Goal: Task Accomplishment & Management: Use online tool/utility

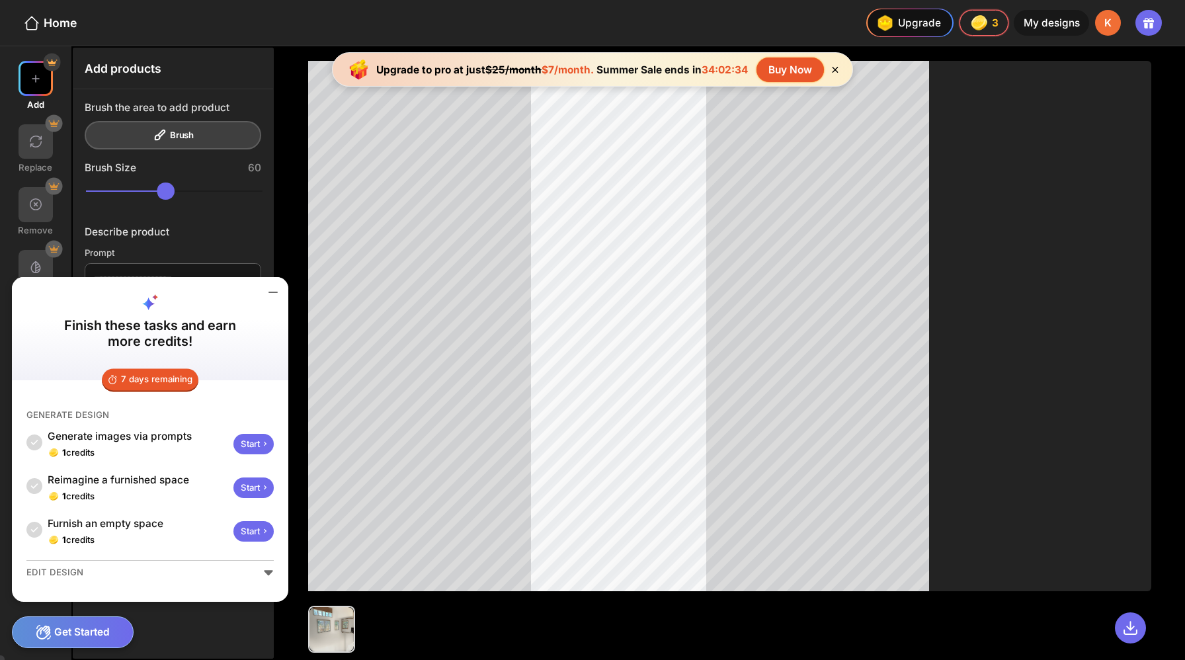
click at [233, 454] on div "Start" at bounding box center [253, 444] width 40 height 21
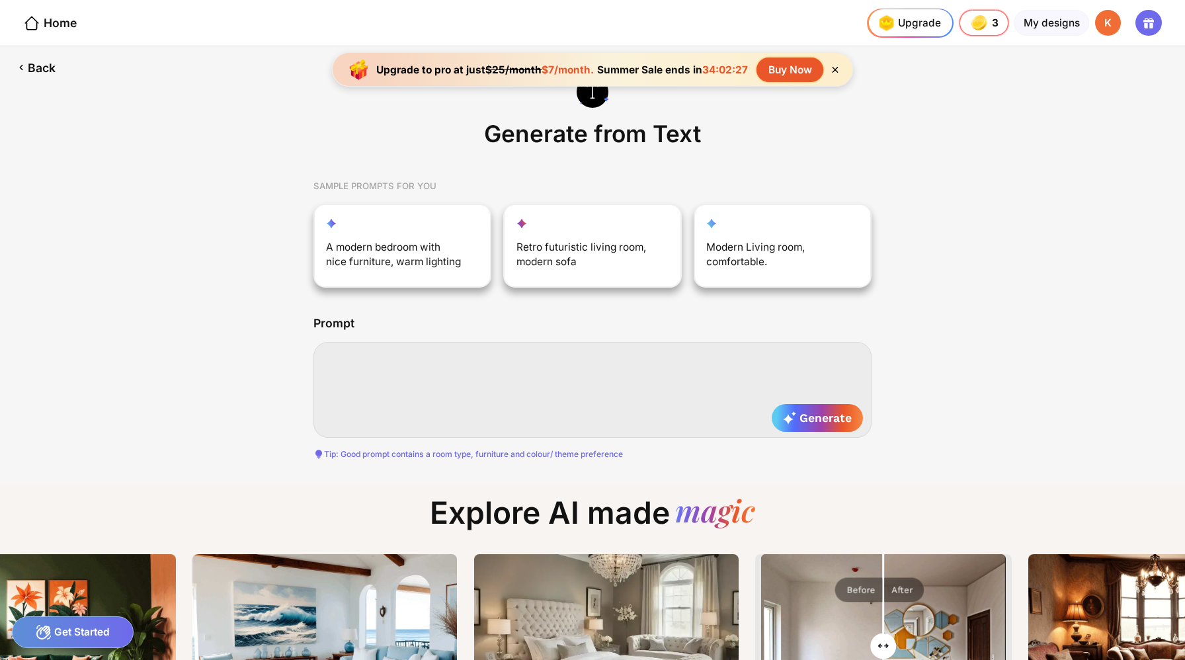
click at [398, 355] on textarea at bounding box center [592, 390] width 559 height 96
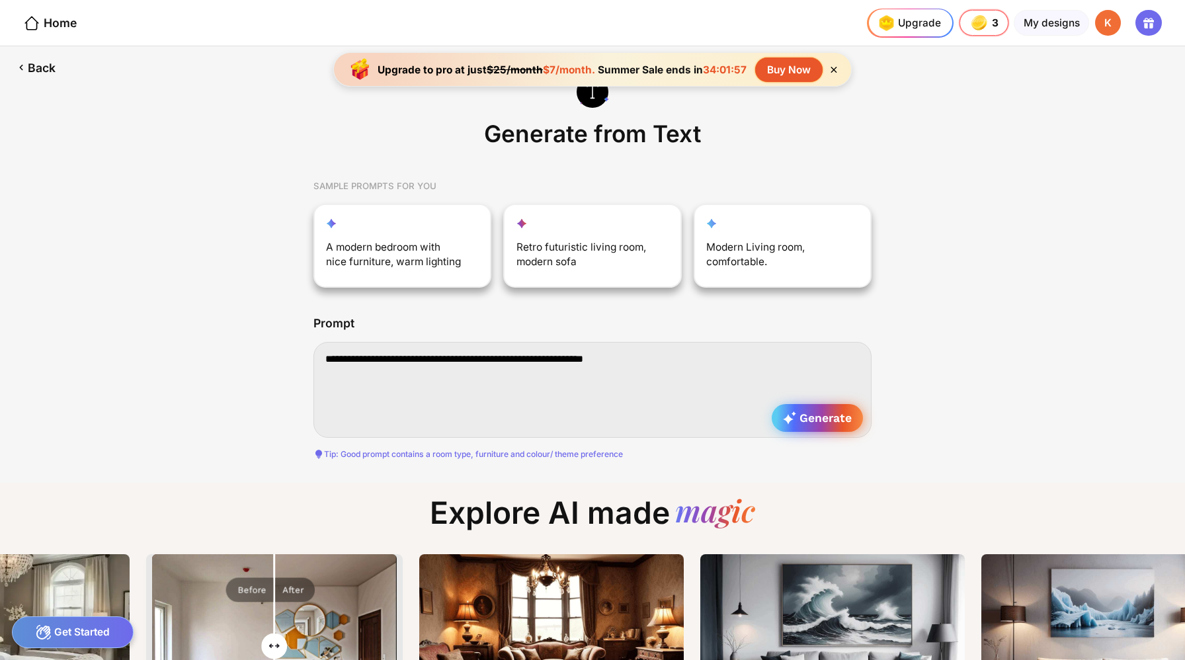
type textarea "**********"
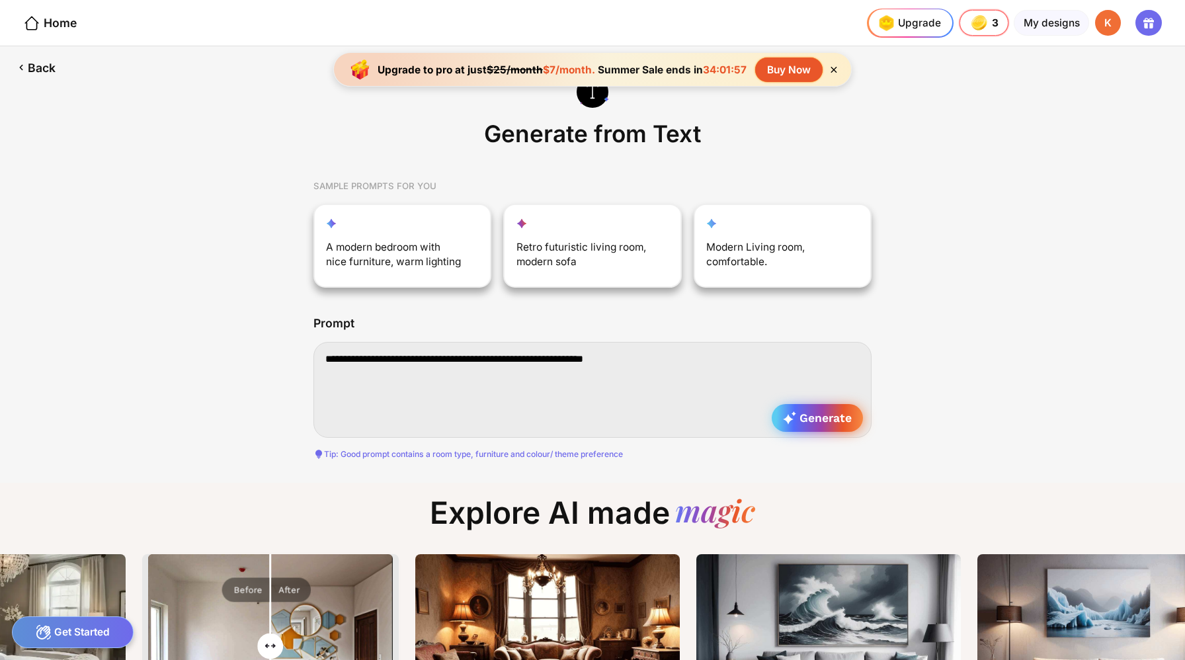
click at [798, 411] on span "Generate" at bounding box center [817, 417] width 68 height 13
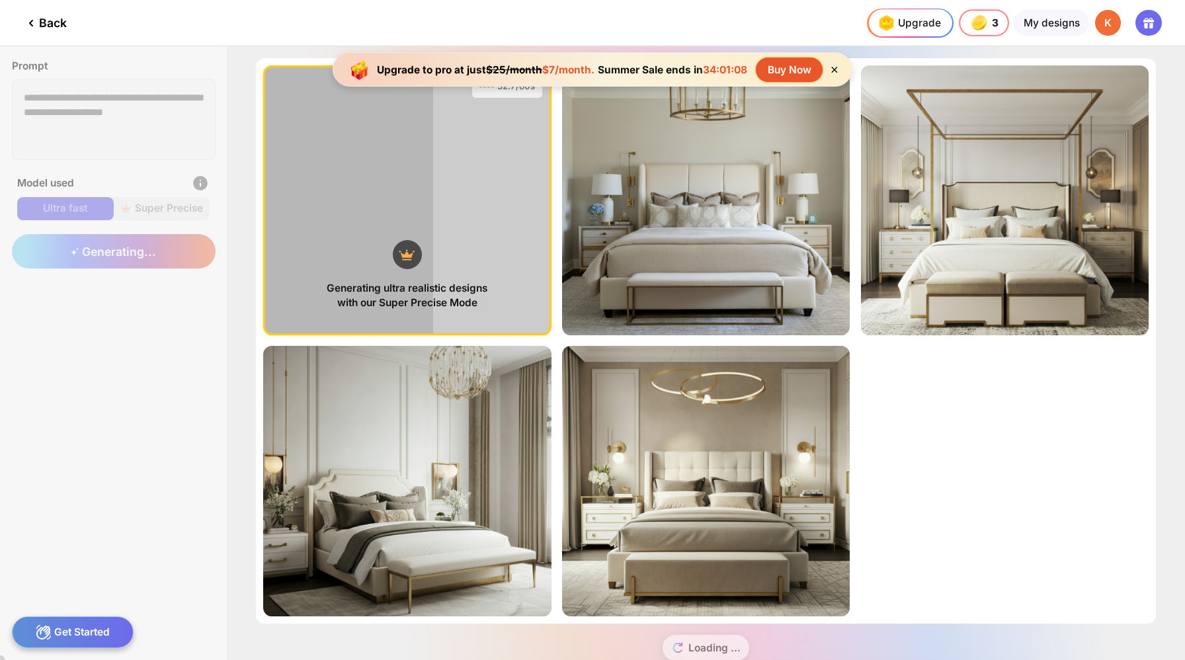
click at [89, 630] on div "Get Started" at bounding box center [73, 632] width 122 height 32
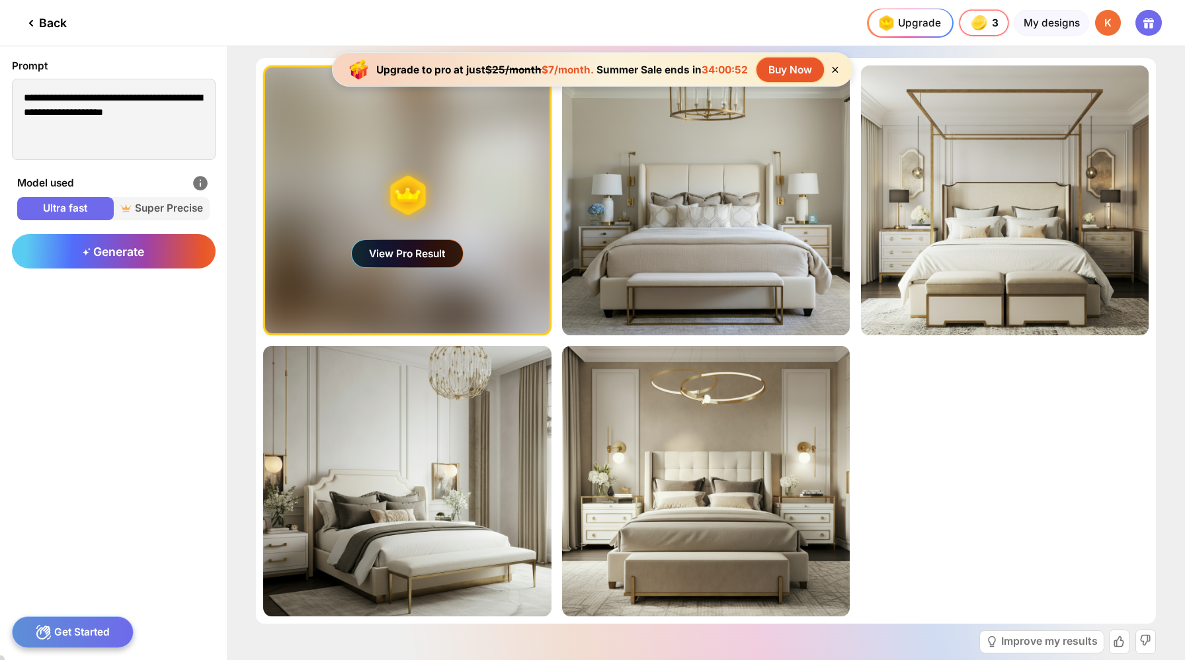
click at [395, 243] on div "View Pro Result" at bounding box center [407, 254] width 111 height 28
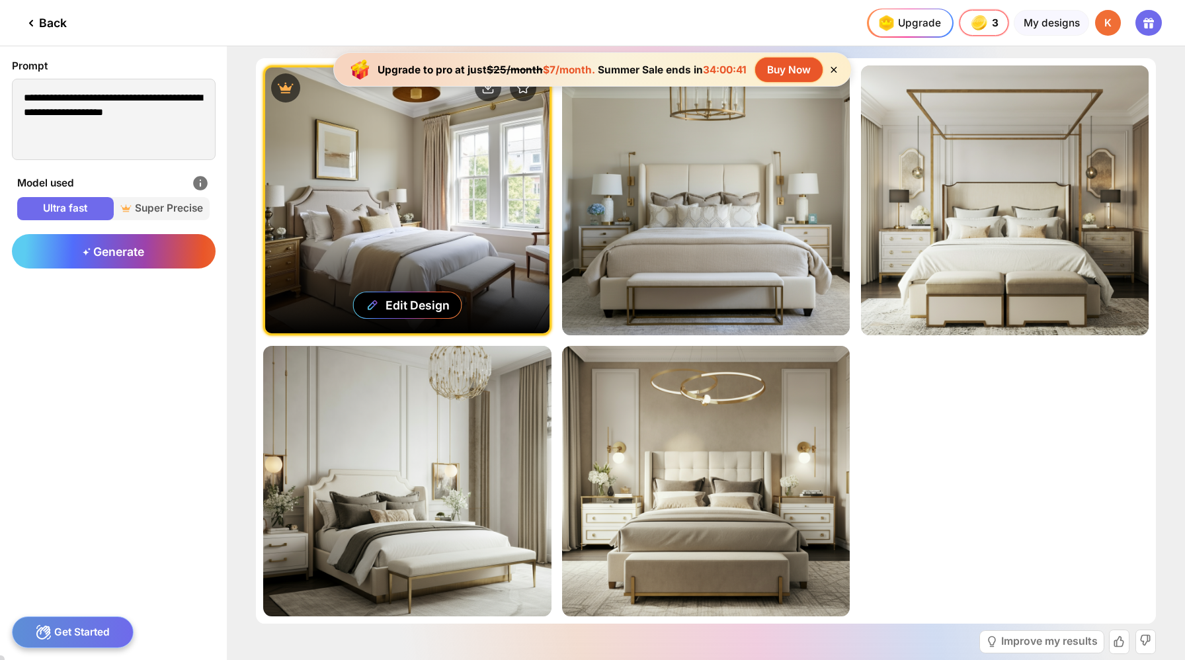
click at [91, 632] on div "Get Started" at bounding box center [73, 632] width 122 height 32
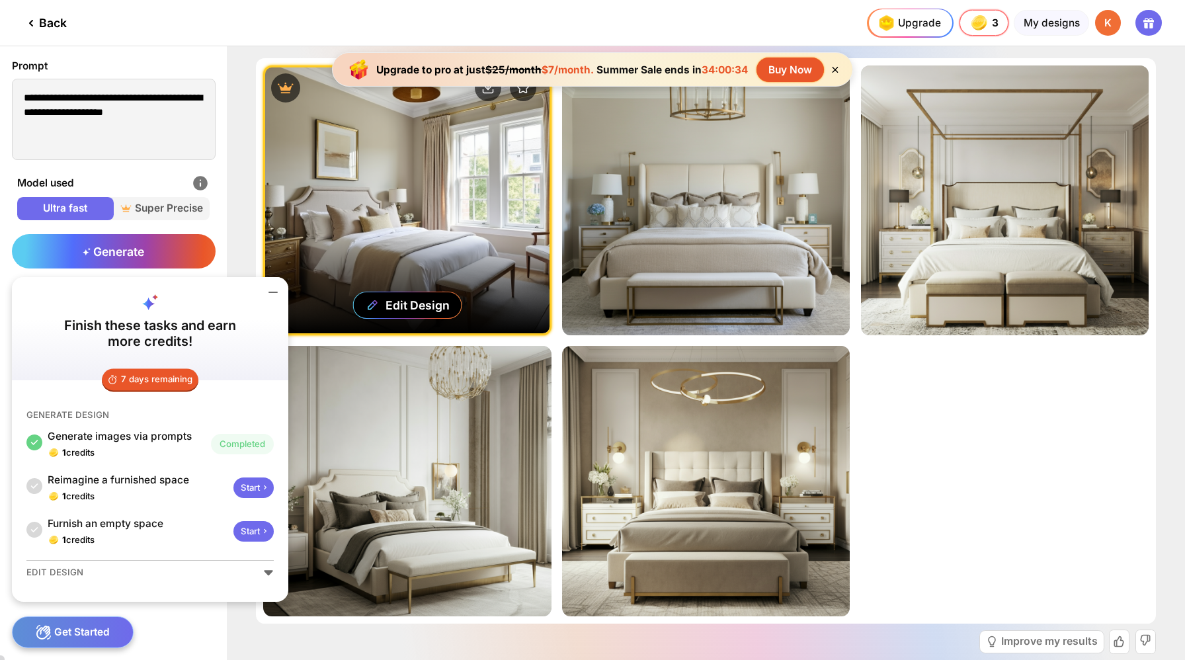
click at [233, 498] on div "Start" at bounding box center [253, 487] width 40 height 21
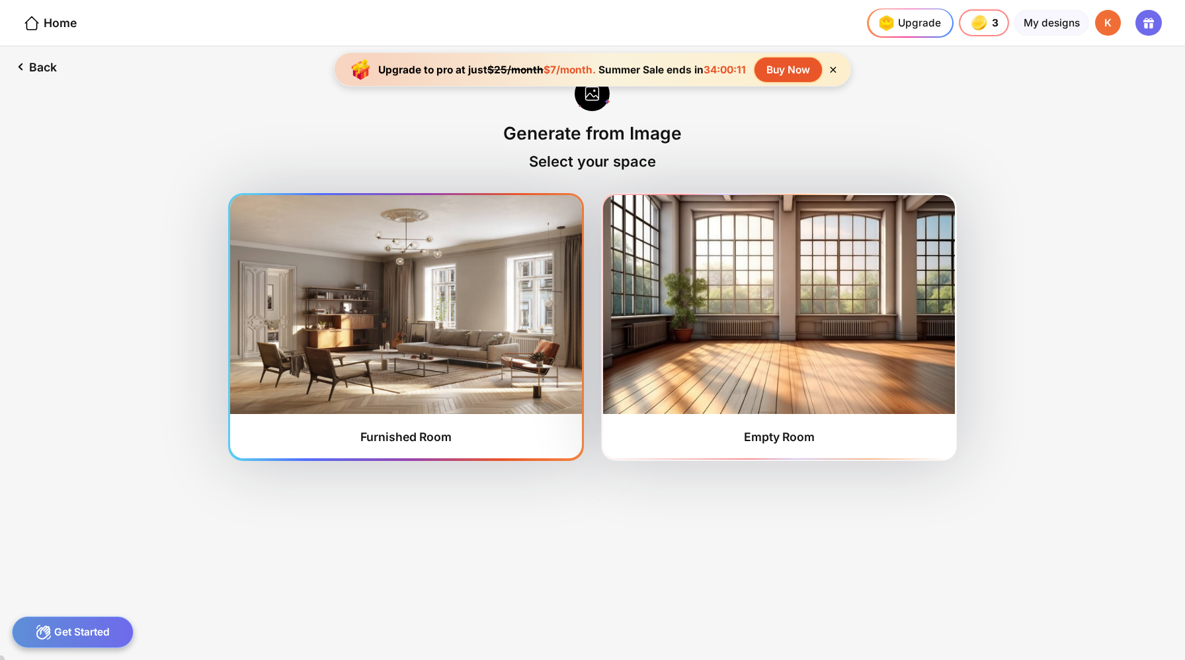
click at [429, 330] on img at bounding box center [405, 304] width 351 height 218
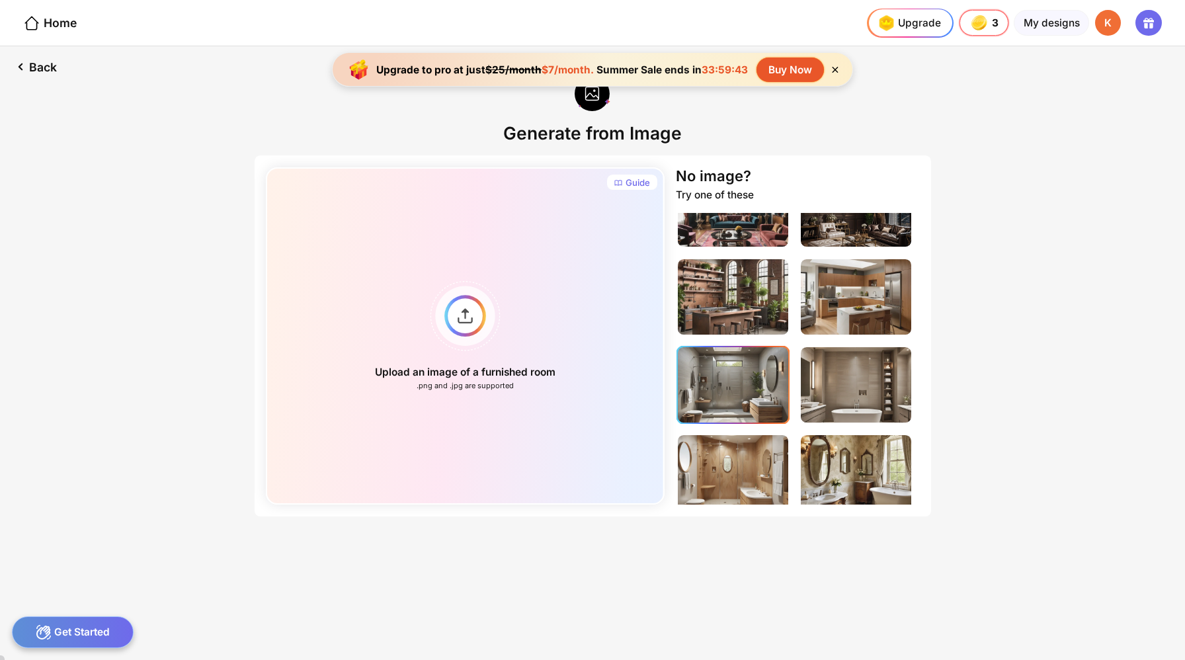
scroll to position [302, 0]
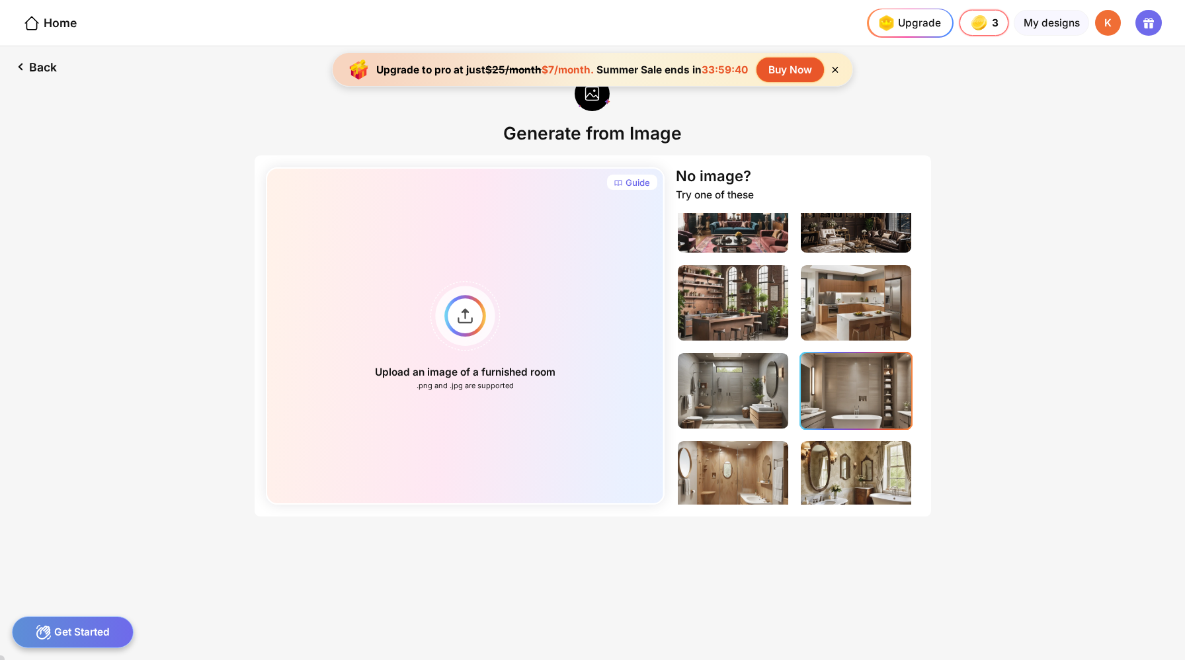
click at [819, 353] on img at bounding box center [856, 390] width 110 height 75
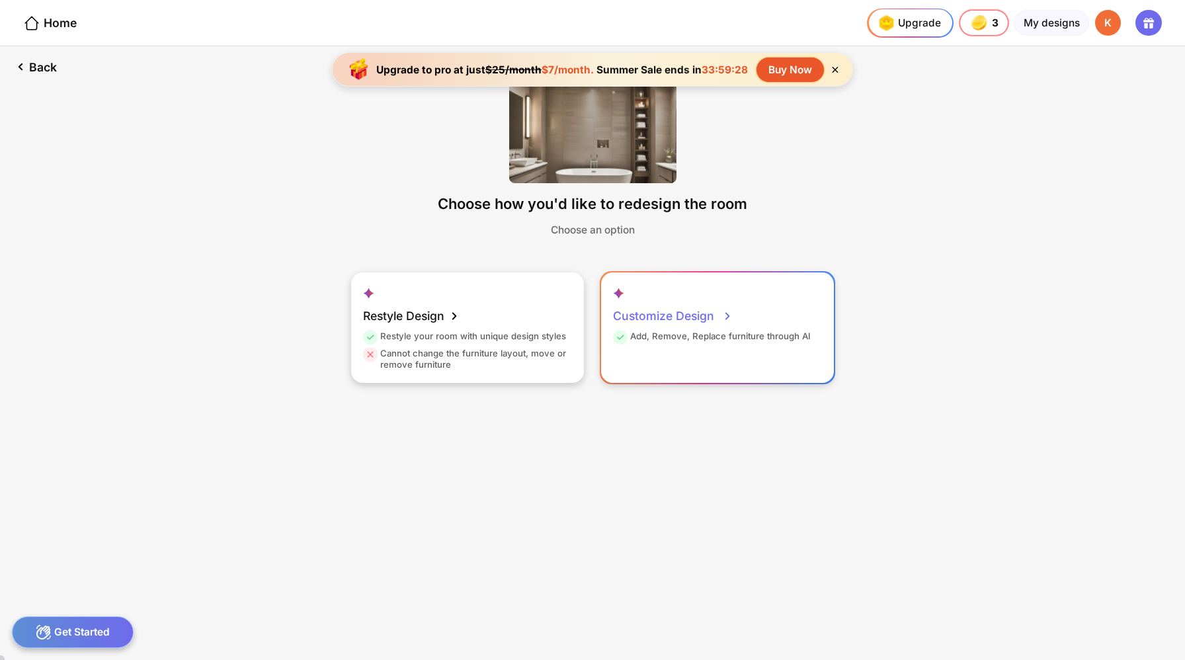
click at [647, 331] on div "Add, Remove, Replace furniture through AI" at bounding box center [712, 339] width 198 height 17
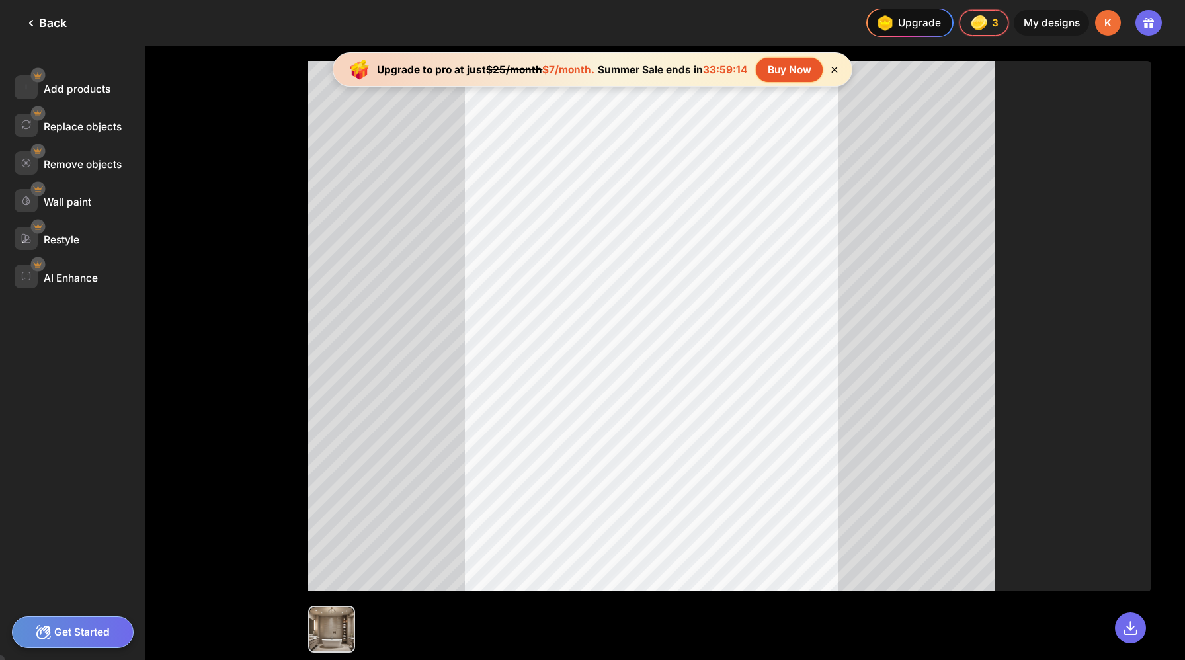
click at [89, 629] on div "Get Started" at bounding box center [73, 632] width 122 height 32
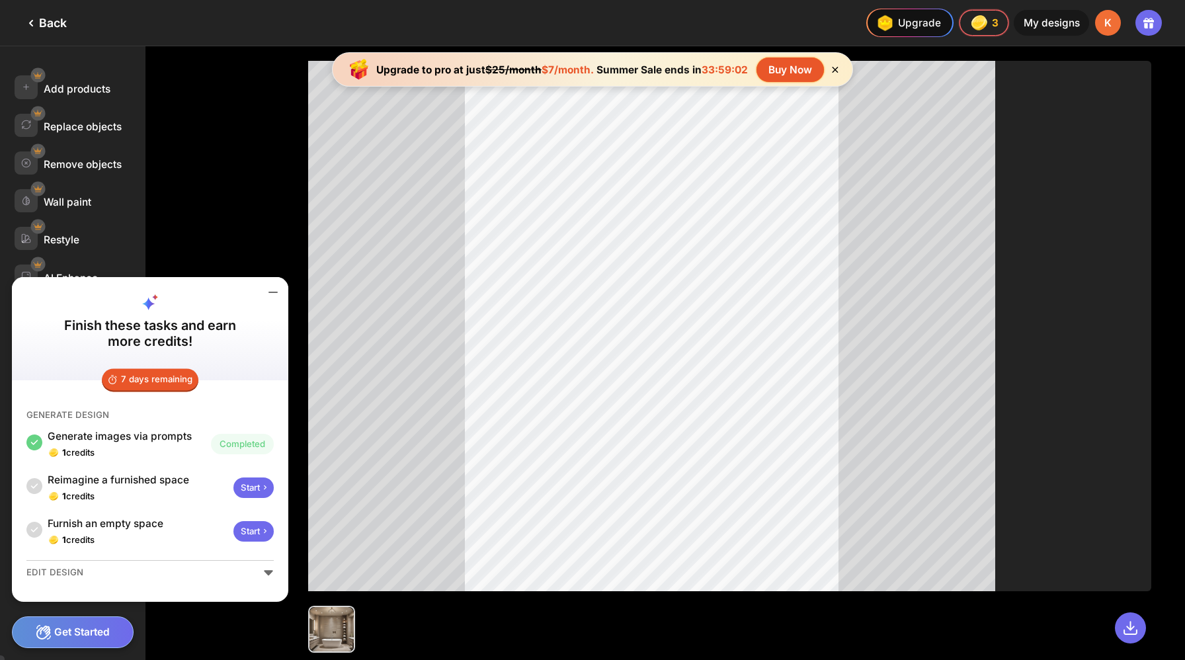
click at [233, 498] on div "Start" at bounding box center [253, 487] width 40 height 21
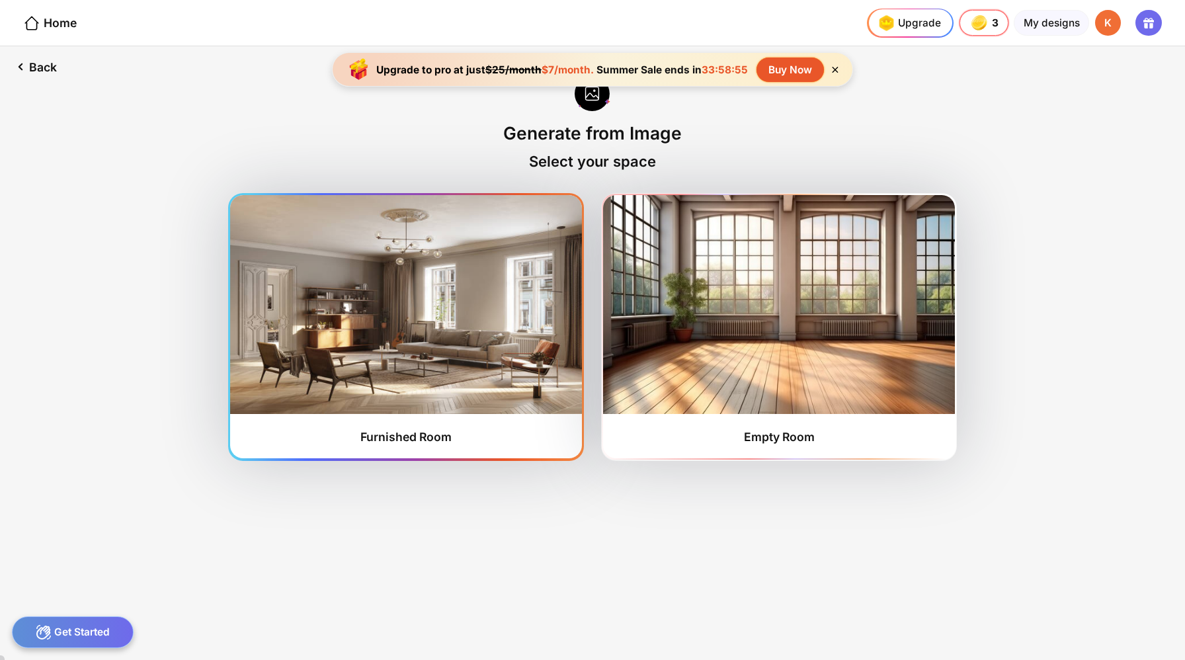
click at [505, 362] on img at bounding box center [405, 304] width 351 height 218
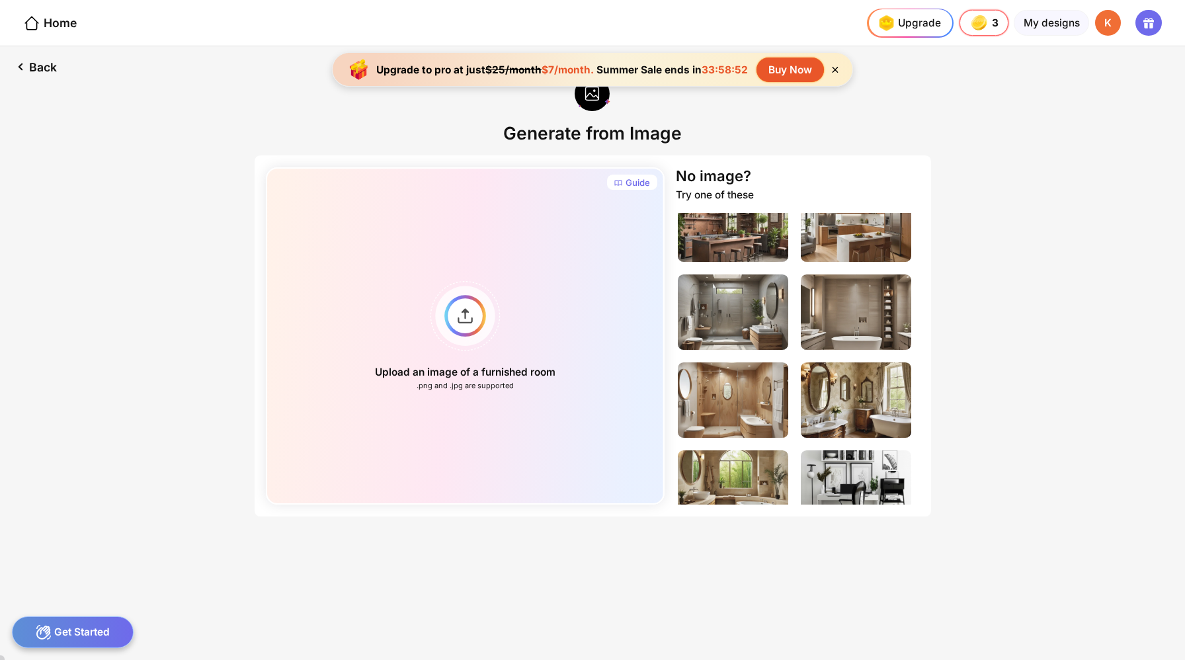
scroll to position [382, 0]
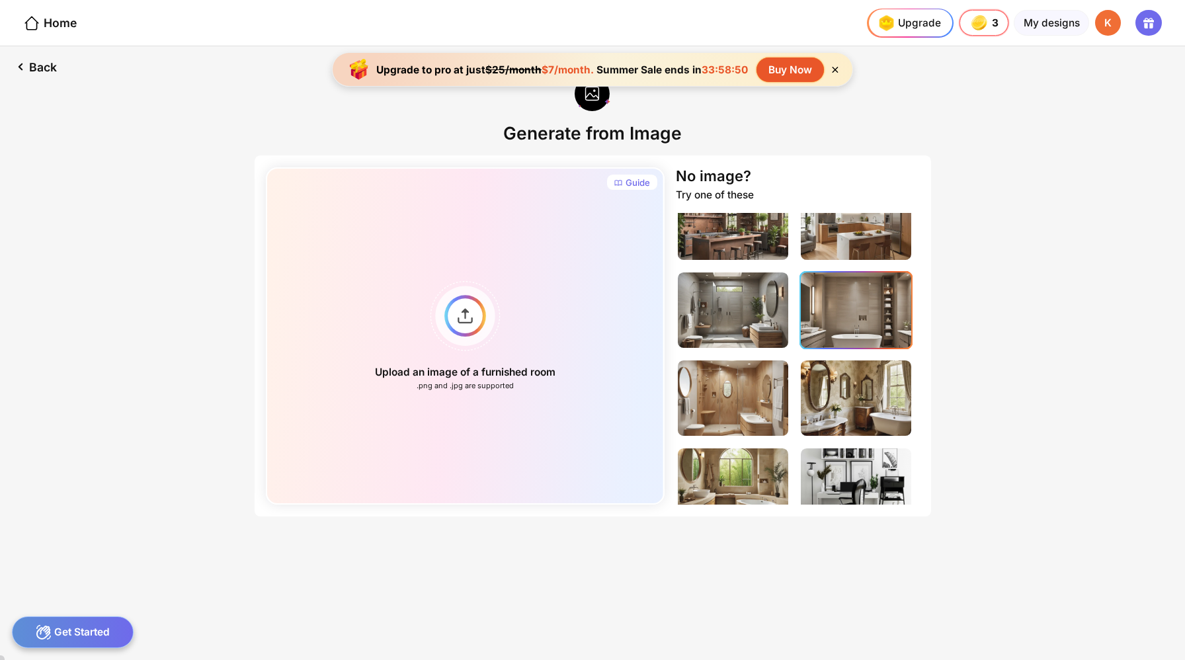
click at [818, 272] on img at bounding box center [856, 309] width 110 height 75
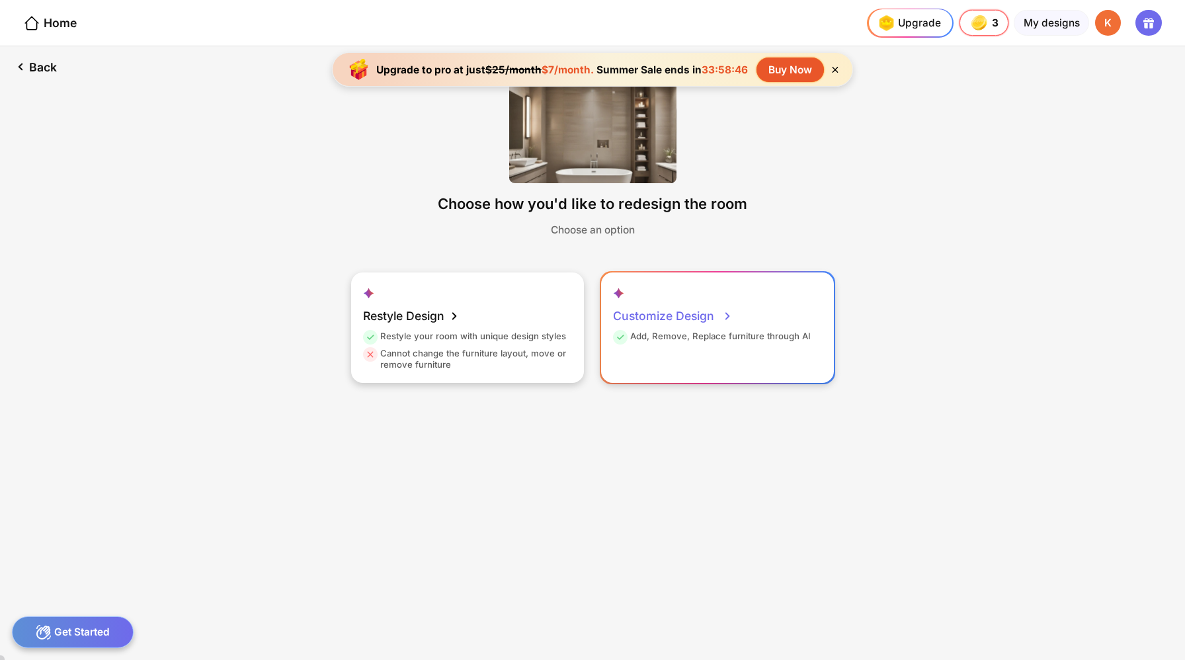
click at [691, 331] on div "Add, Remove, Replace furniture through AI" at bounding box center [712, 339] width 198 height 17
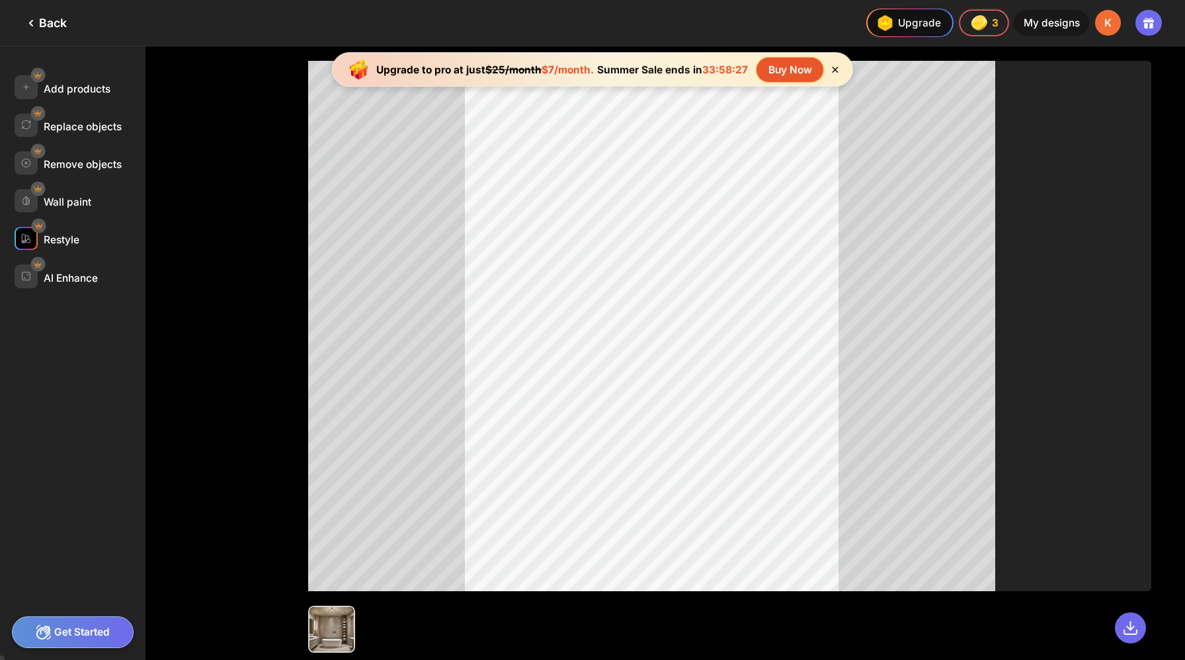
click at [56, 233] on div "Restyle" at bounding box center [62, 239] width 36 height 13
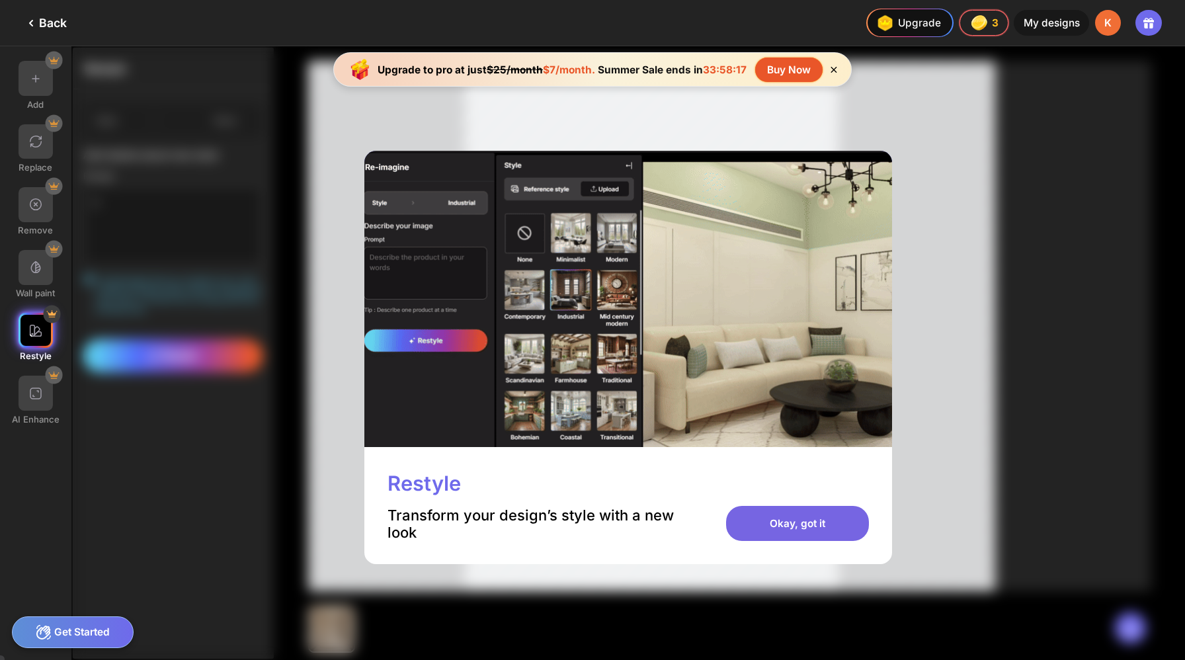
click at [799, 506] on div "Okay, got it" at bounding box center [797, 523] width 143 height 35
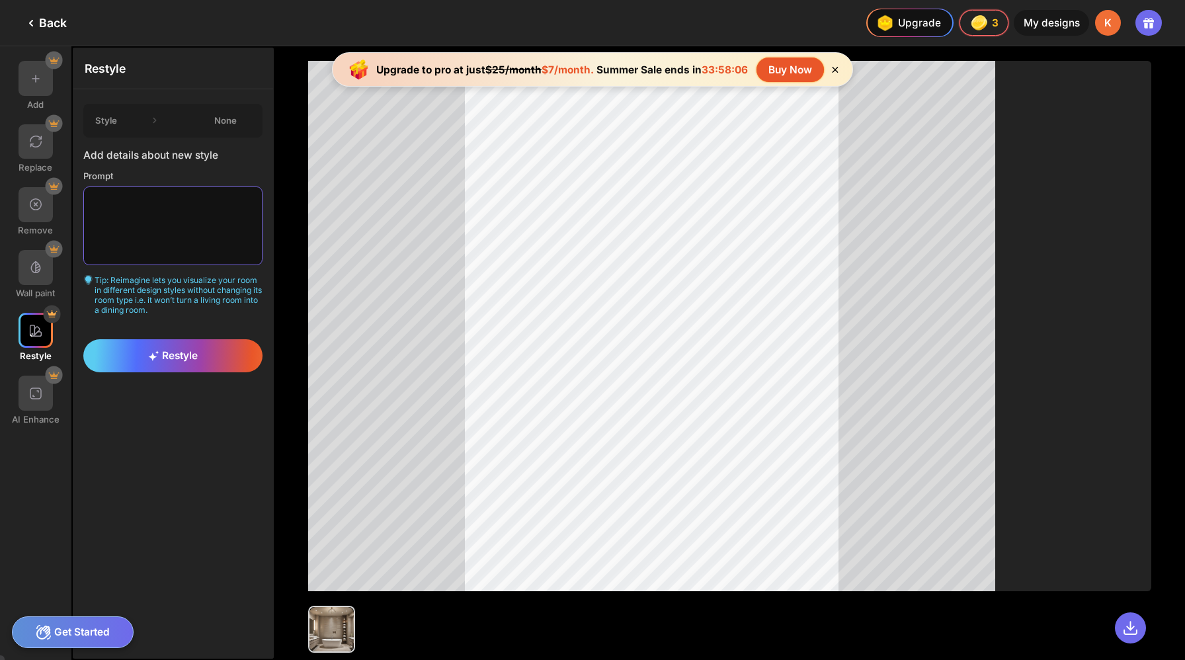
click at [168, 195] on textarea at bounding box center [172, 225] width 179 height 78
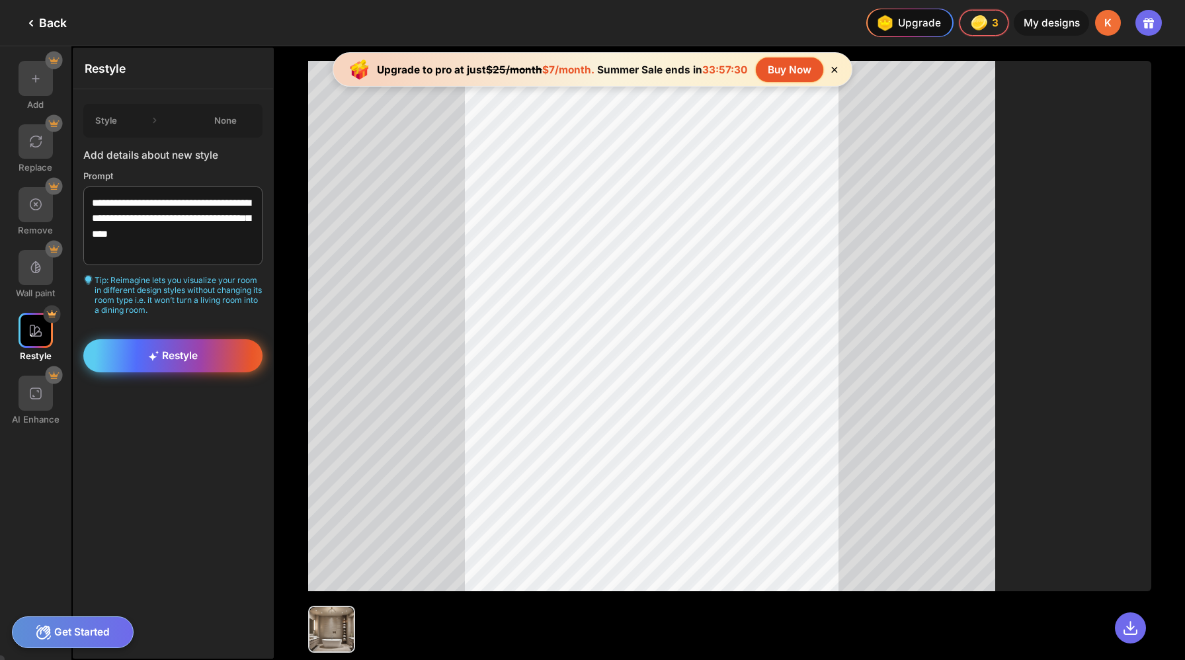
click at [113, 339] on div "Restyle" at bounding box center [172, 355] width 179 height 33
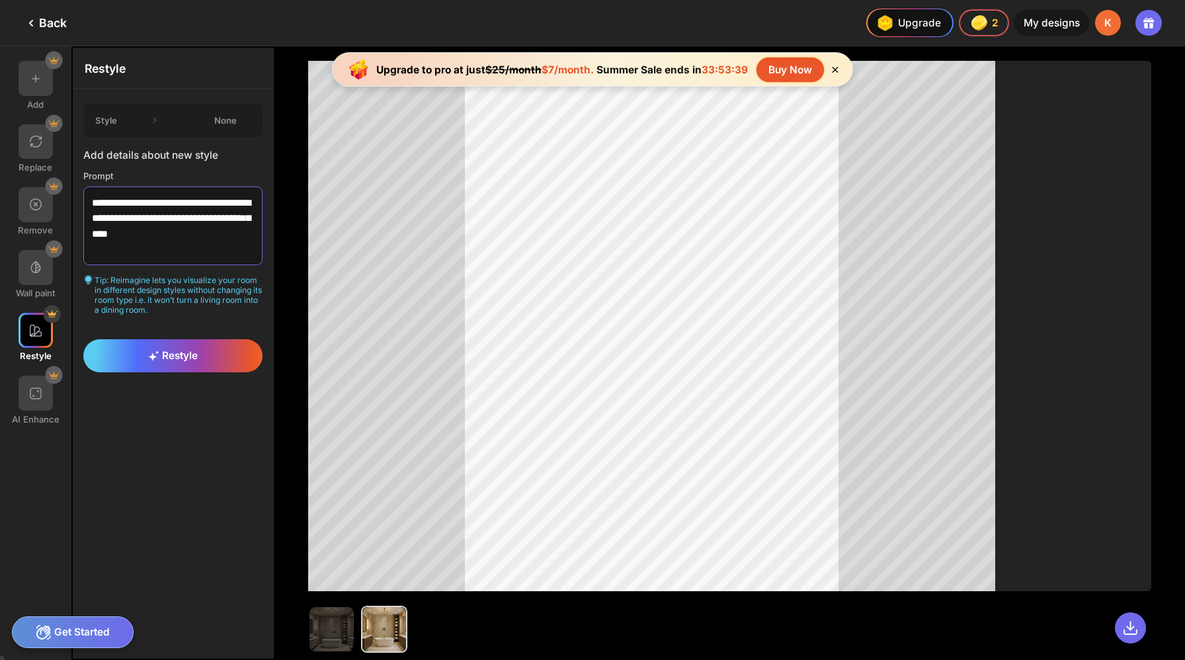
drag, startPoint x: 84, startPoint y: 186, endPoint x: 188, endPoint y: 250, distance: 122.3
click at [188, 250] on div "**********" at bounding box center [172, 231] width 179 height 165
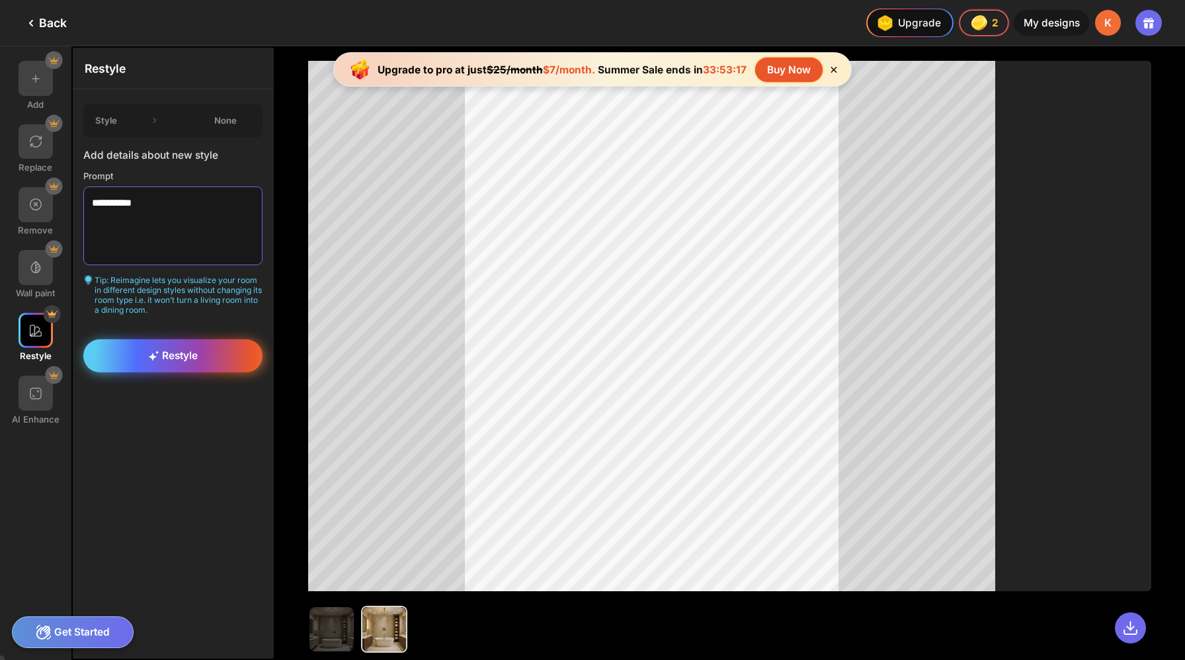
type textarea "**********"
click at [148, 349] on span "Restyle" at bounding box center [173, 355] width 50 height 13
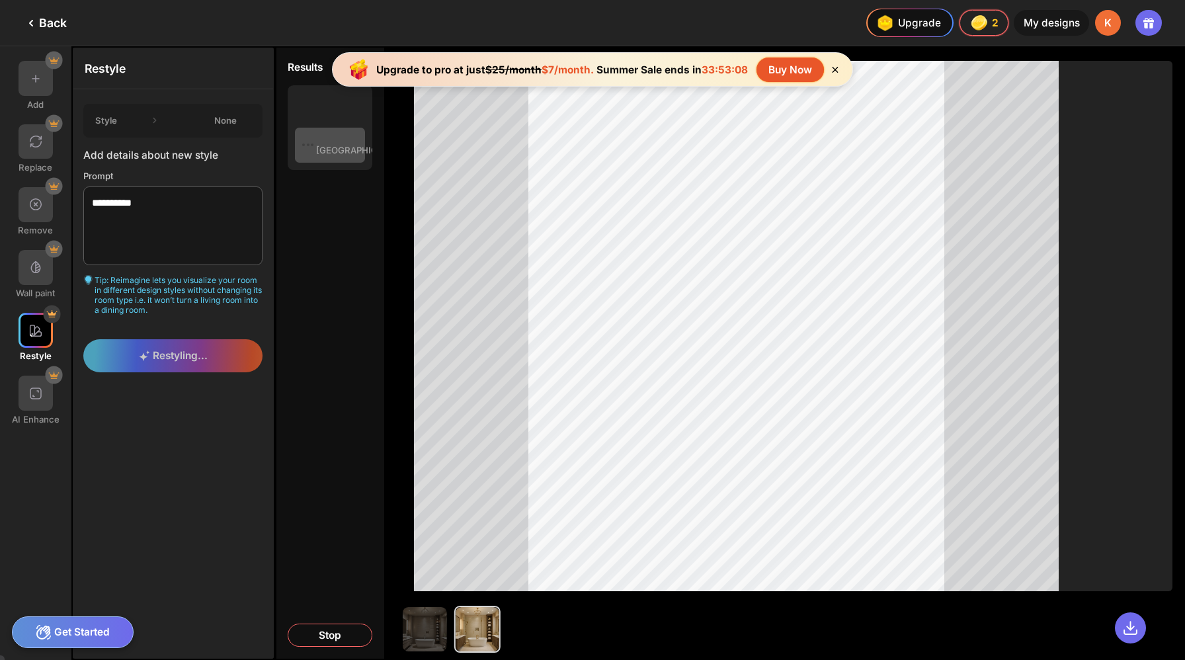
click at [66, 637] on div "Get Started" at bounding box center [73, 632] width 122 height 32
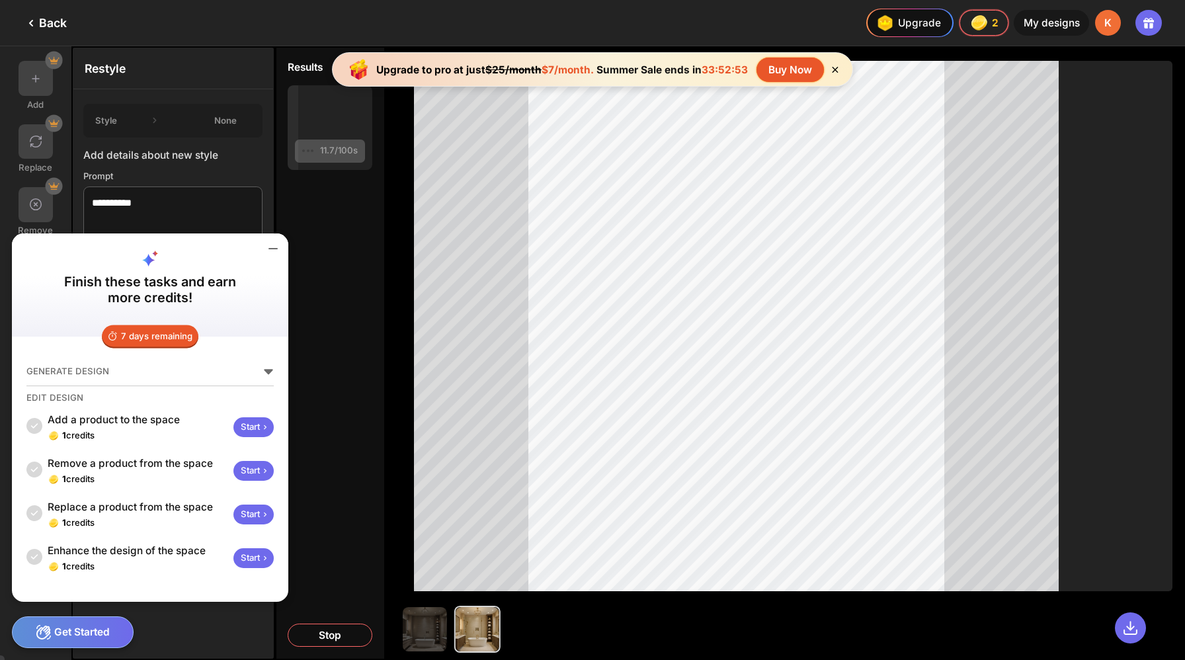
click at [233, 438] on div "Start" at bounding box center [253, 427] width 40 height 21
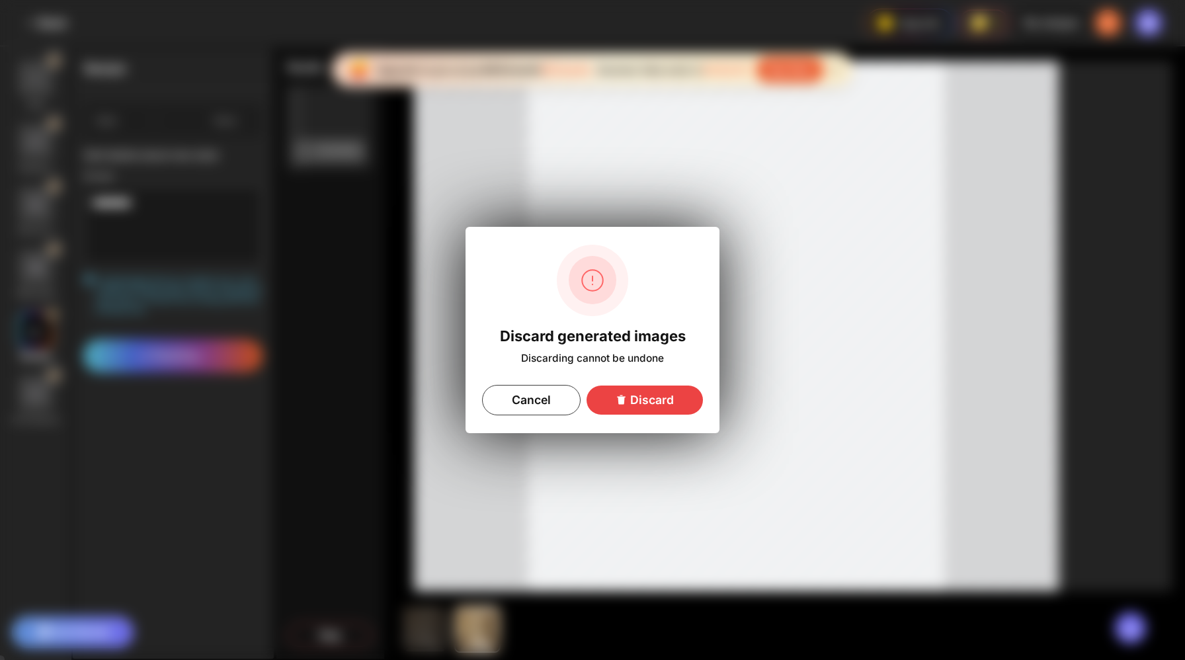
click at [640, 391] on div "Discard" at bounding box center [645, 400] width 116 height 29
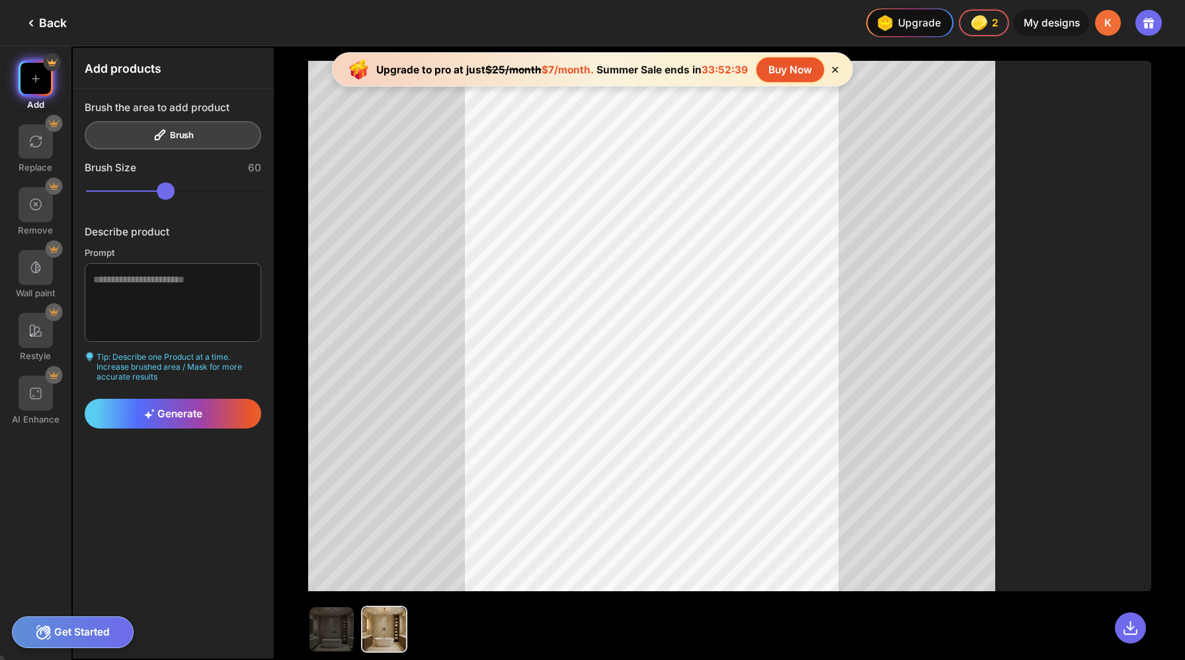
click at [100, 632] on div "Get Started" at bounding box center [73, 632] width 122 height 32
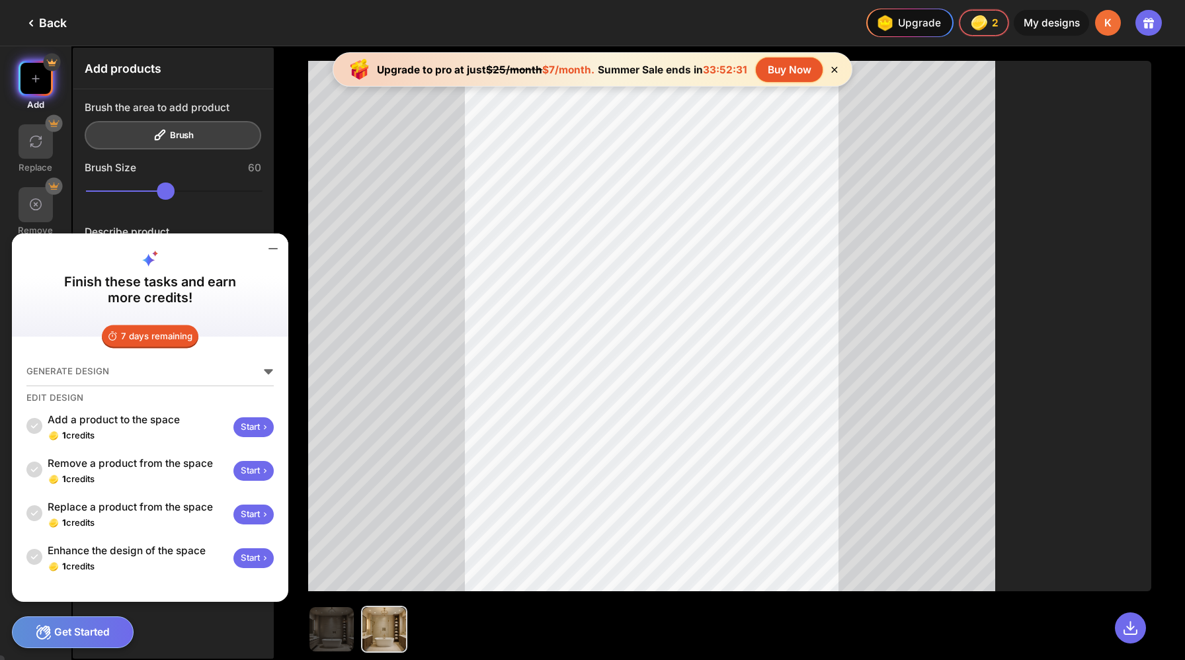
click at [135, 348] on div "7 days remaining" at bounding box center [150, 336] width 97 height 23
click at [265, 257] on icon at bounding box center [273, 249] width 16 height 16
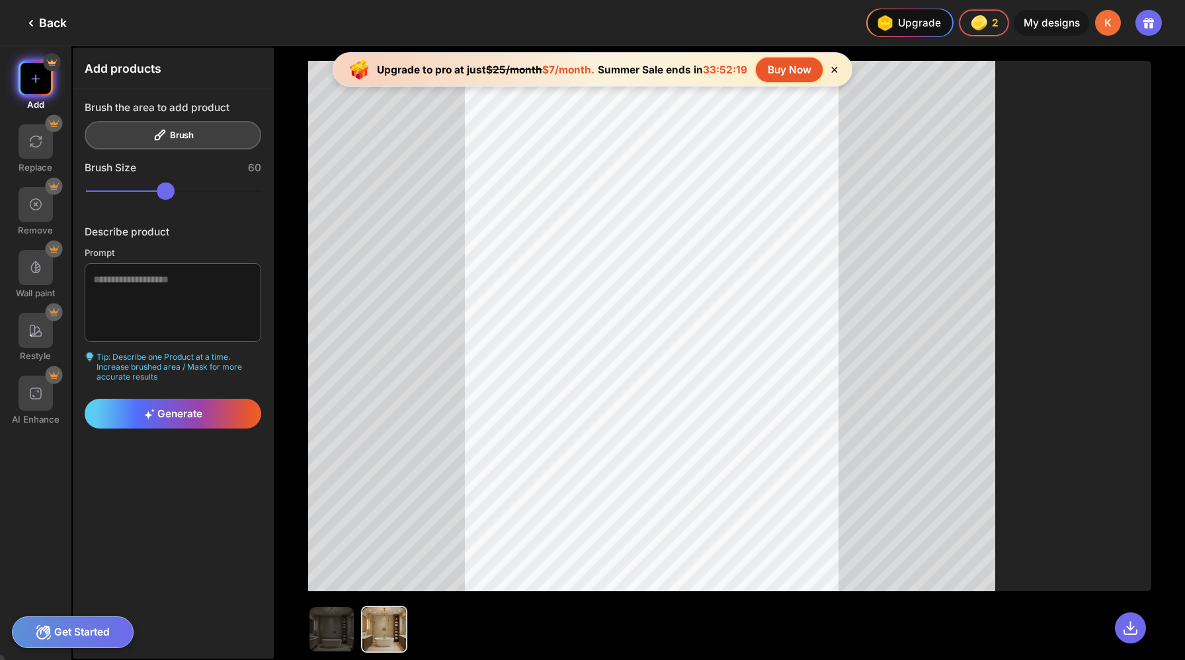
click at [32, 71] on img at bounding box center [35, 78] width 15 height 15
click at [42, 17] on div "Back" at bounding box center [45, 23] width 44 height 16
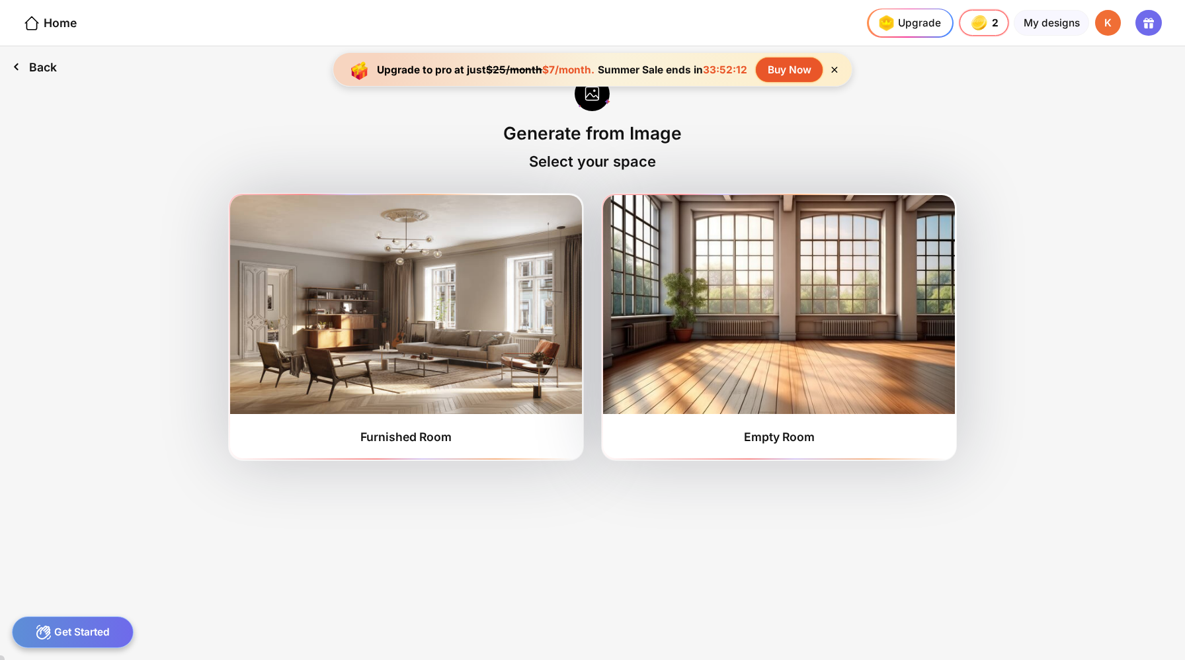
click at [34, 60] on div "Back" at bounding box center [34, 66] width 69 height 41
click at [33, 61] on div "Back" at bounding box center [34, 66] width 69 height 41
click at [33, 63] on div "Back" at bounding box center [34, 66] width 69 height 41
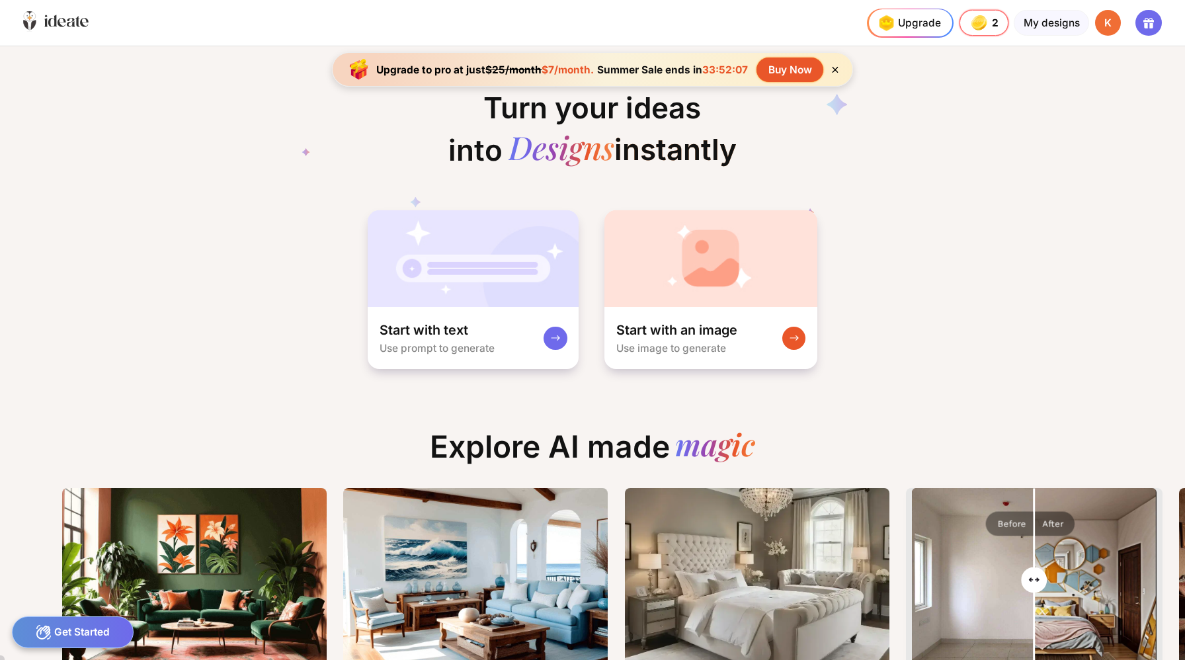
scroll to position [0, 4]
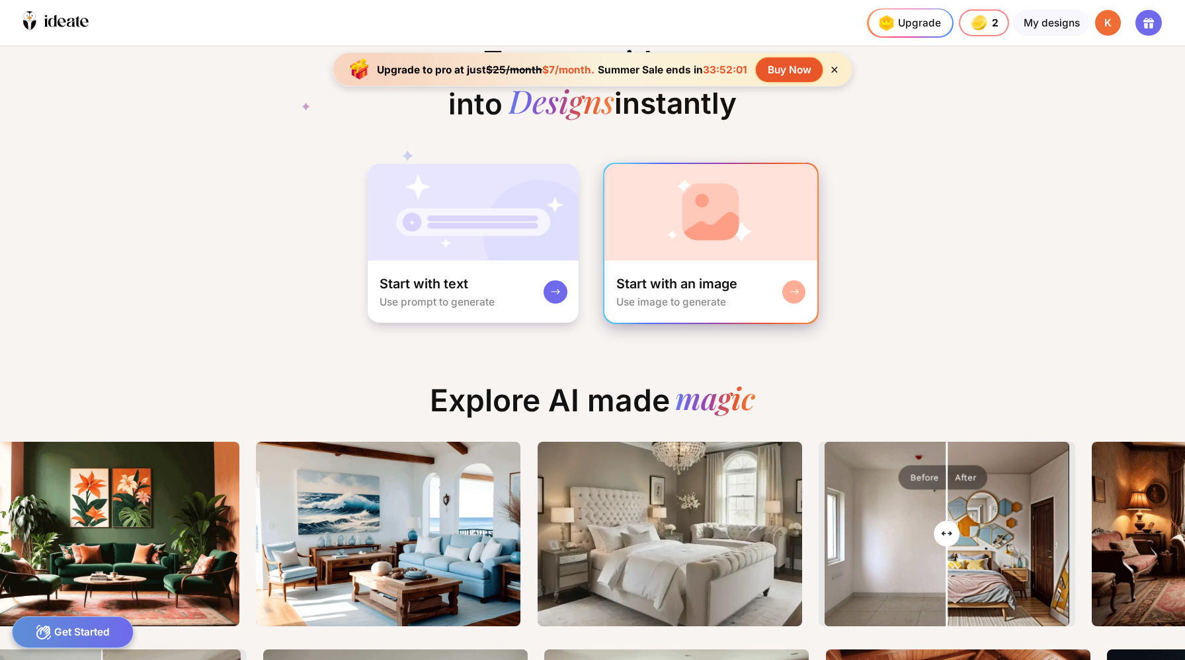
click at [684, 222] on img at bounding box center [710, 212] width 212 height 97
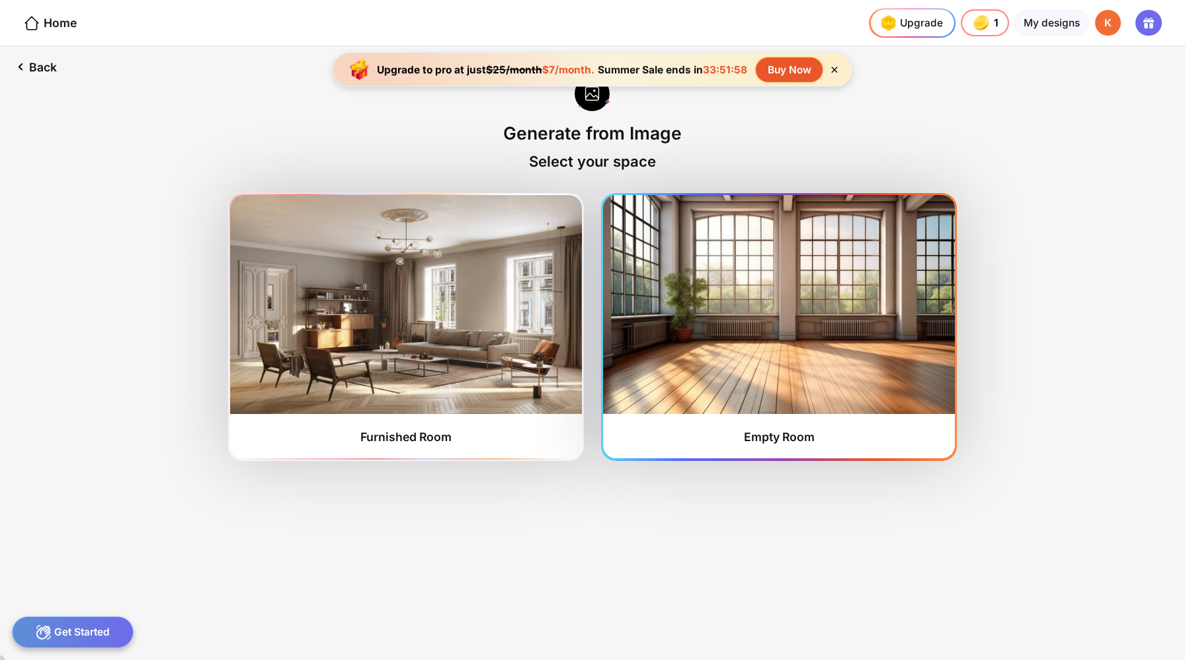
click at [741, 317] on img at bounding box center [778, 304] width 351 height 218
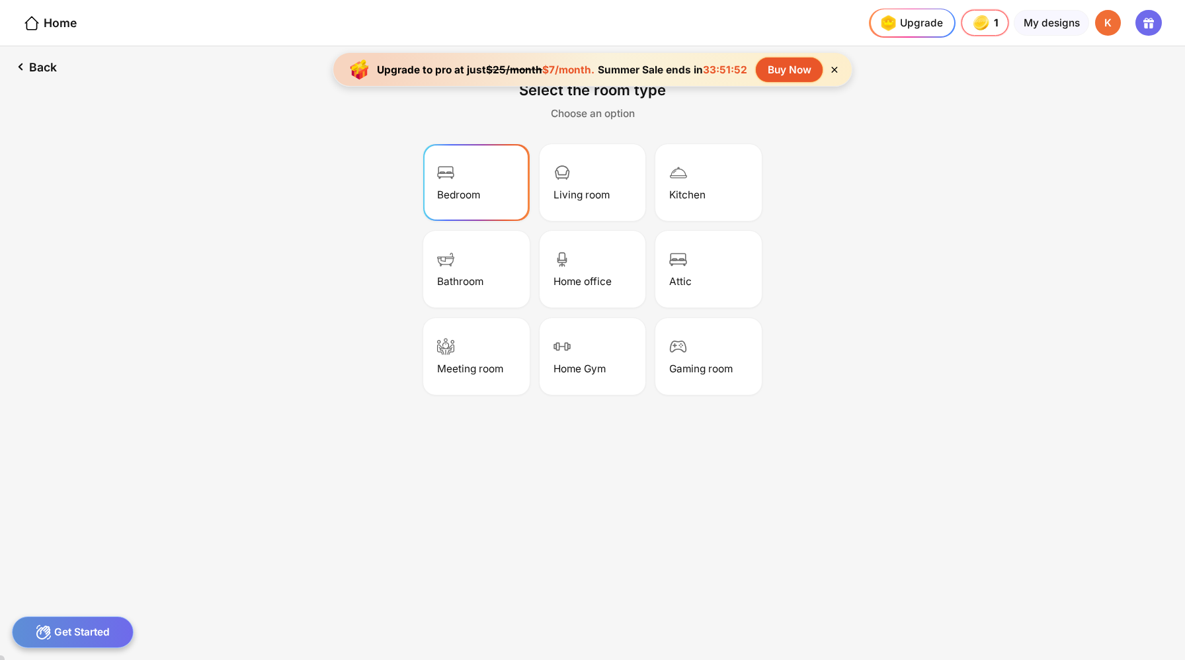
click at [485, 154] on div "Bedroom" at bounding box center [476, 182] width 102 height 73
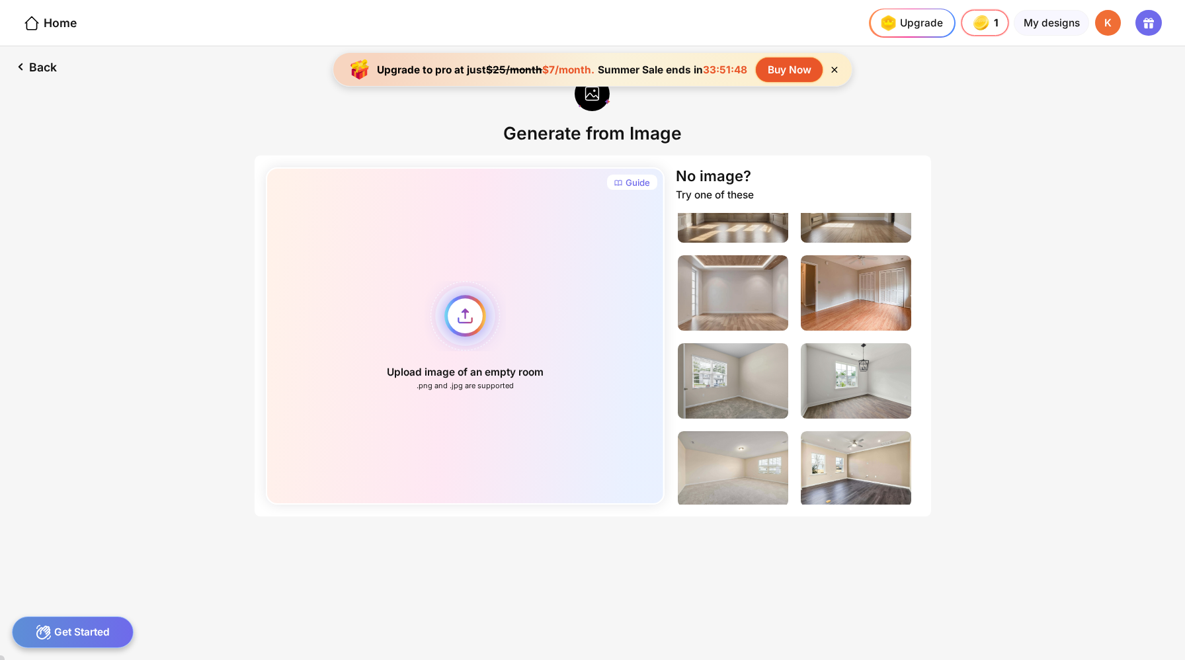
click at [478, 297] on div "Upload image of an empty room .png and .jpg are supported" at bounding box center [465, 335] width 399 height 337
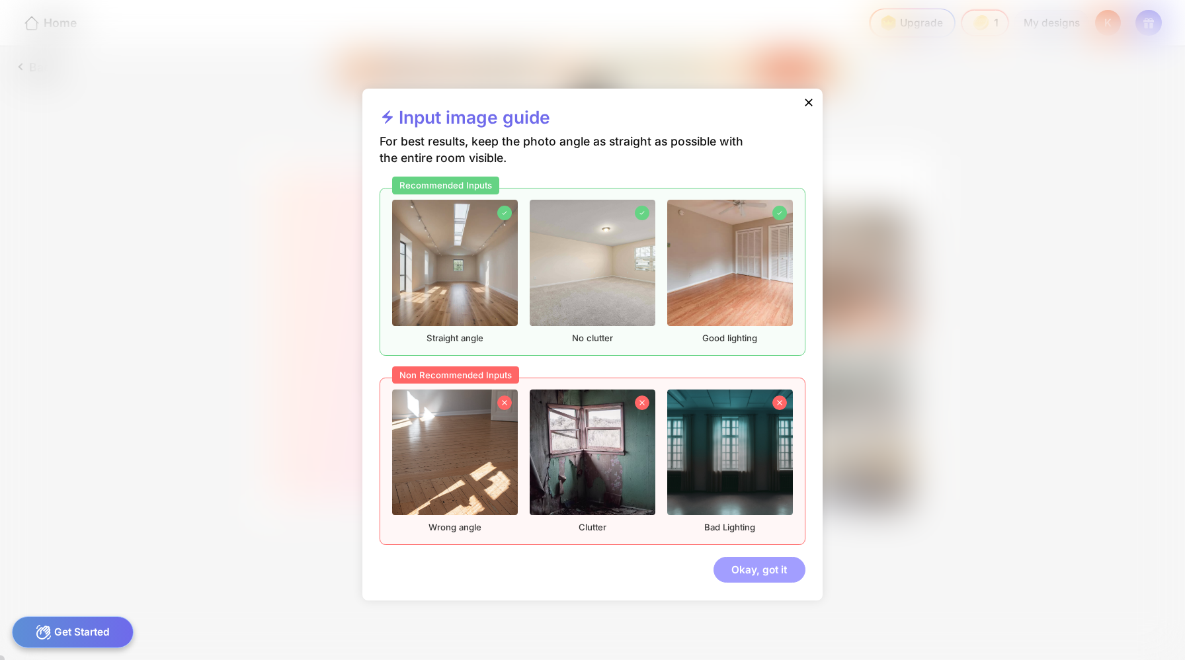
click at [744, 557] on div "Okay, got it" at bounding box center [760, 570] width 92 height 26
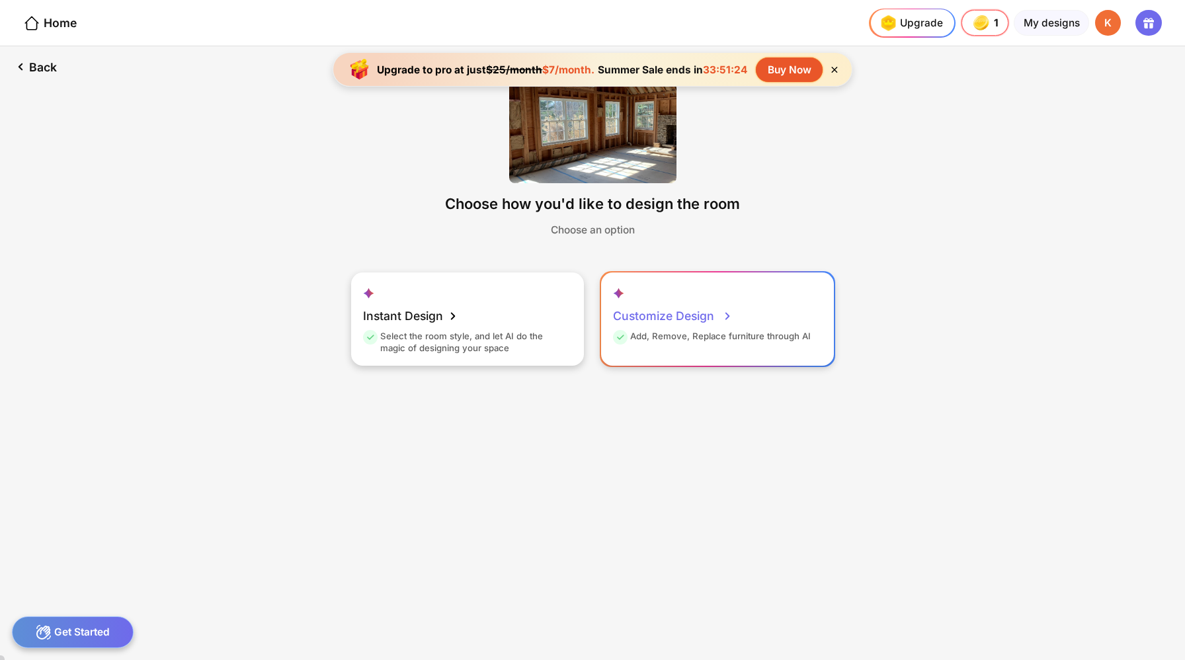
click at [670, 302] on div "Customize Design" at bounding box center [673, 316] width 120 height 29
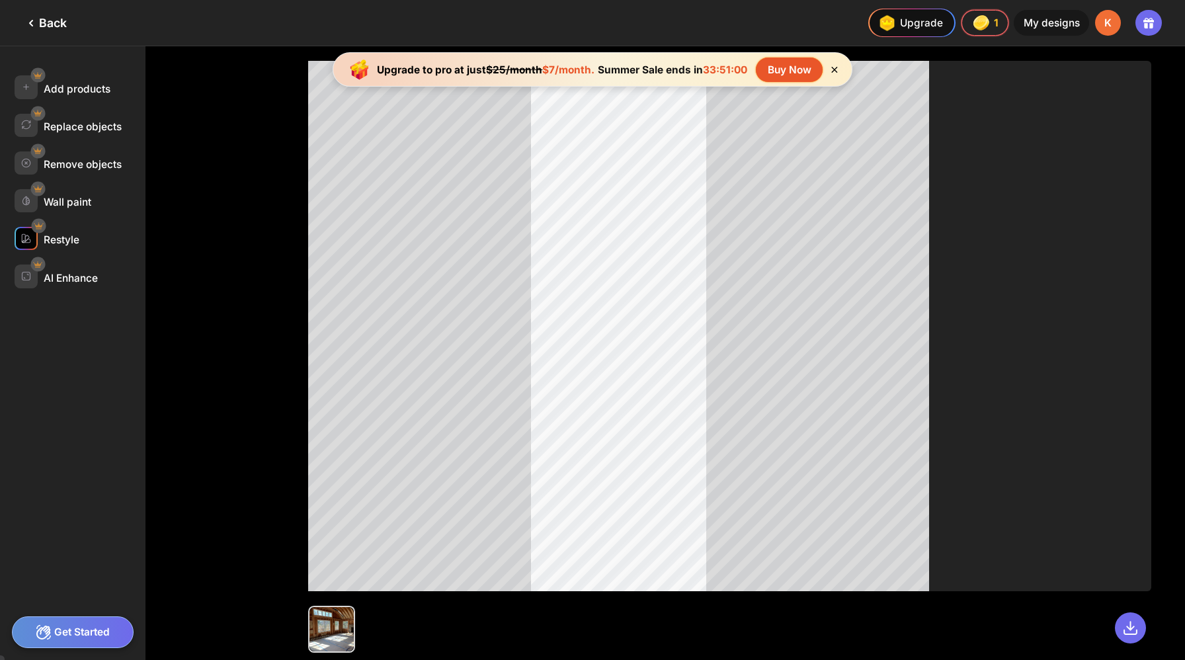
click at [56, 233] on div "Restyle" at bounding box center [62, 239] width 36 height 13
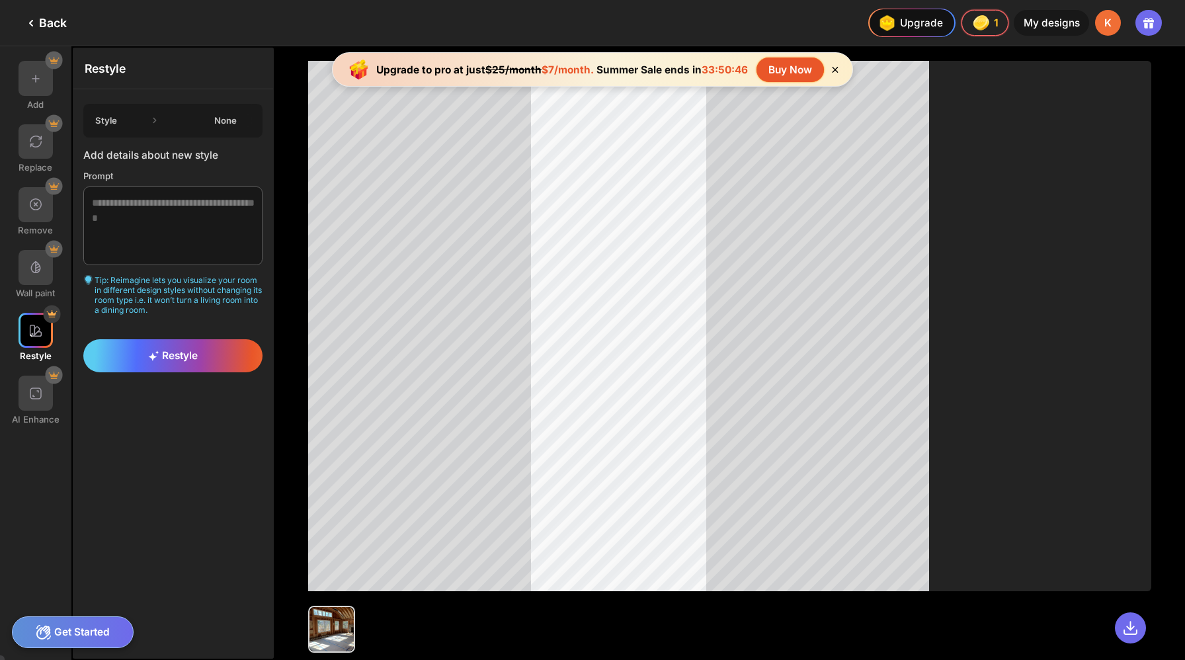
click at [119, 108] on div "Style None" at bounding box center [172, 121] width 179 height 34
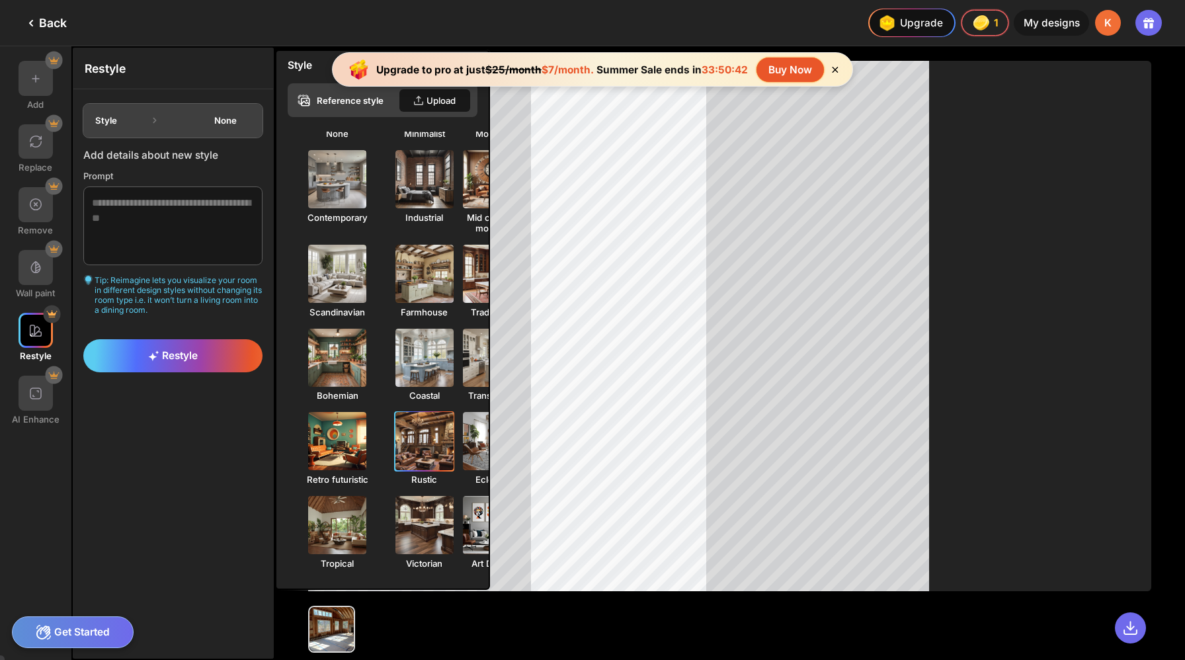
scroll to position [93, 0]
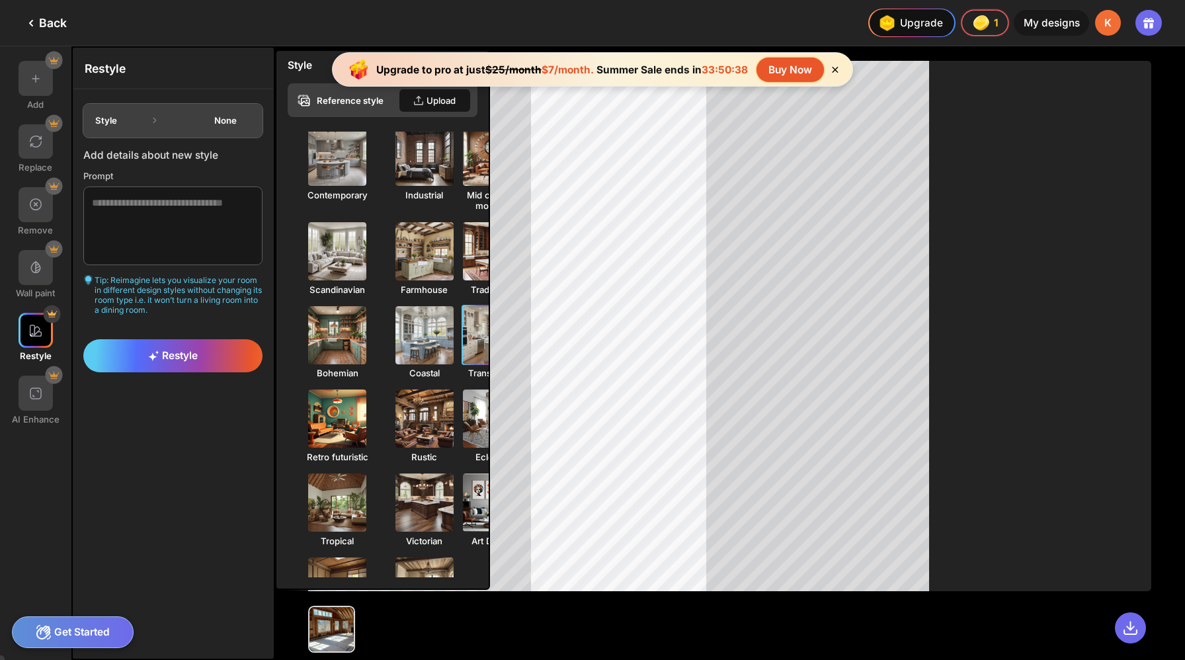
click at [460, 303] on img at bounding box center [492, 335] width 64 height 64
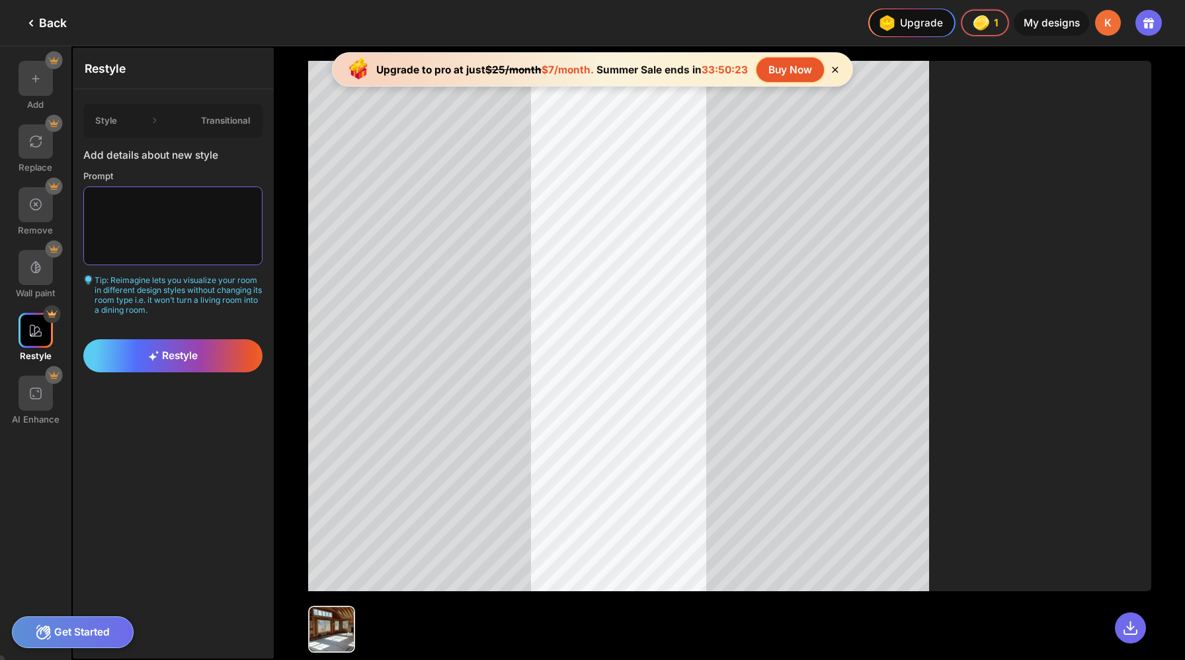
click at [164, 218] on textarea at bounding box center [172, 225] width 179 height 78
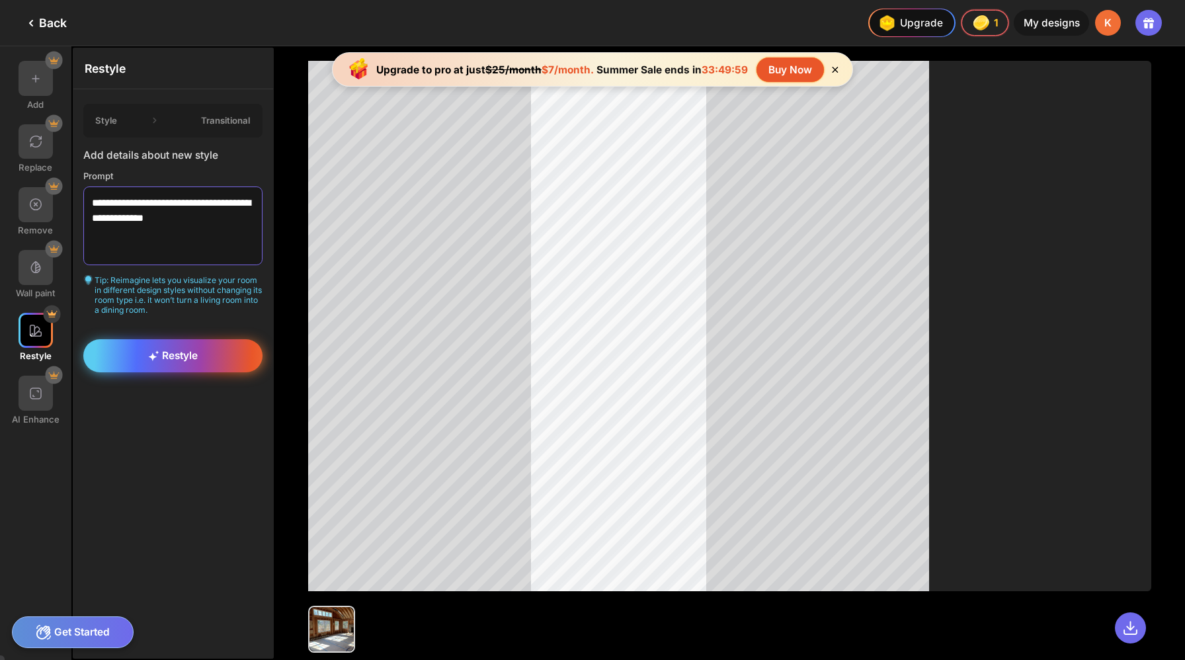
type textarea "**********"
click at [148, 351] on icon at bounding box center [153, 356] width 11 height 11
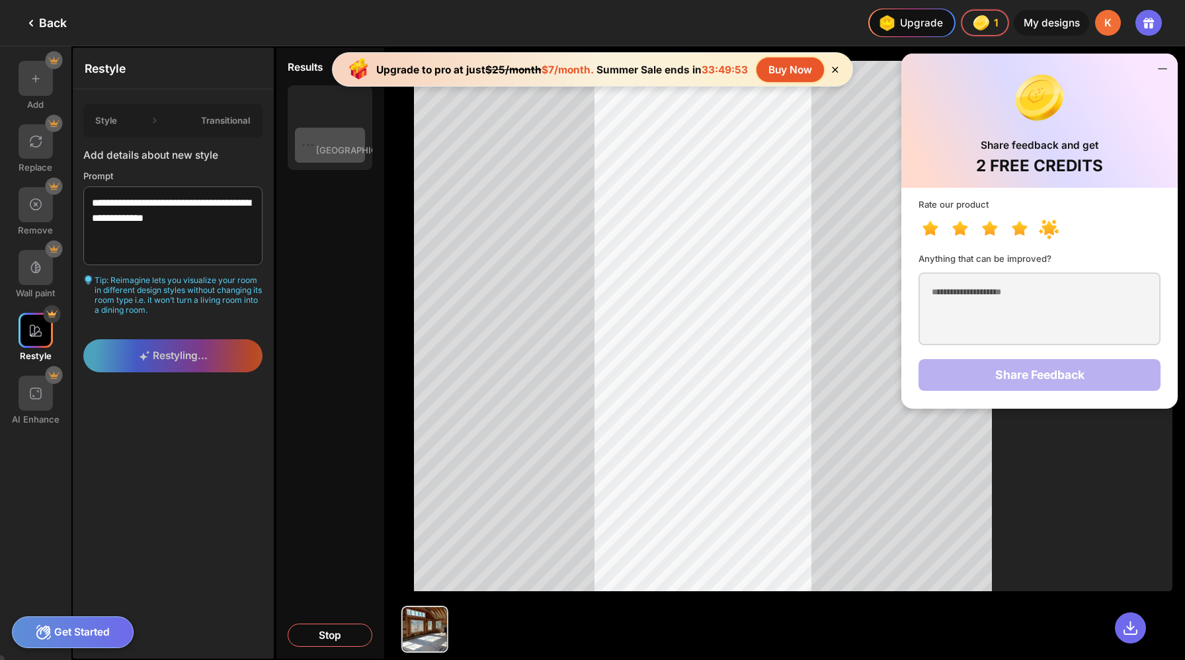
click at [1057, 221] on icon at bounding box center [1049, 228] width 15 height 15
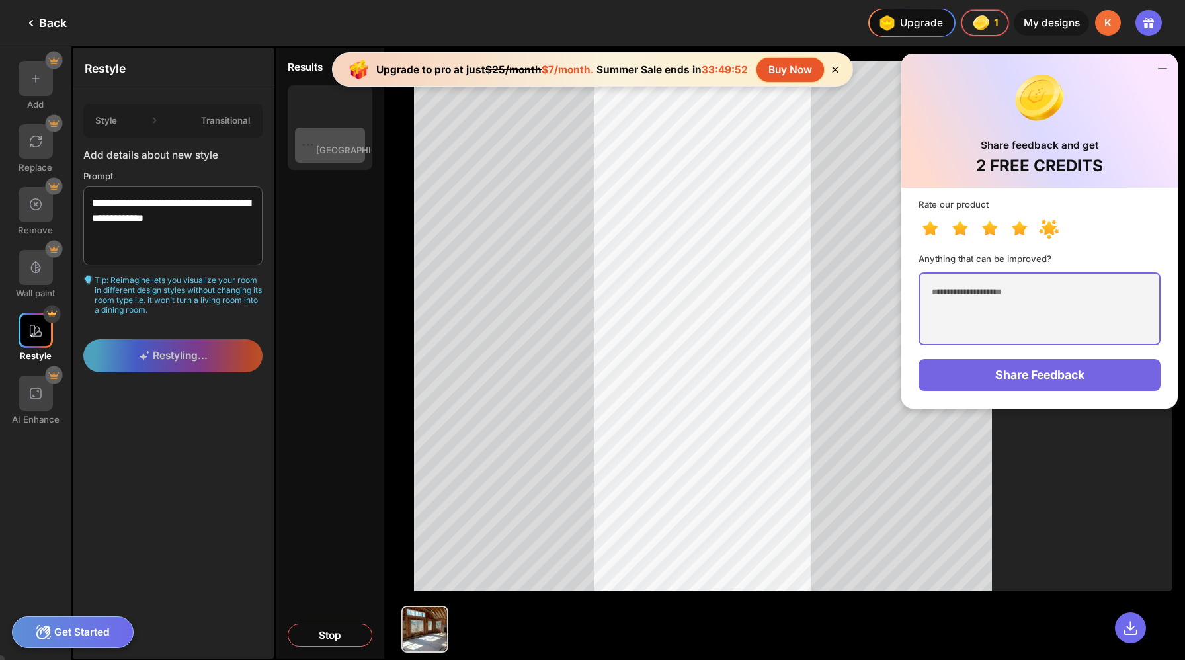
click at [1041, 288] on textarea at bounding box center [1039, 308] width 241 height 73
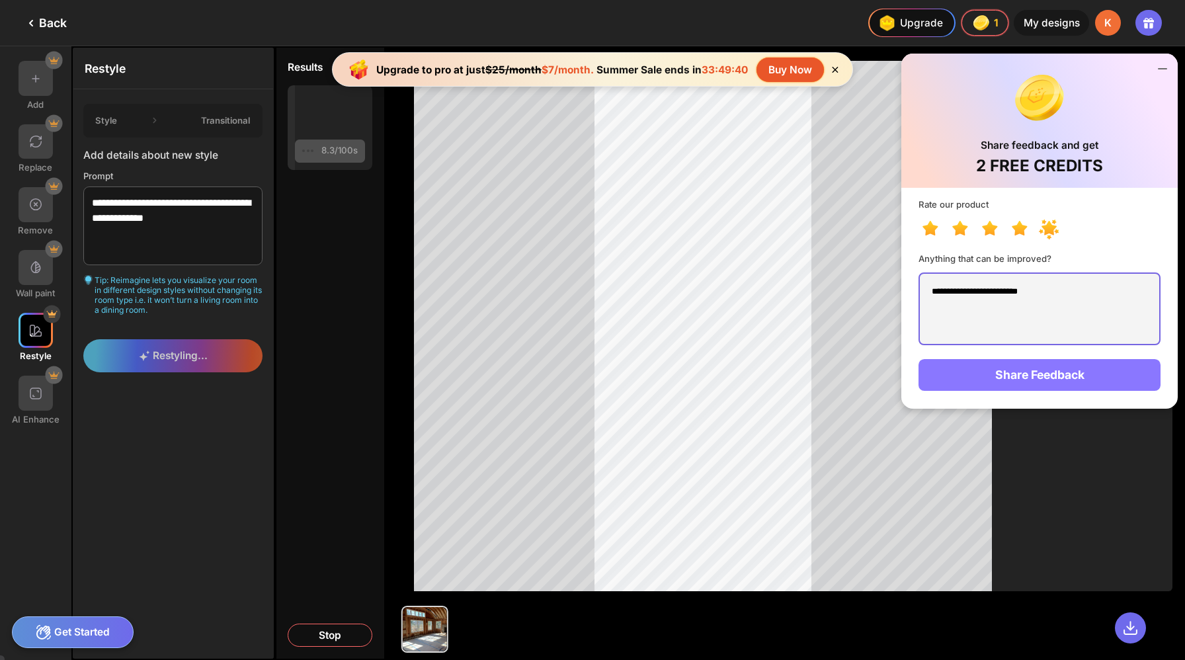
type textarea "**********"
click at [1053, 359] on div "Share Feedback" at bounding box center [1039, 375] width 241 height 32
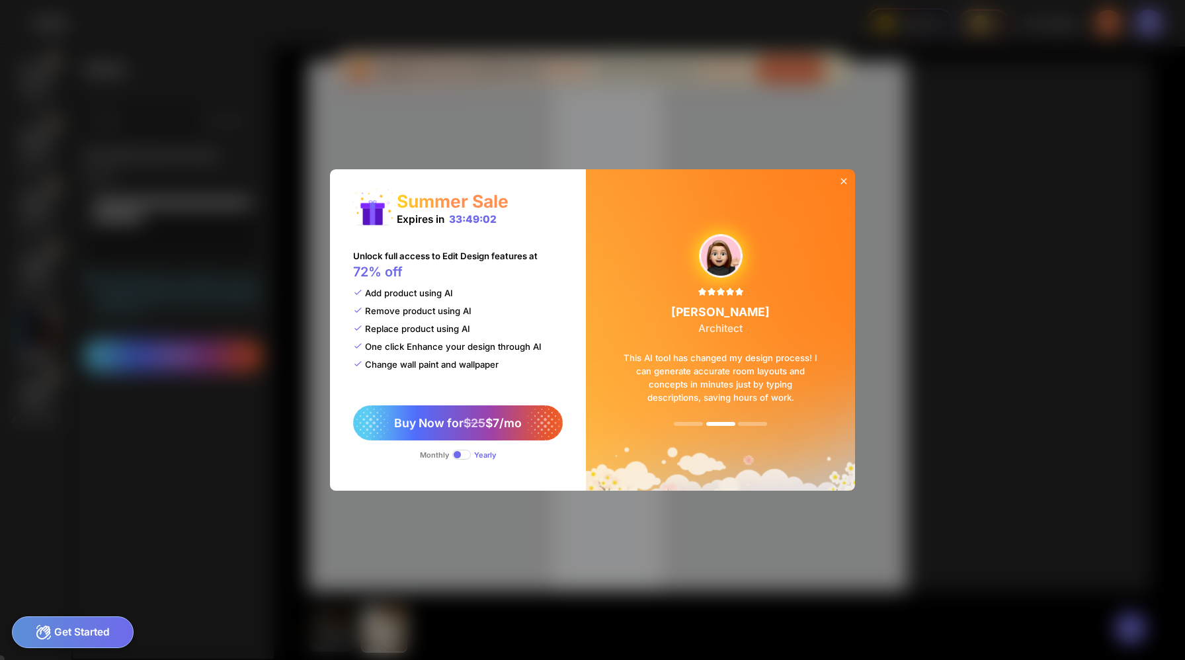
click at [839, 186] on icon at bounding box center [844, 181] width 11 height 11
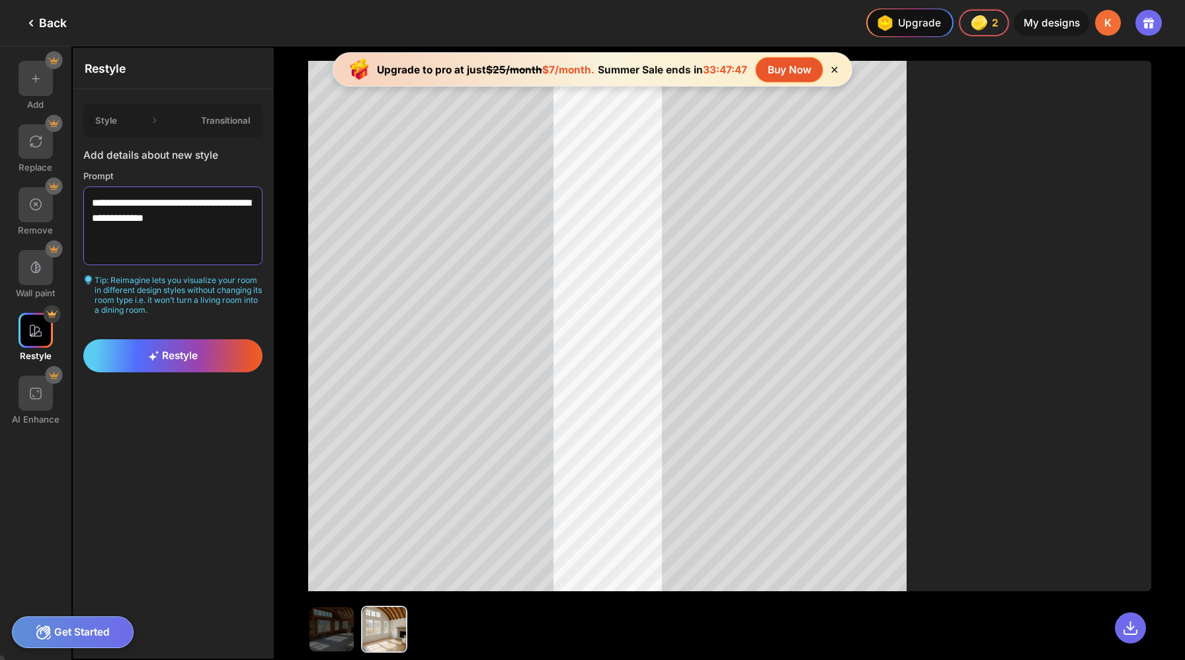
drag, startPoint x: 208, startPoint y: 200, endPoint x: 87, endPoint y: 171, distance: 125.3
click at [87, 171] on div "**********" at bounding box center [172, 231] width 179 height 165
click at [31, 72] on img at bounding box center [35, 78] width 15 height 15
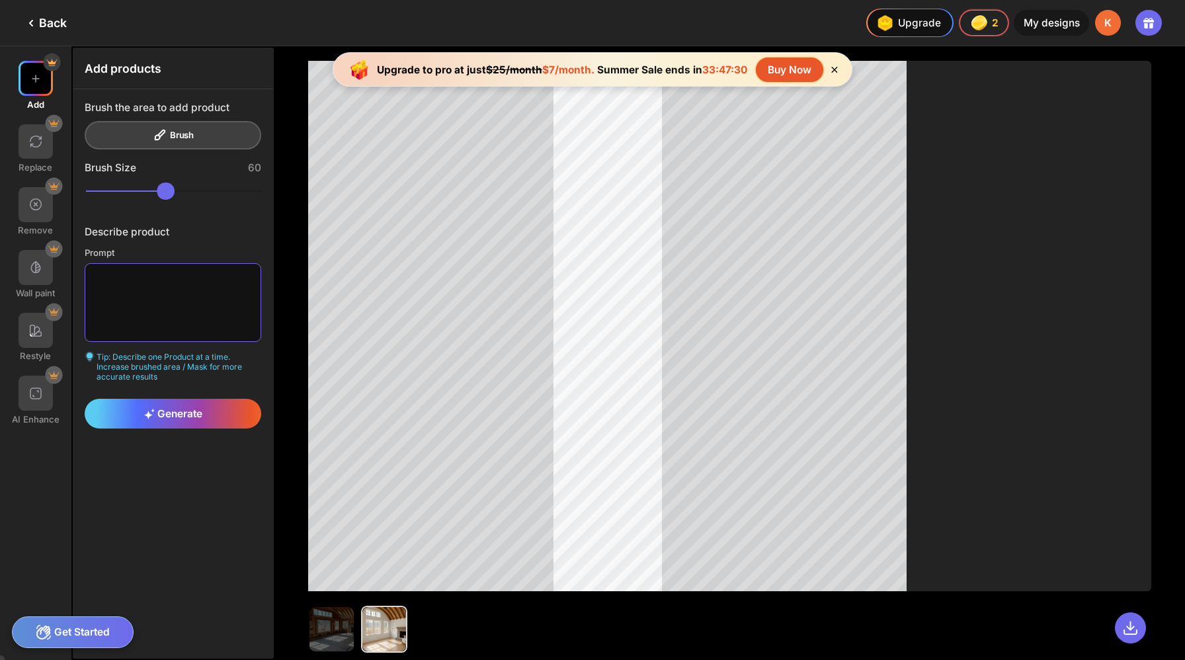
click at [121, 269] on textarea at bounding box center [173, 302] width 177 height 78
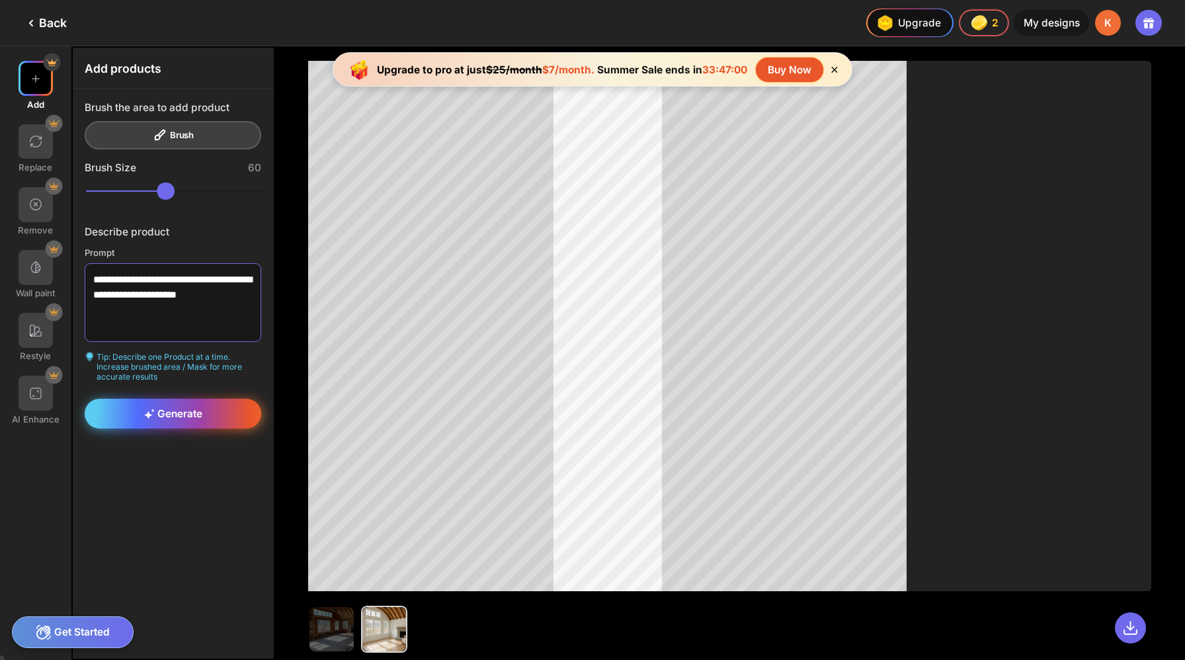
type textarea "**********"
click at [144, 411] on icon at bounding box center [148, 415] width 9 height 9
click at [161, 407] on span "Generate" at bounding box center [173, 413] width 58 height 13
click at [616, 142] on div "**********" at bounding box center [592, 330] width 1185 height 660
click at [829, 64] on icon at bounding box center [834, 69] width 11 height 11
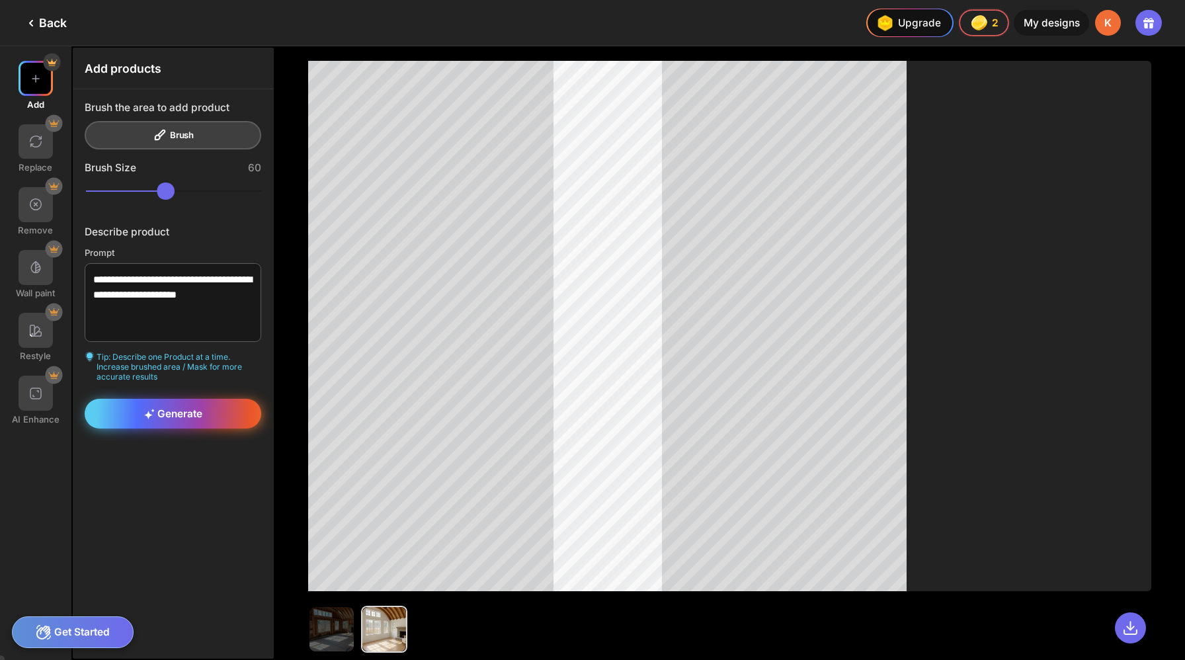
click at [190, 399] on div "Generate" at bounding box center [173, 414] width 177 height 30
click at [172, 122] on div "Brush the area to add product Brush" at bounding box center [173, 125] width 177 height 49
click at [163, 123] on div "Brush the area to add product Brush" at bounding box center [173, 125] width 177 height 49
drag, startPoint x: 168, startPoint y: 176, endPoint x: 186, endPoint y: 175, distance: 17.9
click at [186, 183] on input "range" at bounding box center [174, 191] width 177 height 17
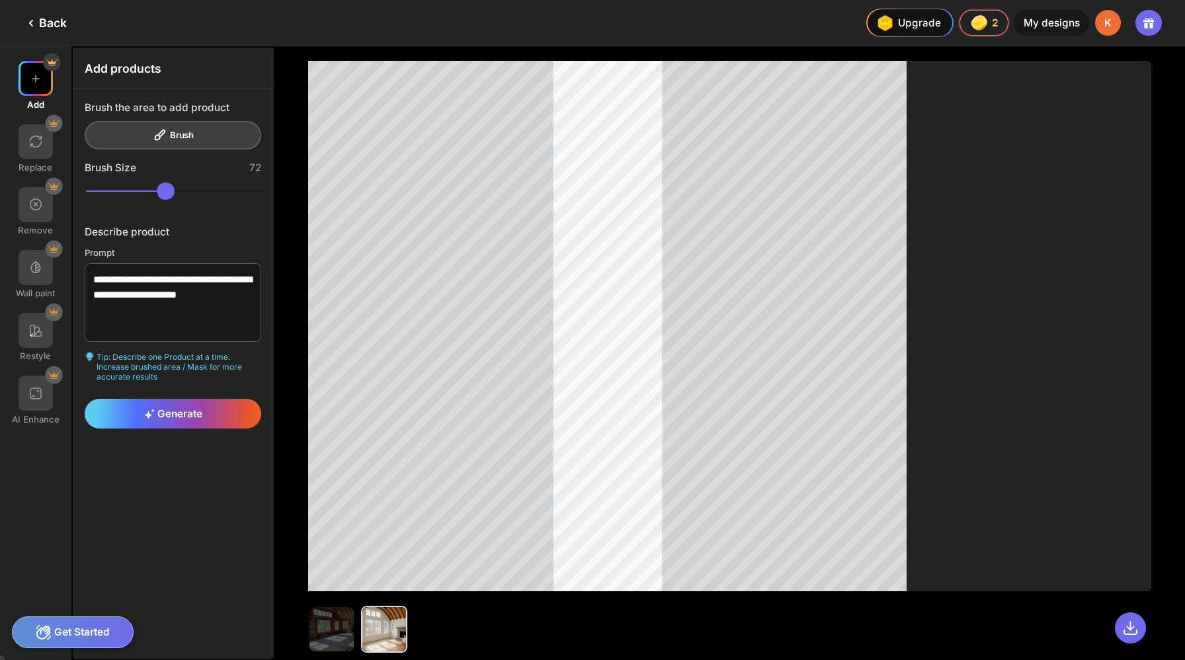
click at [151, 117] on div "Brush the area to add product Brush" at bounding box center [173, 125] width 177 height 49
drag, startPoint x: 187, startPoint y: 176, endPoint x: 179, endPoint y: 174, distance: 8.8
type input "**"
click at [179, 183] on input "range" at bounding box center [174, 191] width 177 height 17
click at [190, 399] on div "Generate" at bounding box center [173, 414] width 177 height 30
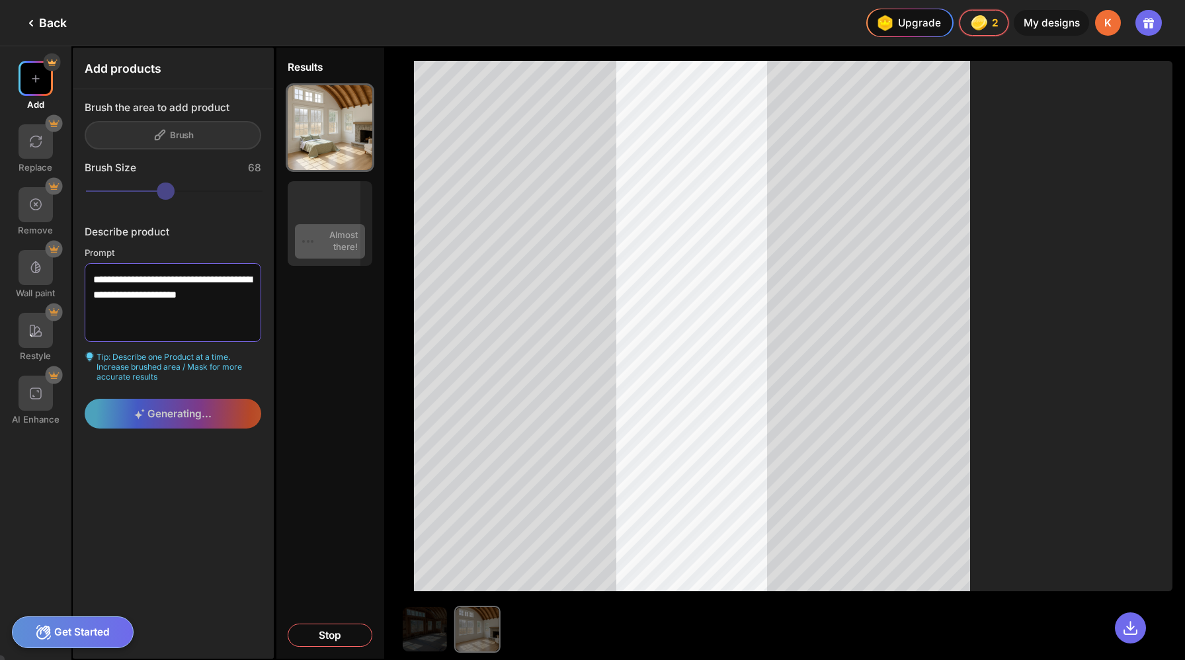
click at [94, 263] on textarea "**********" at bounding box center [173, 302] width 177 height 78
drag, startPoint x: 94, startPoint y: 257, endPoint x: 227, endPoint y: 271, distance: 133.7
click at [227, 271] on textarea "**********" at bounding box center [173, 302] width 177 height 78
click at [99, 263] on textarea "**********" at bounding box center [173, 302] width 177 height 78
drag, startPoint x: 99, startPoint y: 255, endPoint x: 226, endPoint y: 284, distance: 130.8
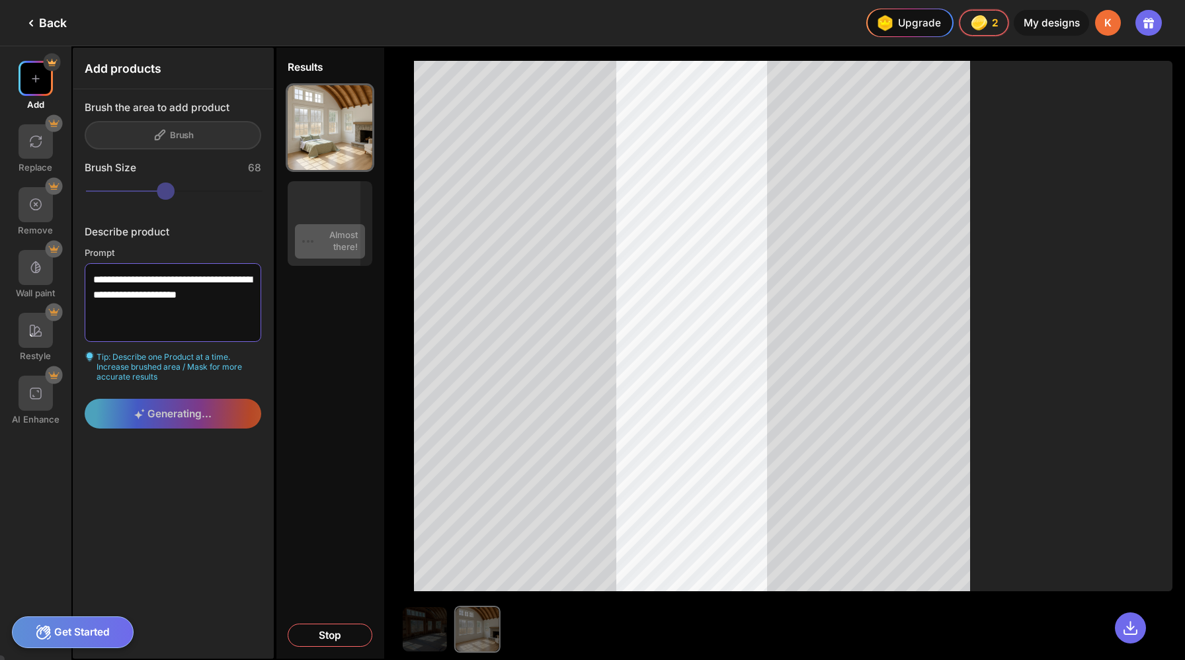
click at [226, 284] on textarea "**********" at bounding box center [173, 302] width 177 height 78
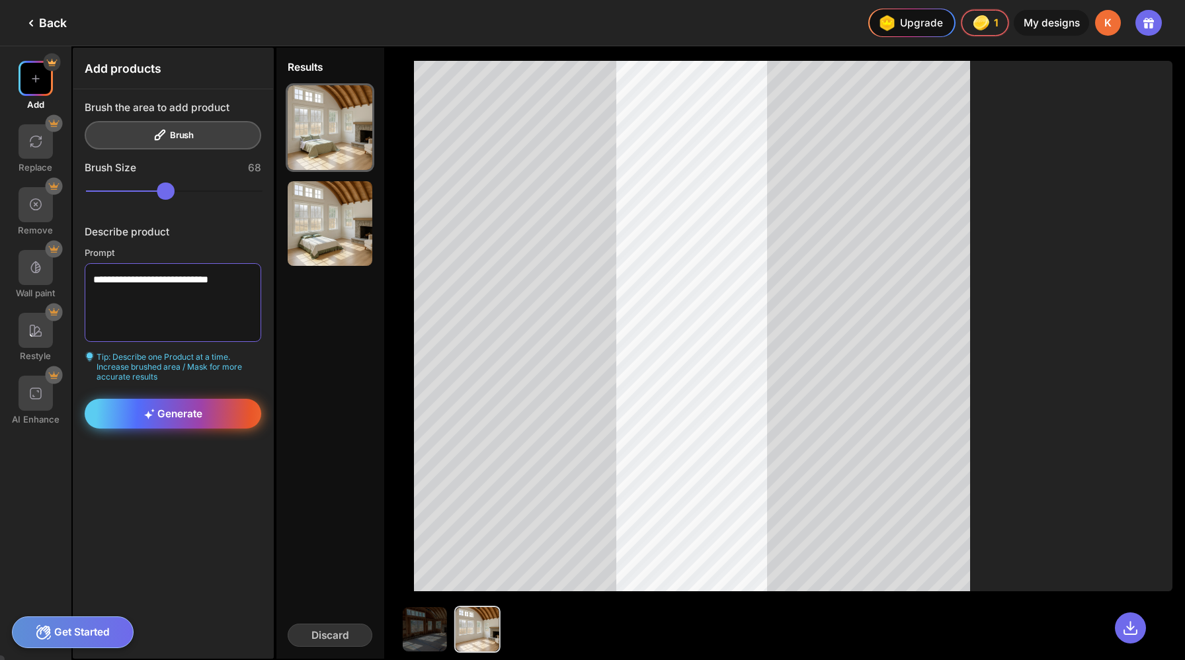
type textarea "**********"
click at [172, 407] on span "Generate" at bounding box center [173, 413] width 58 height 13
click at [168, 124] on div "Brush the area to add product Brush" at bounding box center [173, 125] width 177 height 49
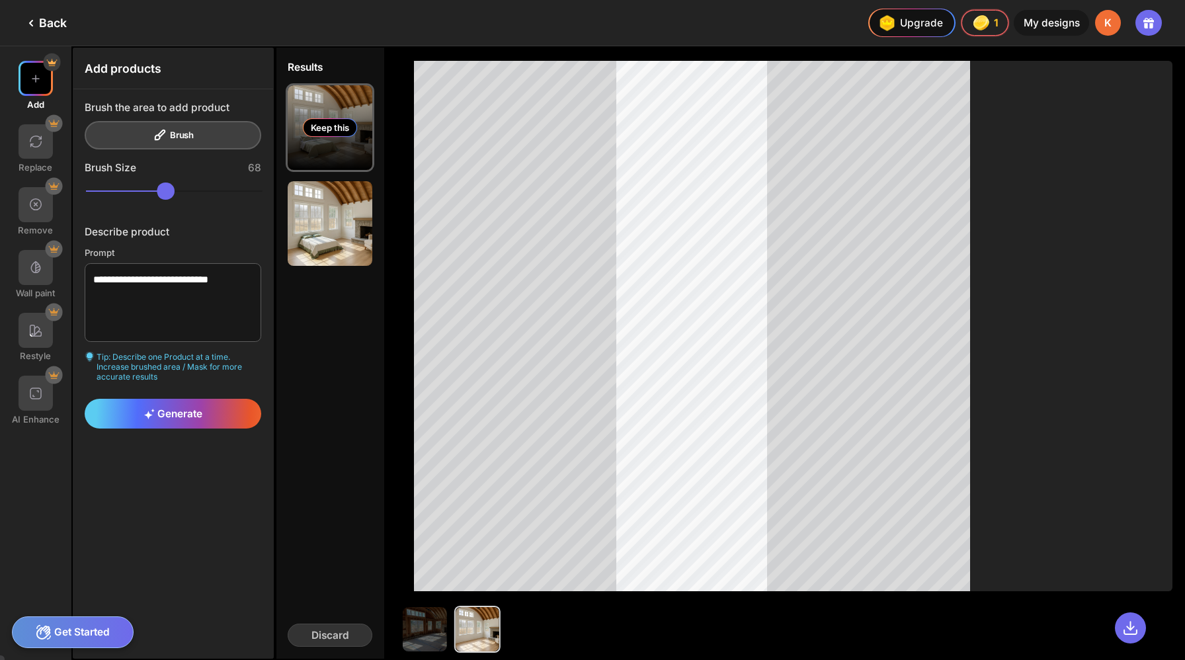
click at [303, 118] on div "Keep this" at bounding box center [330, 127] width 54 height 19
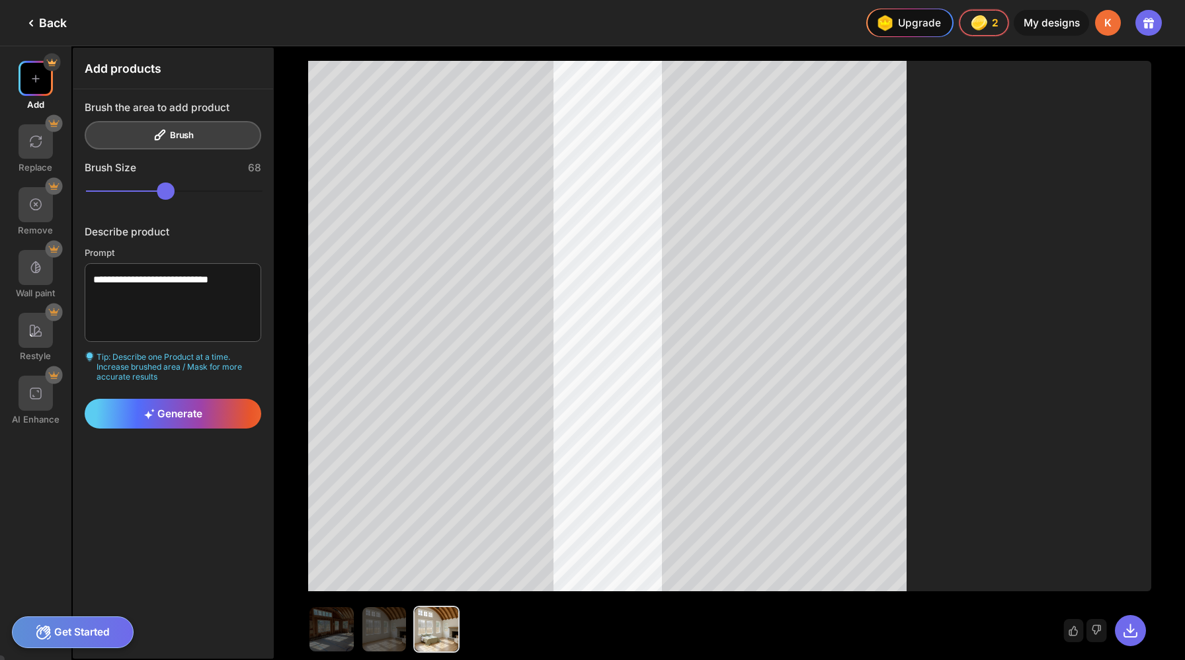
click at [157, 122] on div "Brush the area to add product Brush" at bounding box center [173, 125] width 177 height 49
click at [160, 407] on span "Generate" at bounding box center [173, 413] width 58 height 13
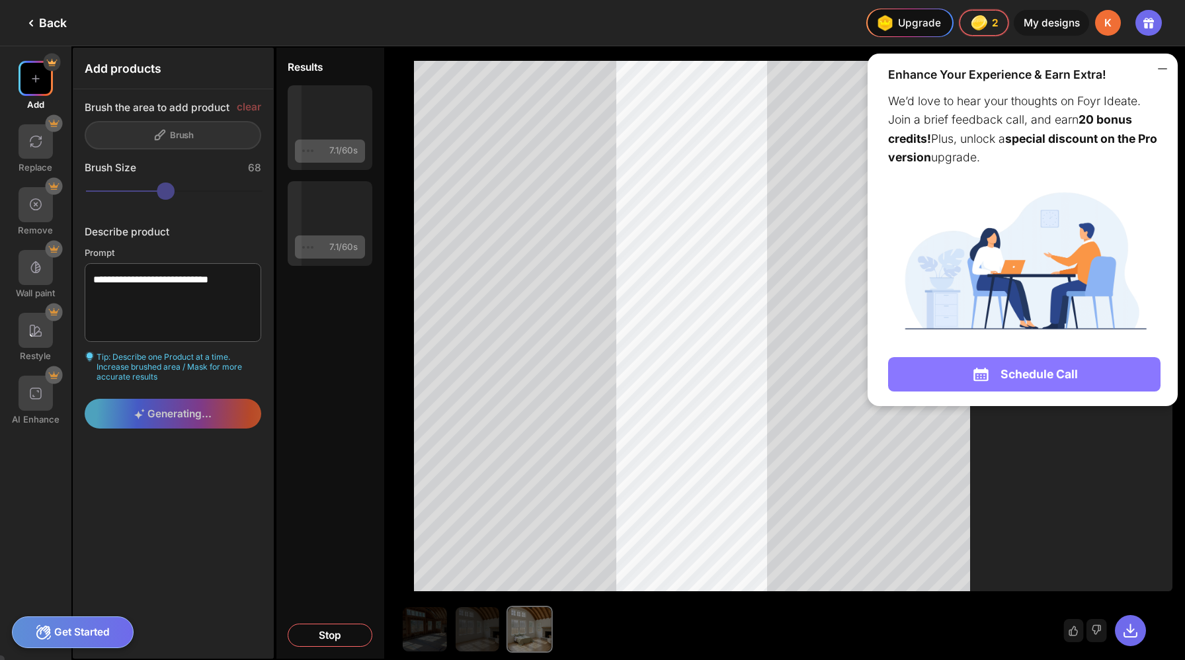
click at [1048, 357] on div "Schedule Call" at bounding box center [1024, 374] width 272 height 34
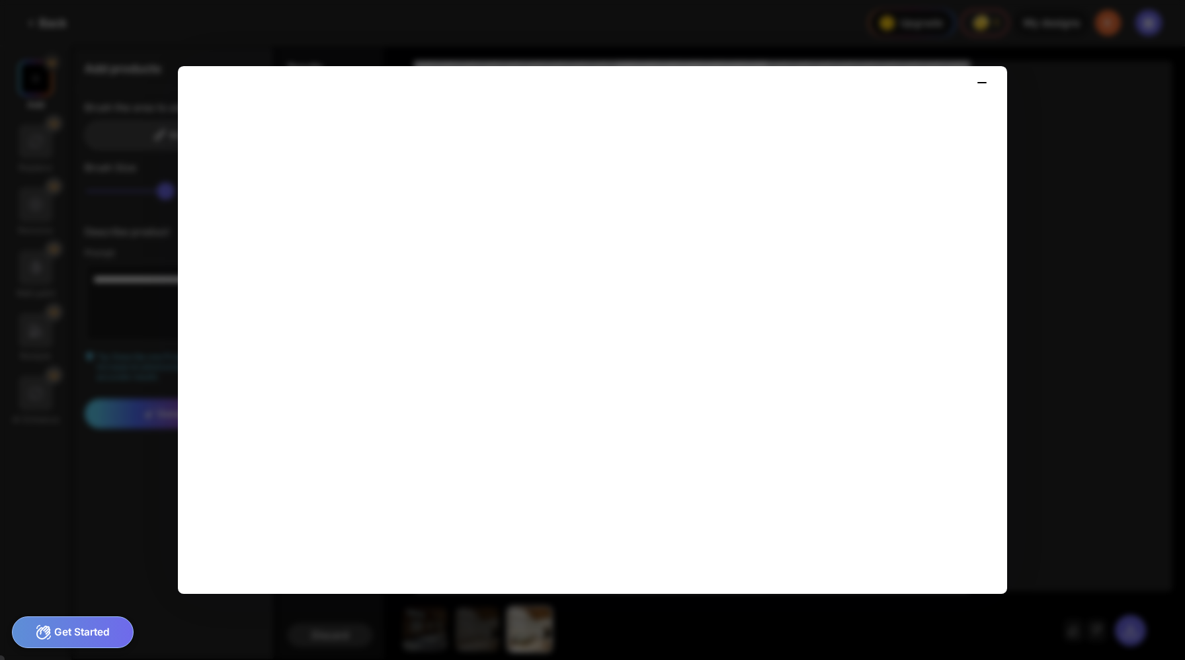
click at [983, 79] on icon at bounding box center [982, 83] width 16 height 16
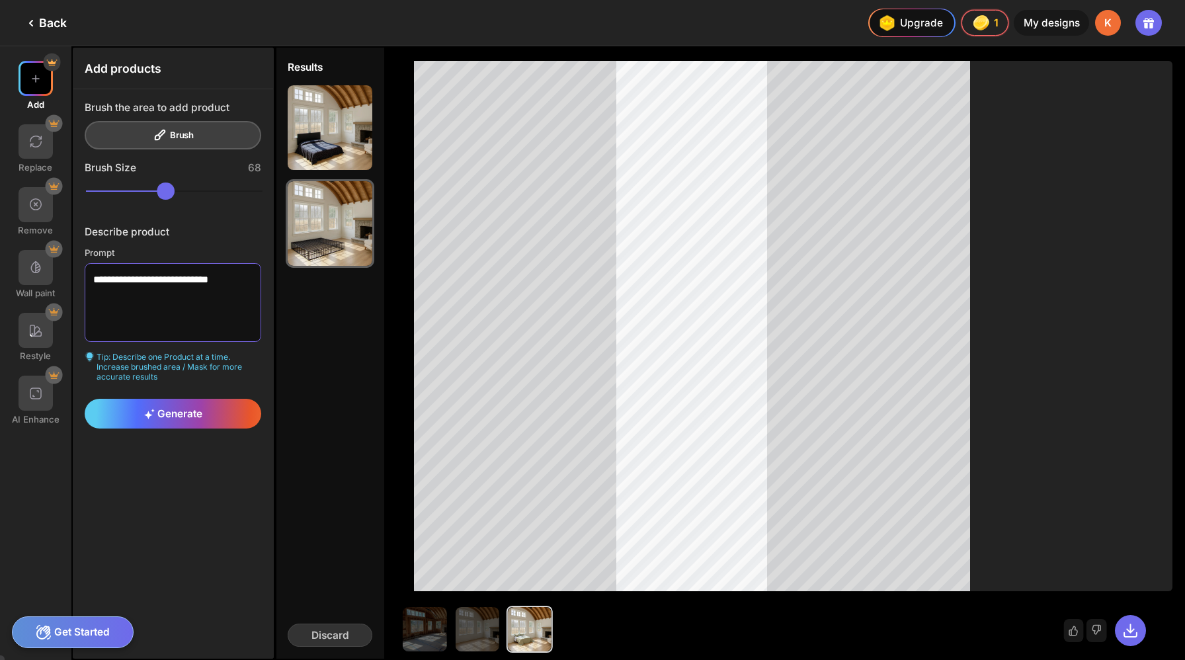
click at [162, 265] on textarea "**********" at bounding box center [173, 302] width 177 height 78
click at [36, 197] on img at bounding box center [35, 204] width 15 height 15
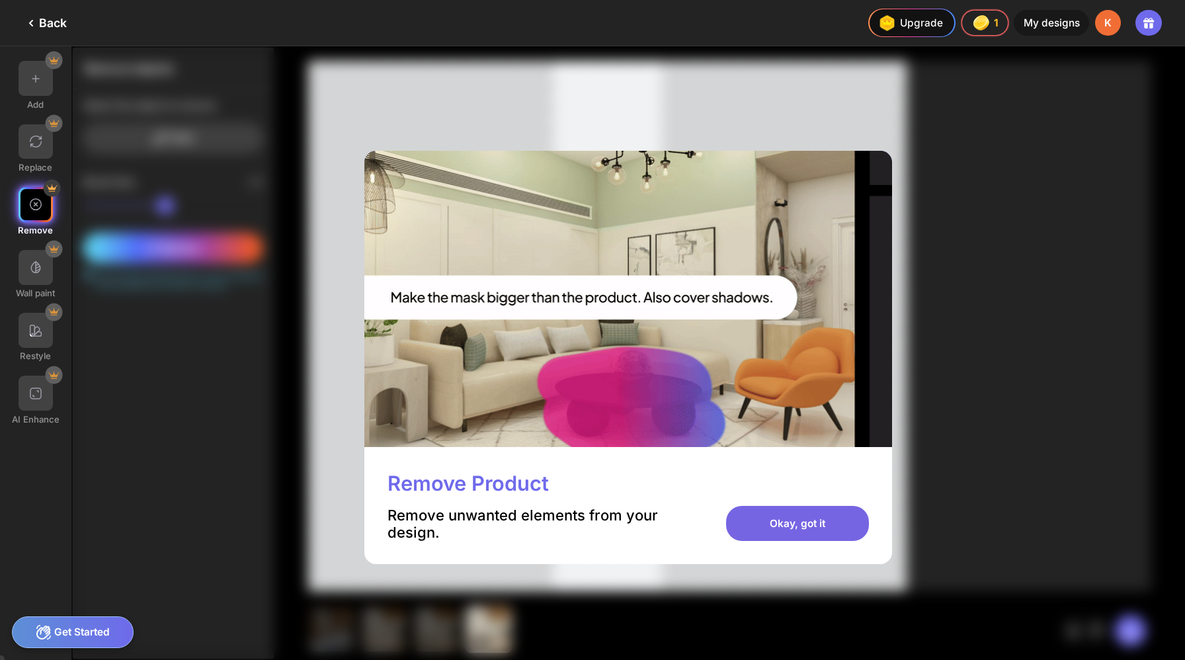
click at [790, 506] on div "Okay, got it" at bounding box center [797, 523] width 143 height 35
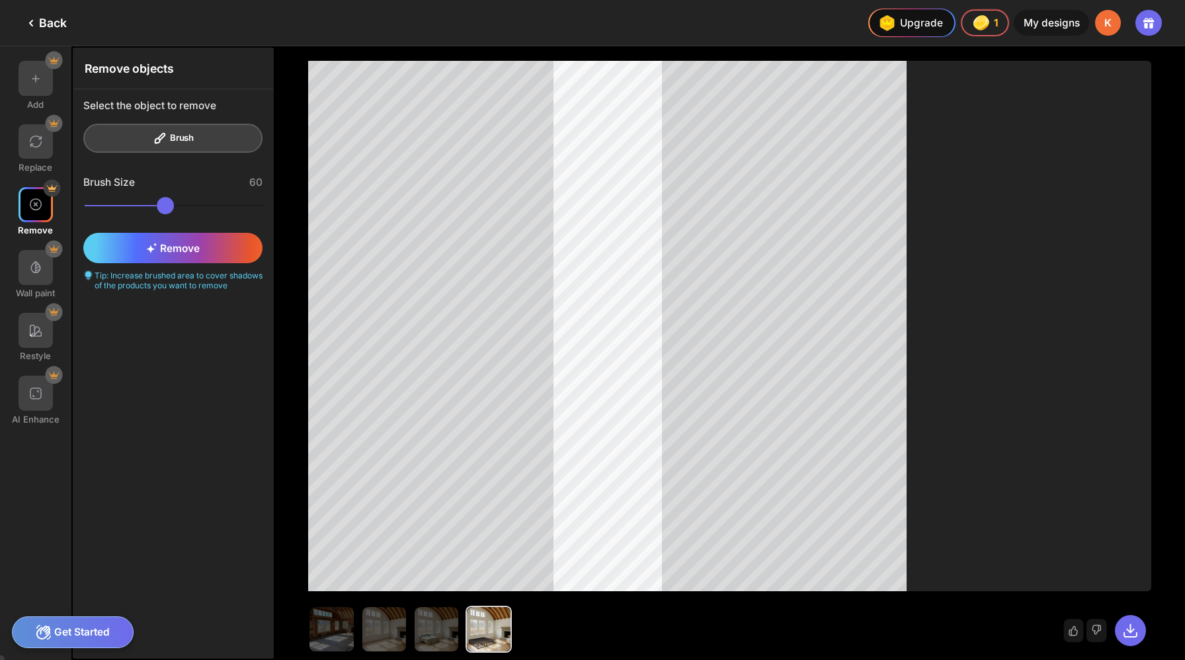
click at [508, 417] on div at bounding box center [729, 326] width 843 height 530
click at [202, 233] on div "Remove" at bounding box center [172, 248] width 179 height 30
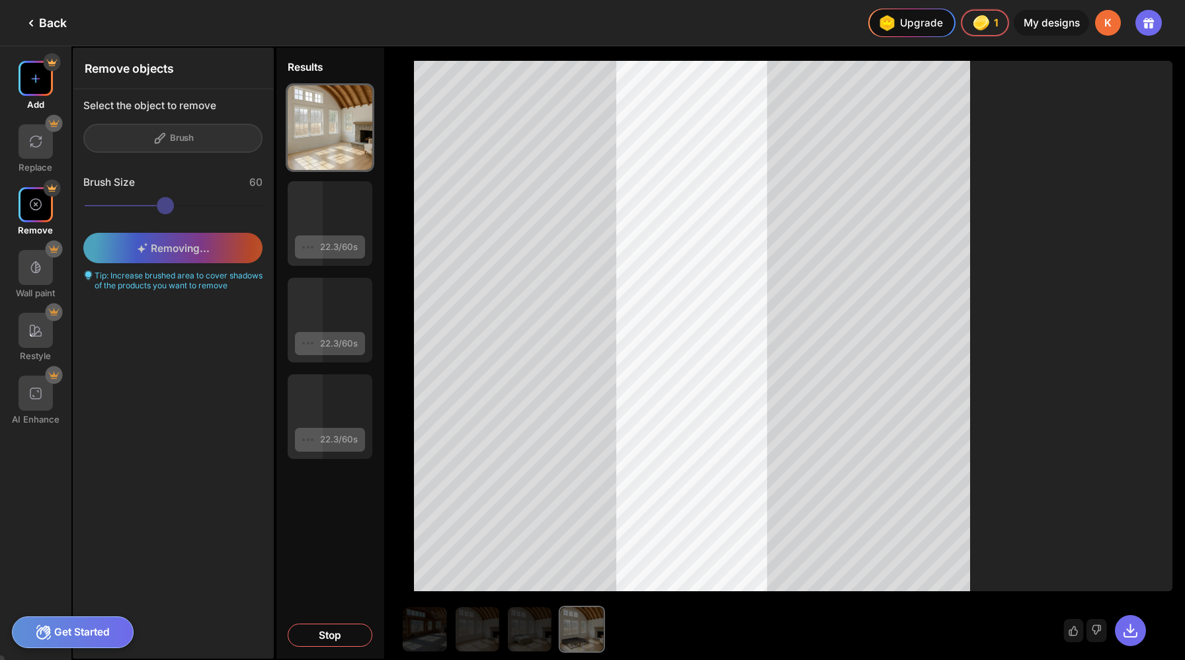
click at [31, 75] on img at bounding box center [35, 78] width 15 height 15
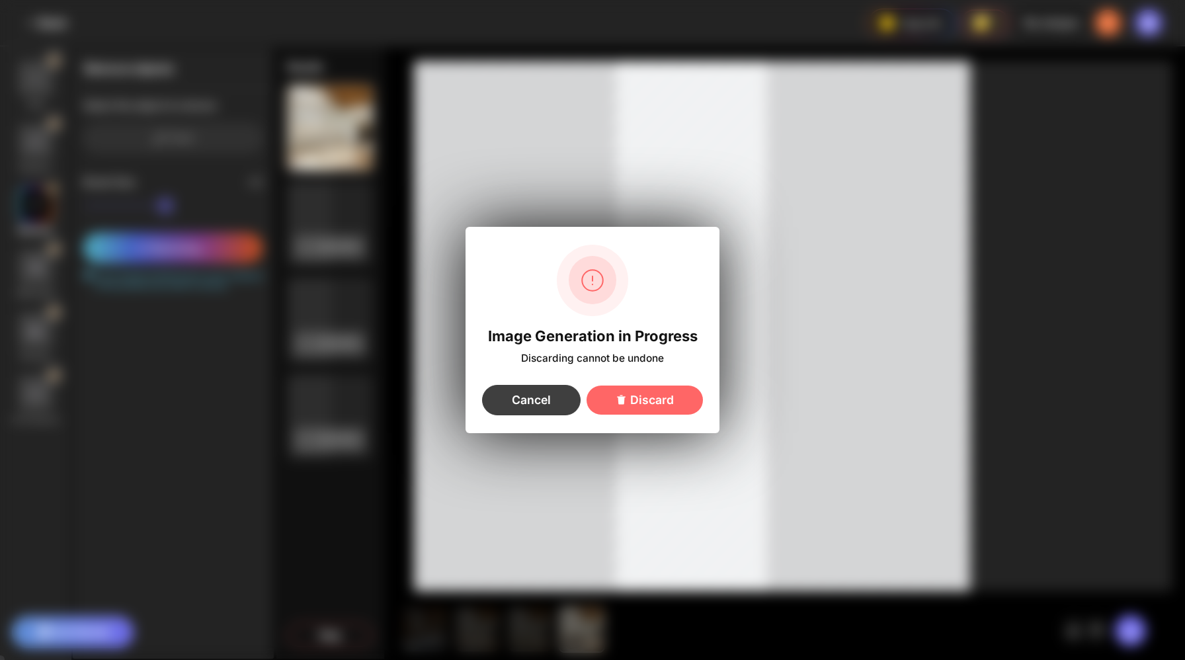
click at [538, 397] on div "Cancel" at bounding box center [531, 400] width 99 height 30
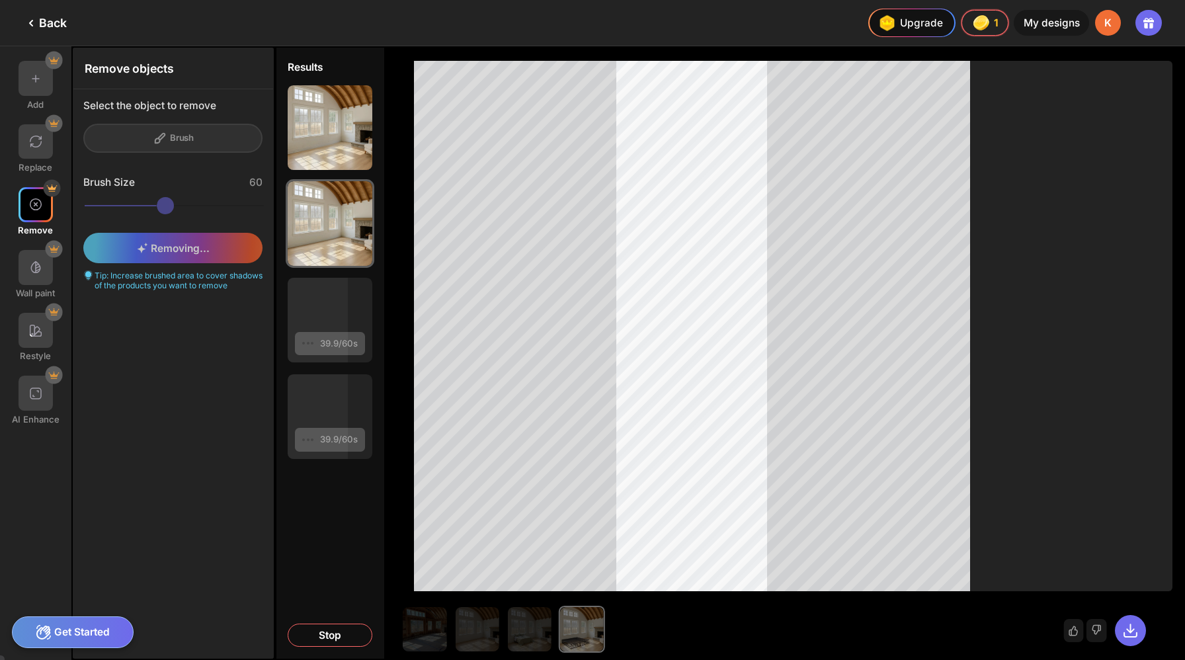
click at [302, 292] on div at bounding box center [318, 320] width 60 height 85
click at [299, 374] on div at bounding box center [318, 416] width 61 height 85
click at [311, 637] on div "Stop" at bounding box center [330, 635] width 85 height 23
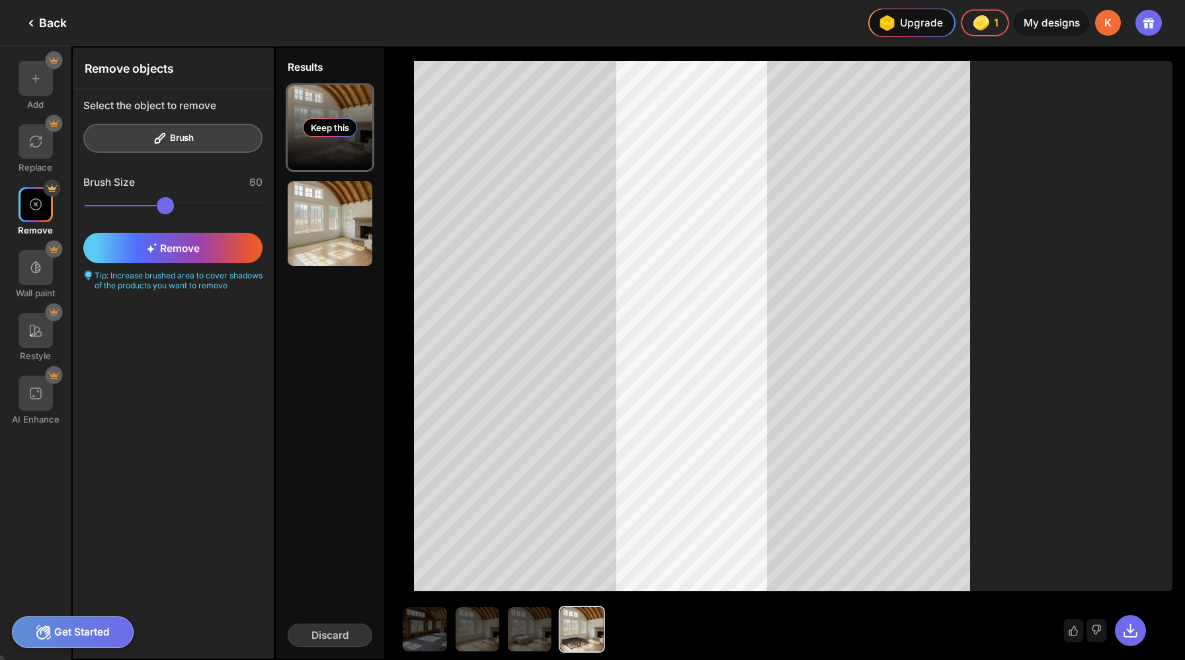
click at [303, 118] on div "Keep this" at bounding box center [330, 127] width 54 height 19
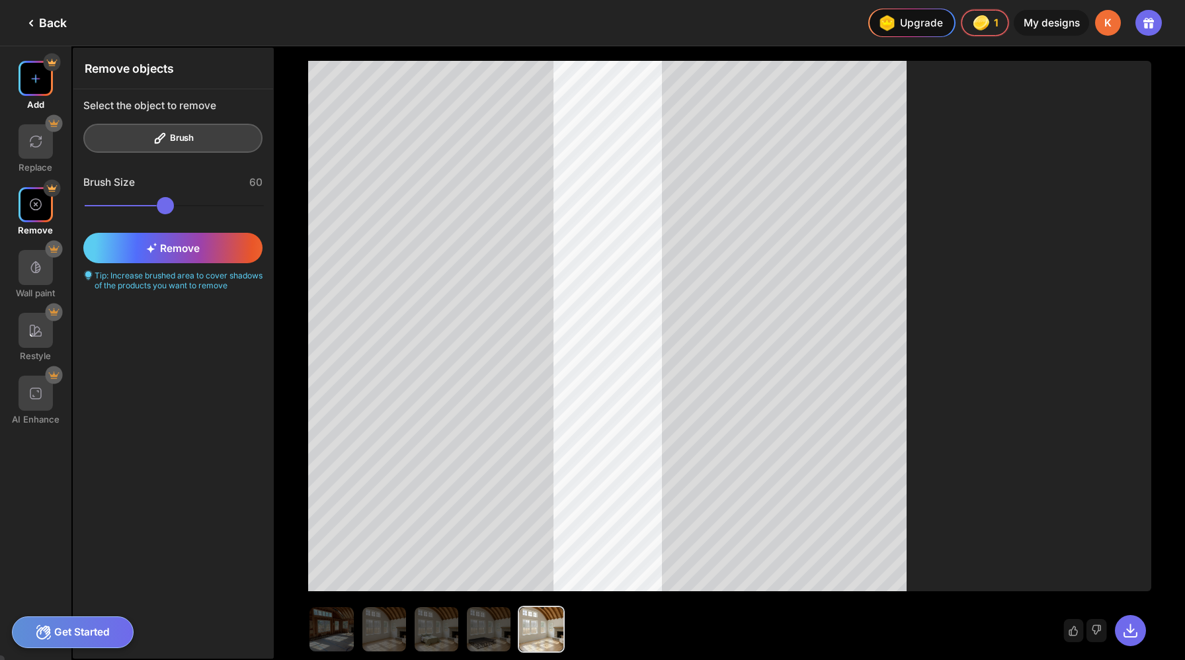
click at [28, 76] on img at bounding box center [35, 78] width 15 height 15
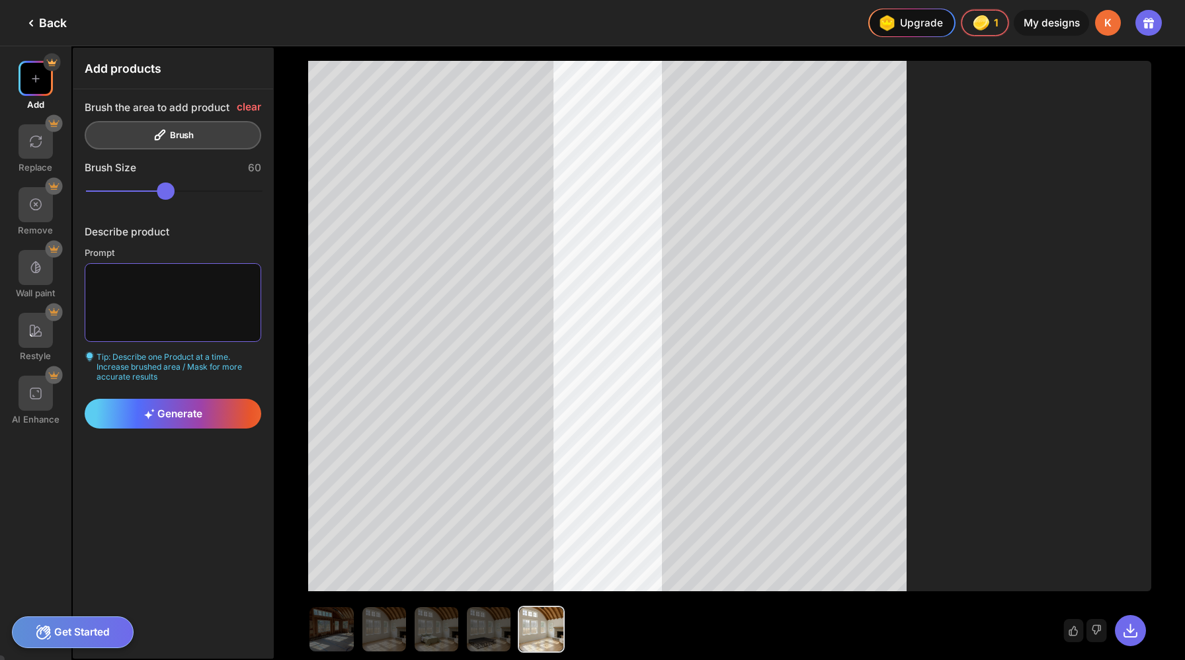
click at [161, 278] on textarea at bounding box center [173, 302] width 177 height 78
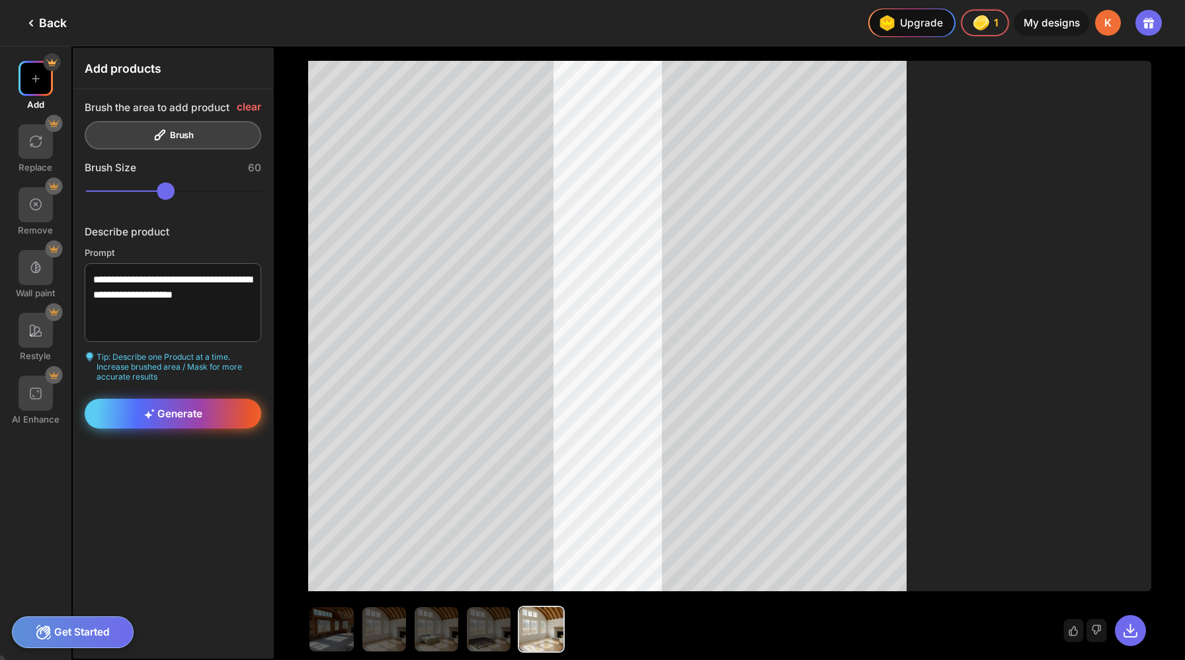
click at [144, 399] on div "Generate" at bounding box center [173, 414] width 177 height 30
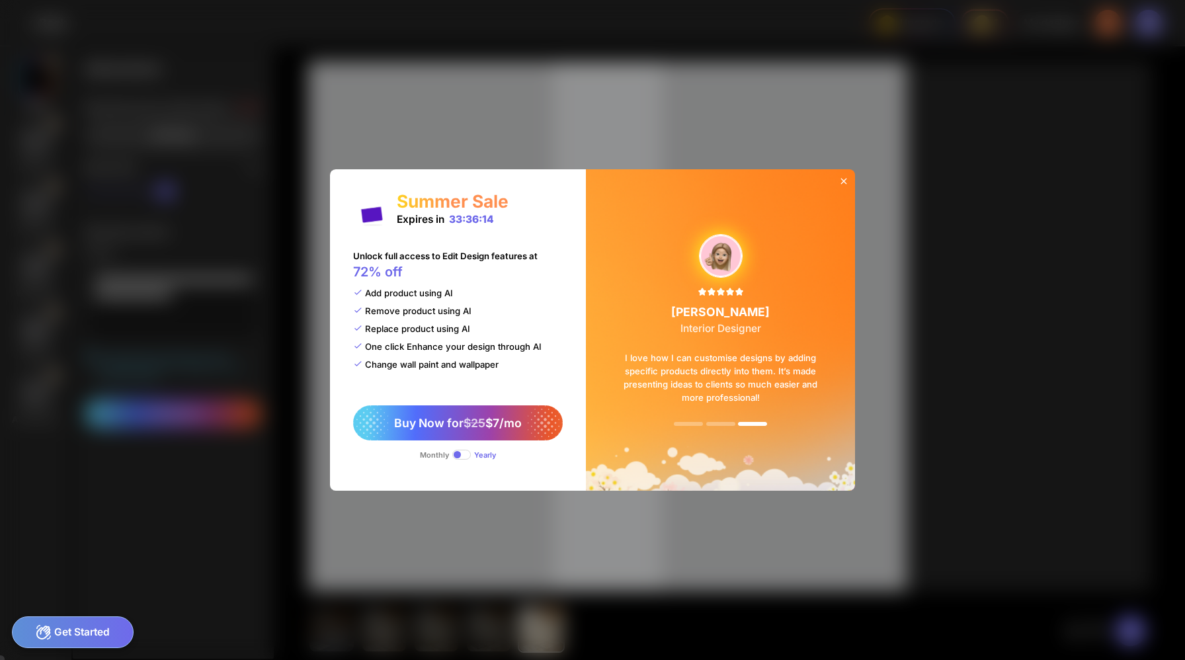
click at [839, 186] on icon at bounding box center [844, 181] width 11 height 11
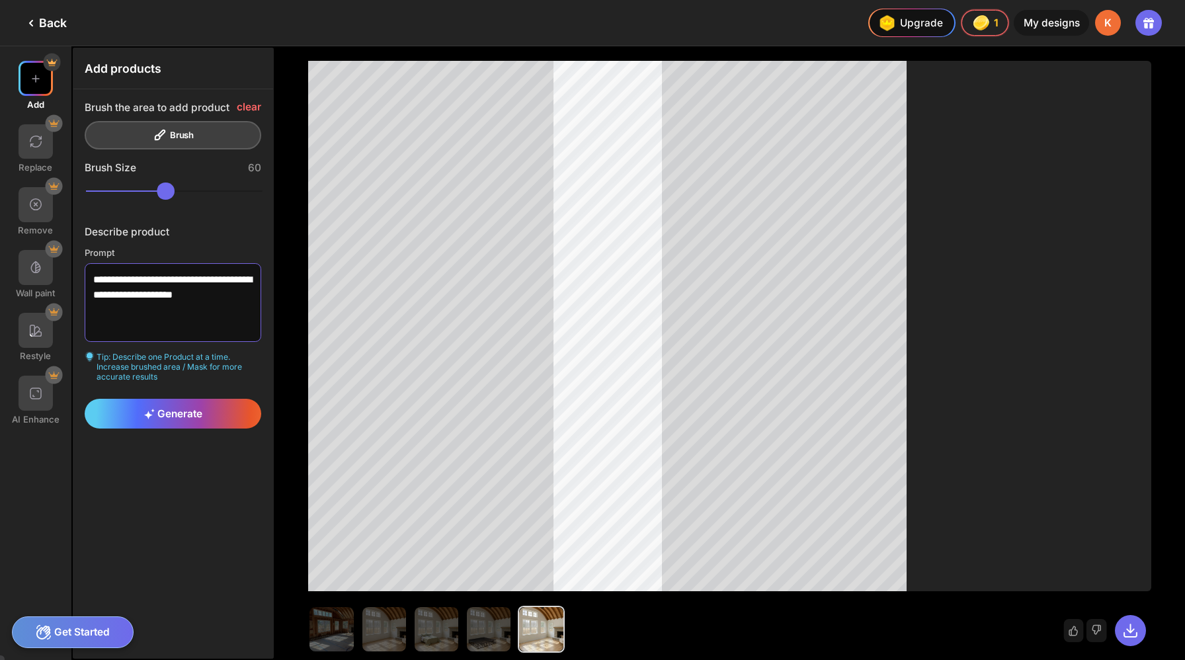
click at [175, 263] on textarea "**********" at bounding box center [173, 302] width 177 height 78
type textarea "**********"
click at [153, 407] on span "Generate" at bounding box center [173, 413] width 58 height 13
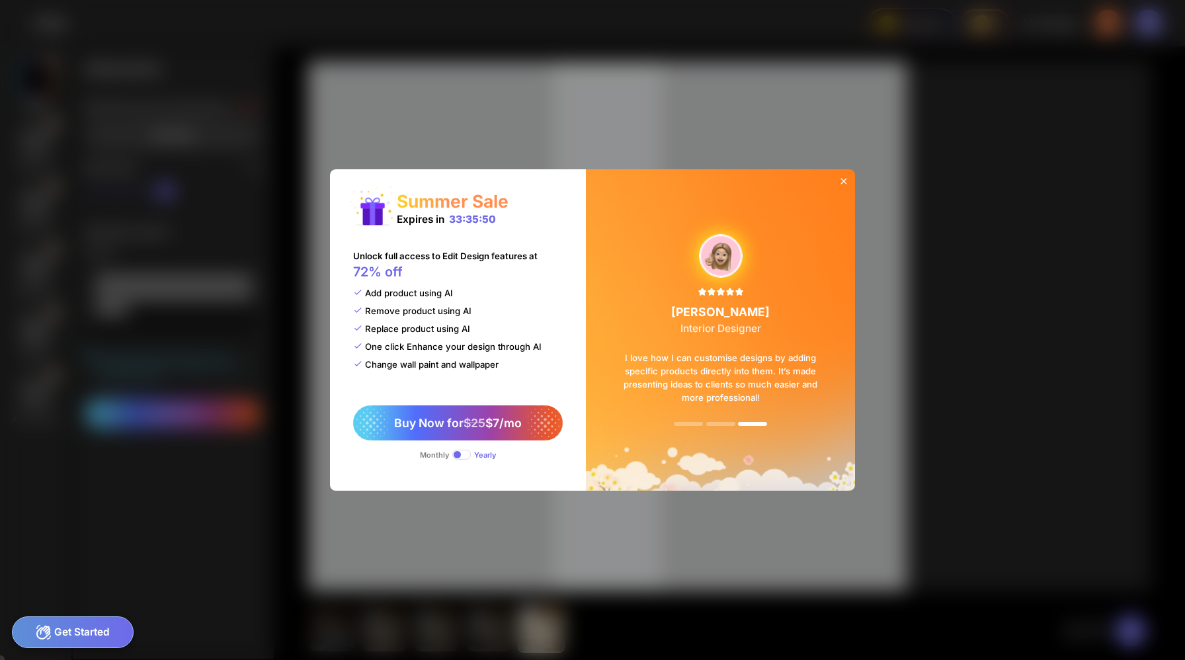
click at [841, 184] on icon at bounding box center [844, 181] width 6 height 6
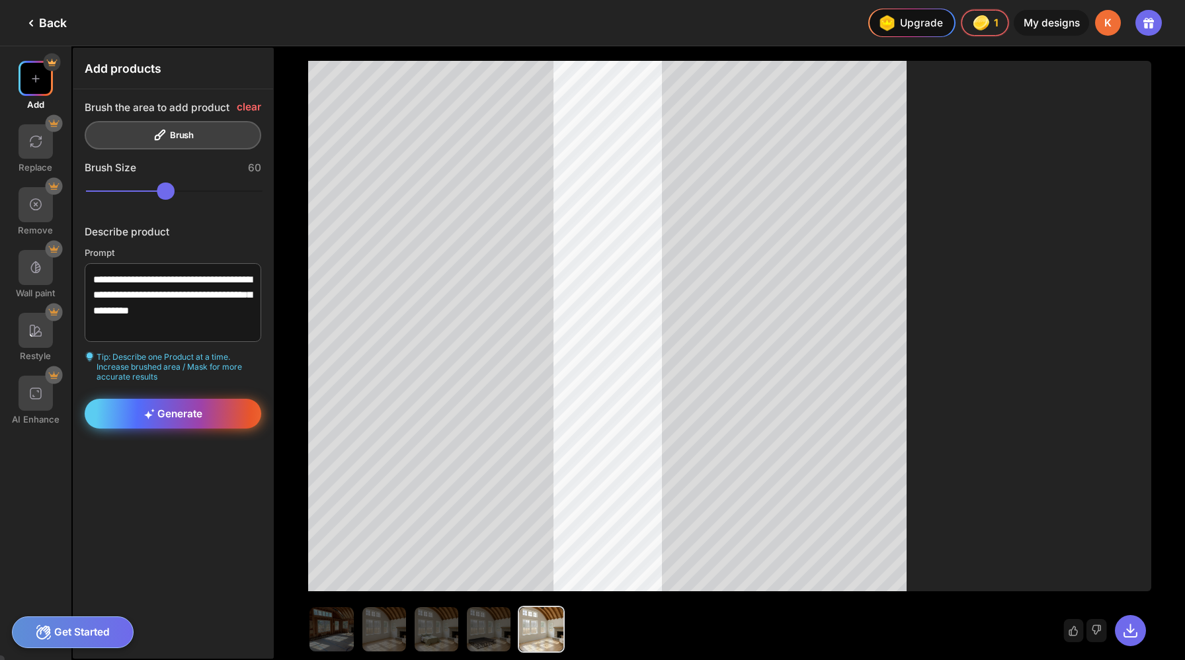
click at [144, 399] on div "Generate" at bounding box center [173, 414] width 177 height 30
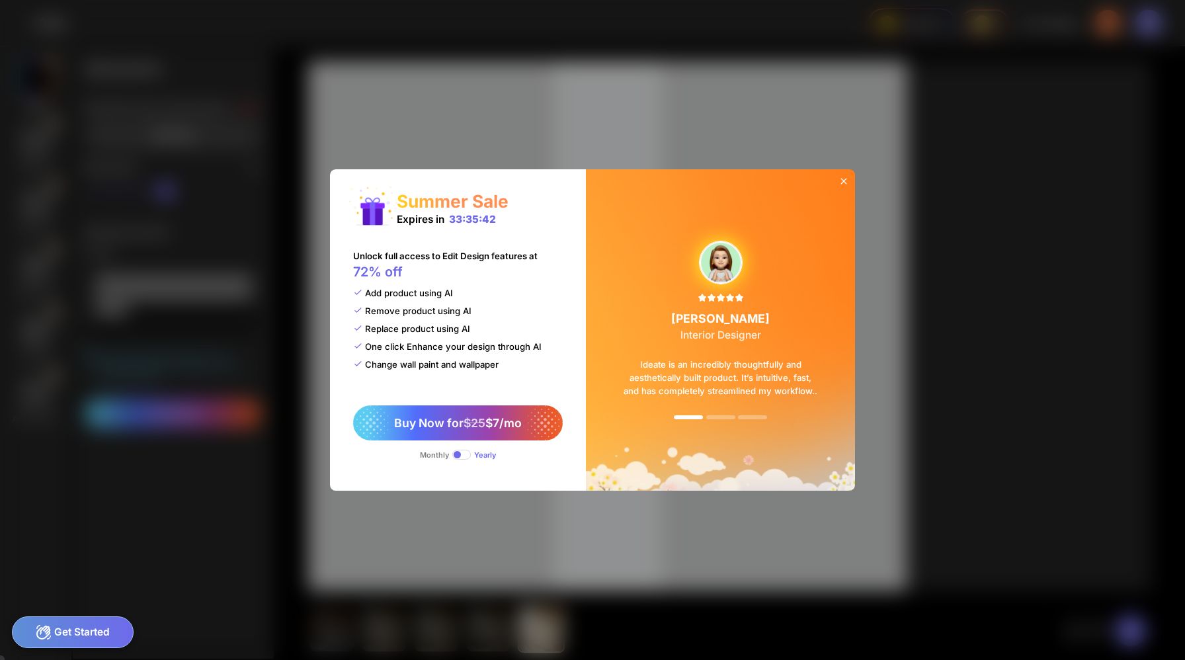
click at [839, 186] on icon at bounding box center [844, 181] width 11 height 11
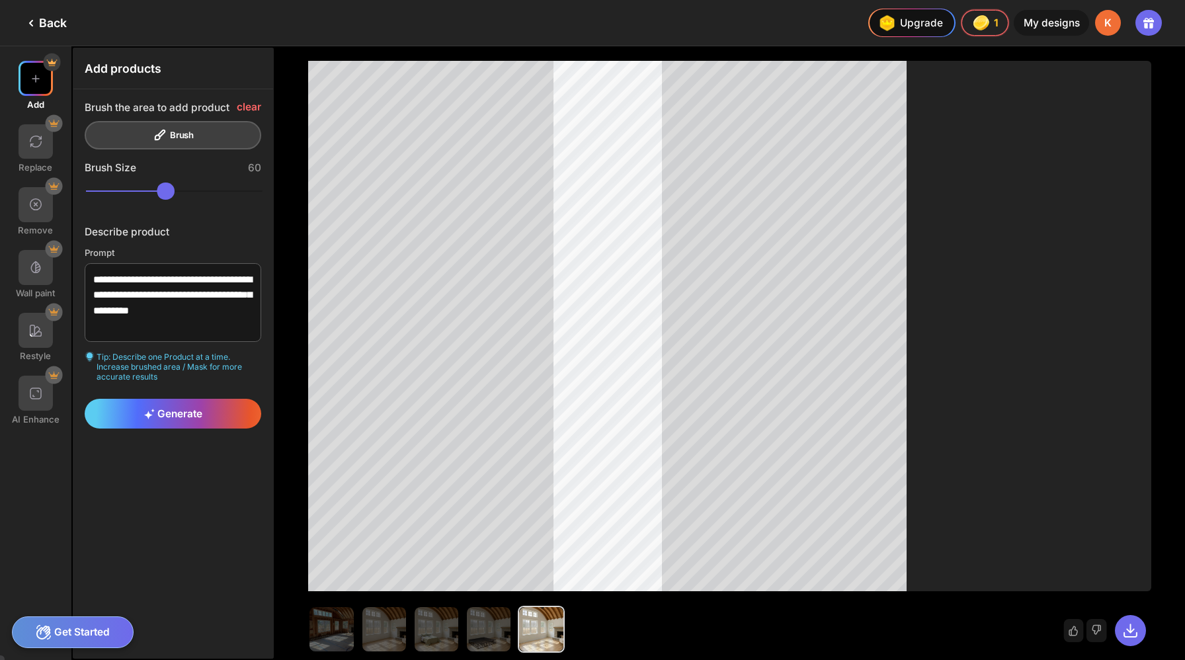
click at [67, 637] on div "Get Started" at bounding box center [73, 632] width 122 height 32
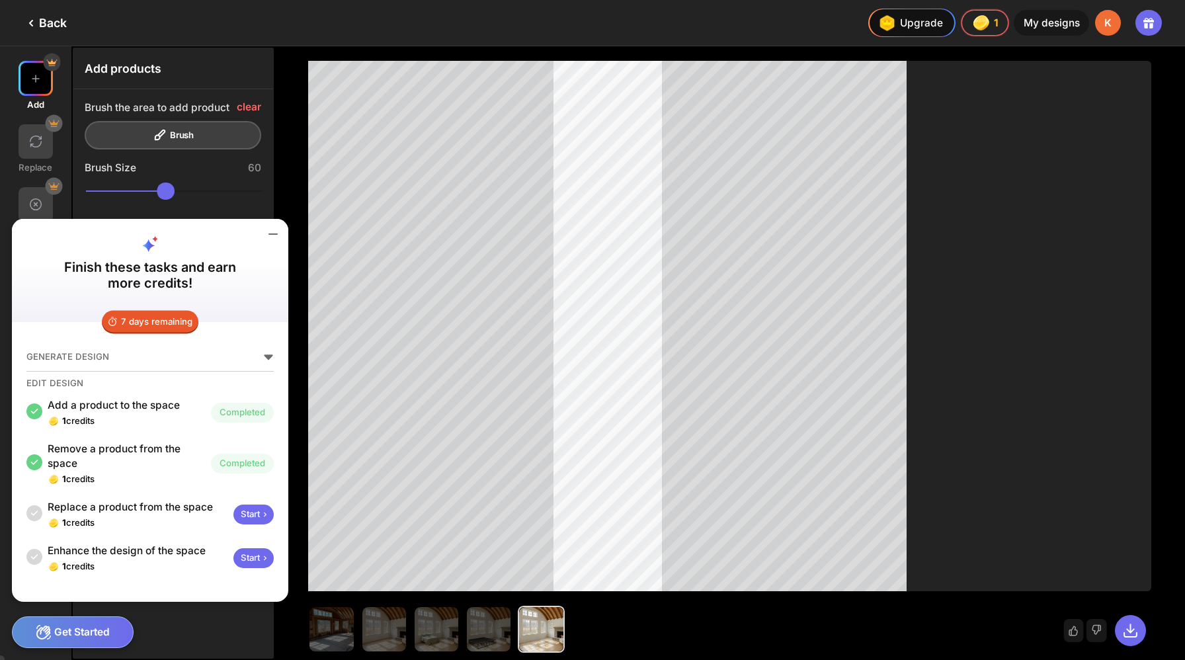
click at [233, 525] on div "Start" at bounding box center [253, 515] width 40 height 21
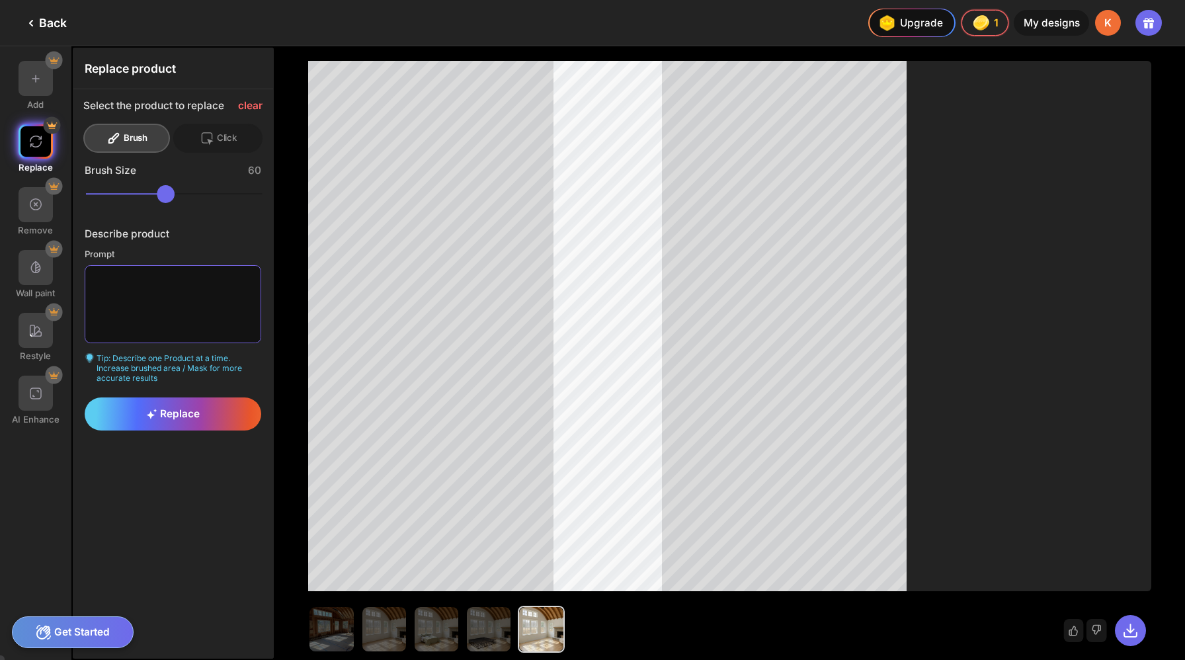
click at [139, 278] on textarea at bounding box center [173, 304] width 177 height 78
type textarea "**********"
click at [125, 397] on div "Replace" at bounding box center [173, 417] width 200 height 40
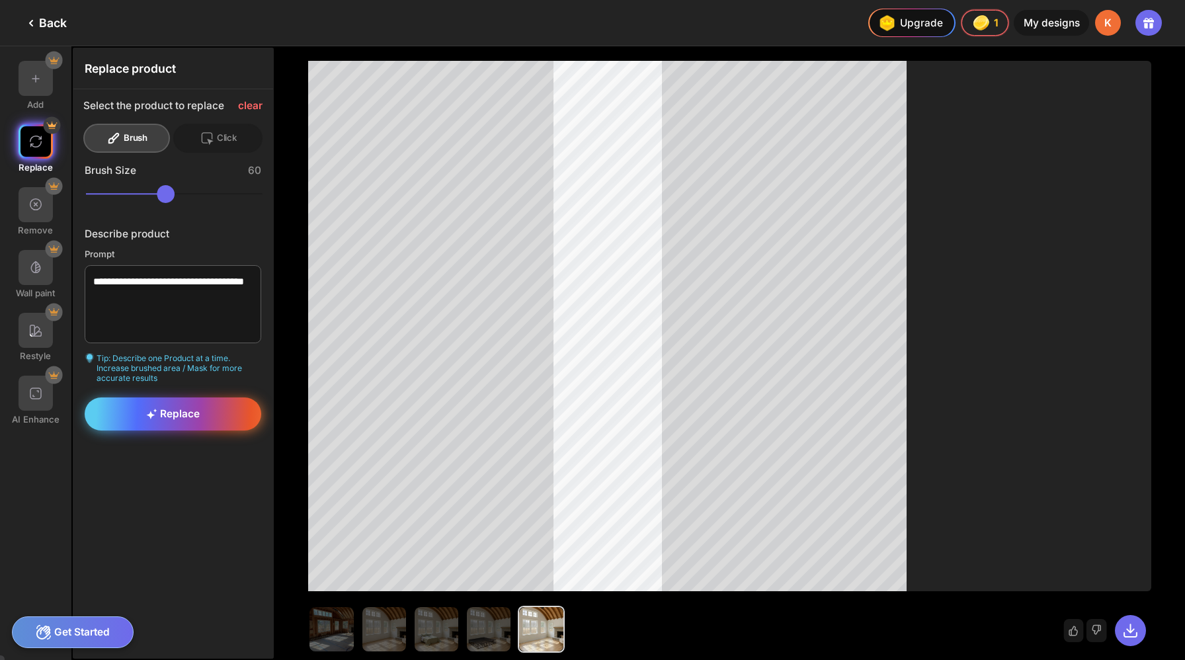
click at [157, 407] on span "Replace" at bounding box center [173, 413] width 54 height 13
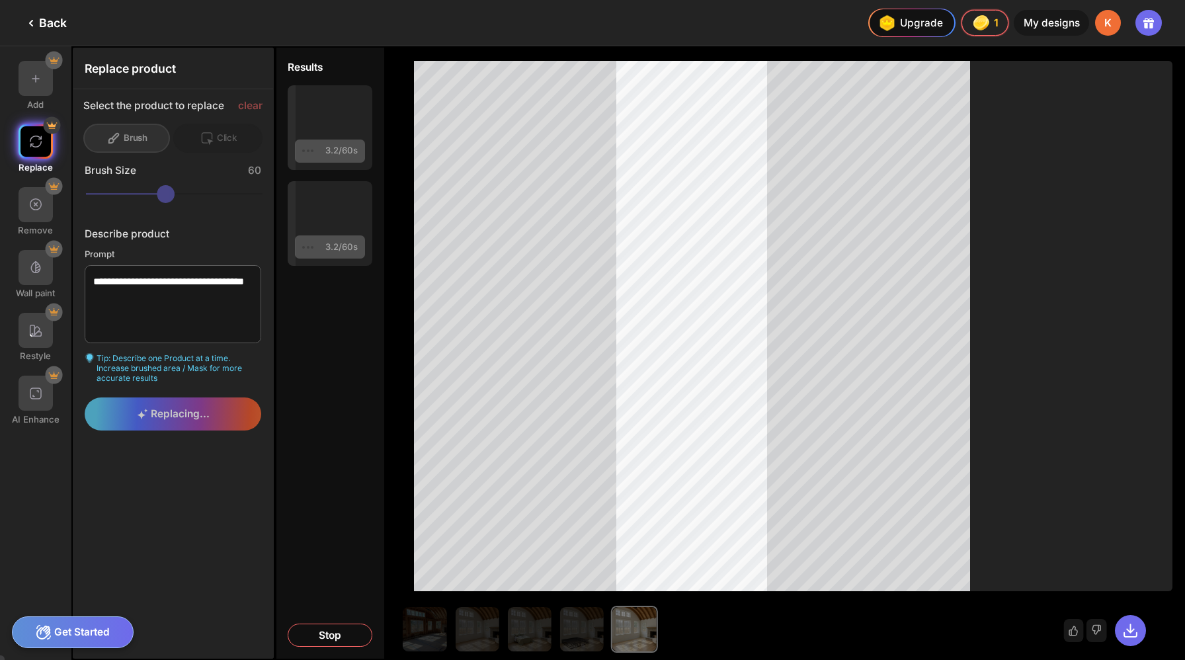
click at [84, 631] on div "Get Started" at bounding box center [73, 632] width 122 height 32
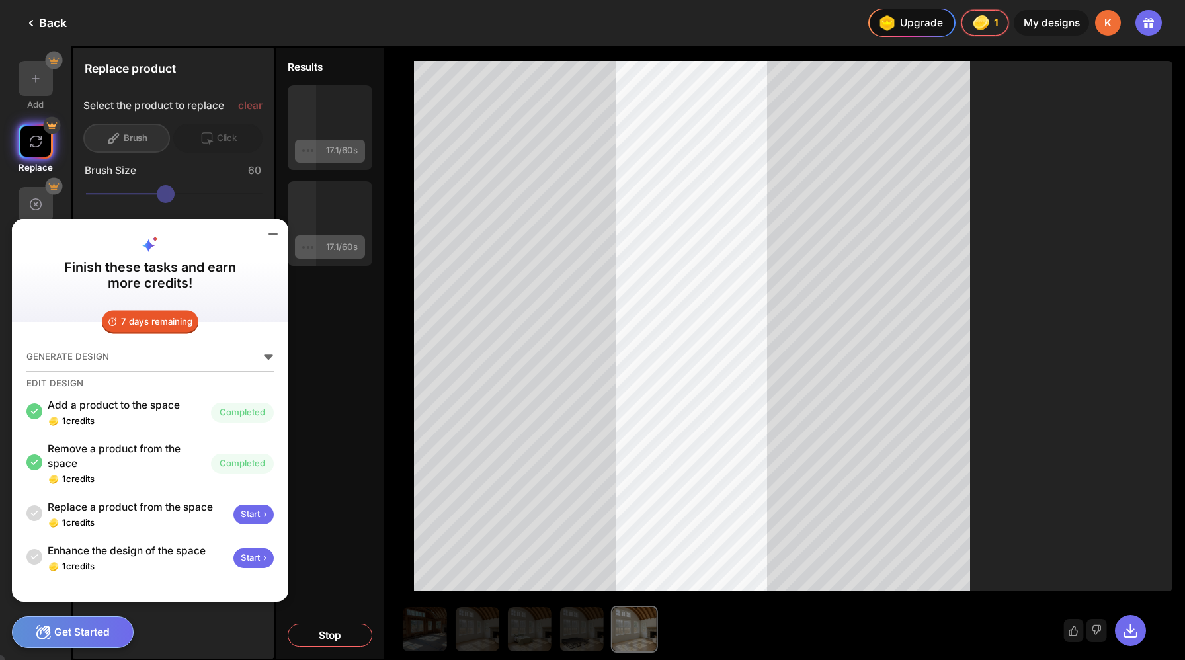
click at [233, 567] on div "Start" at bounding box center [253, 558] width 40 height 21
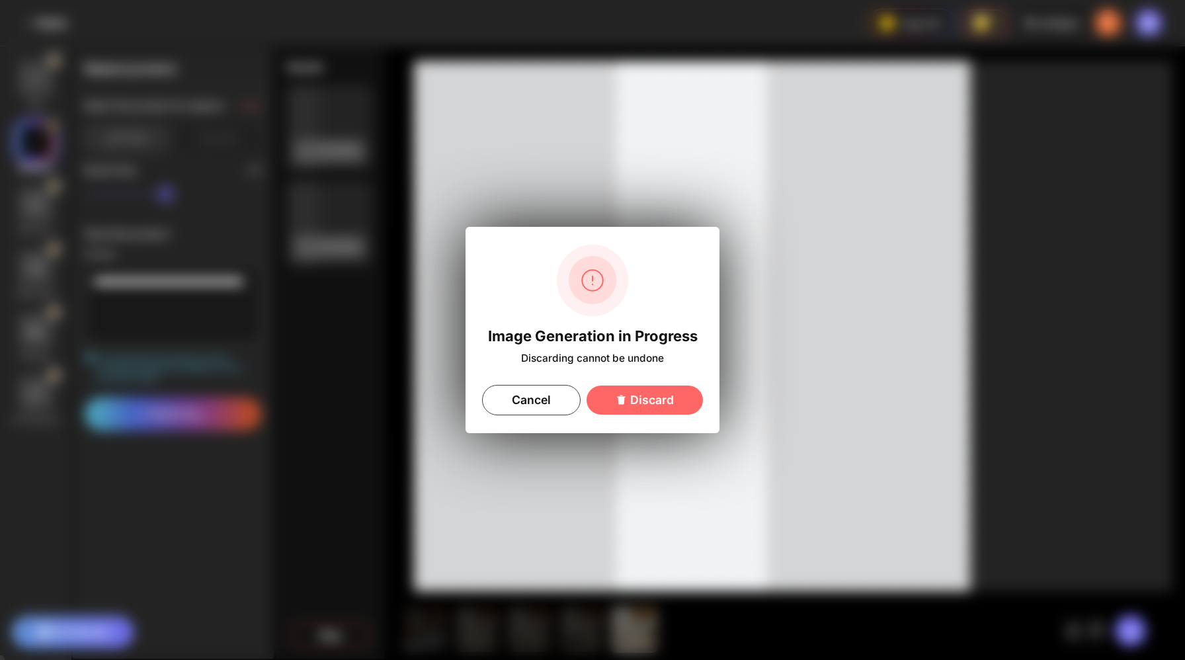
click at [189, 537] on div "Image Generation in Progress Discarding cannot be undone Cancel Discard" at bounding box center [592, 330] width 1185 height 660
click at [551, 391] on div "Cancel" at bounding box center [531, 400] width 99 height 30
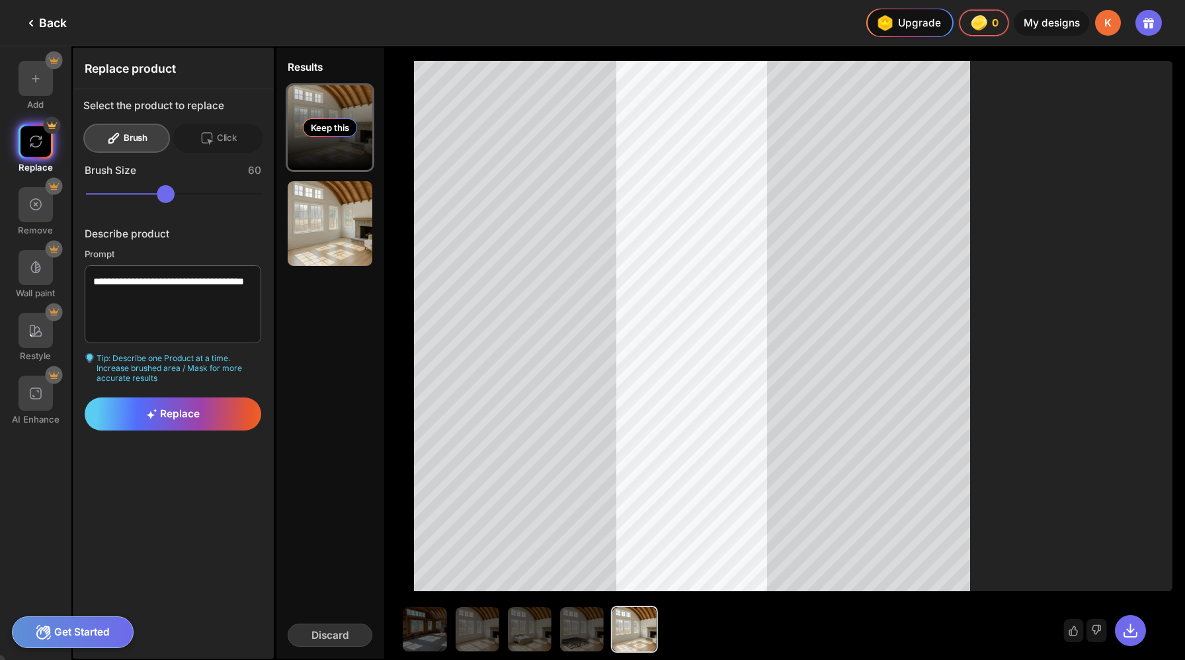
click at [303, 118] on div "Keep this" at bounding box center [330, 127] width 54 height 19
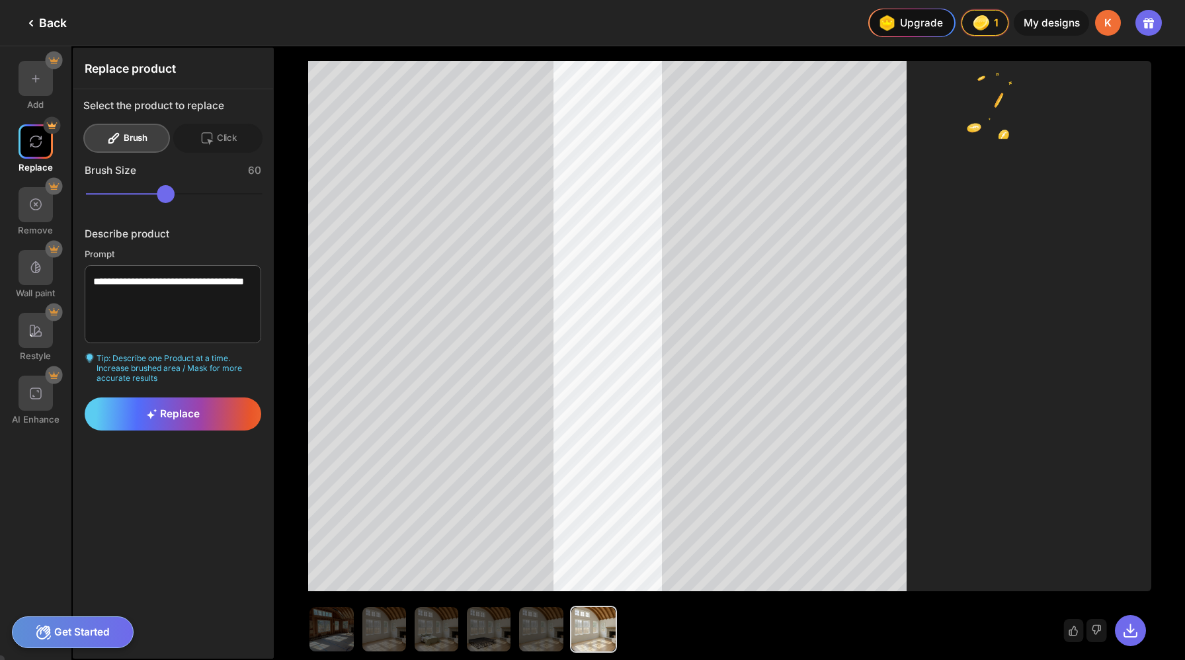
click at [227, 565] on div "**********" at bounding box center [173, 353] width 200 height 610
click at [63, 631] on div "Get Started" at bounding box center [73, 632] width 122 height 32
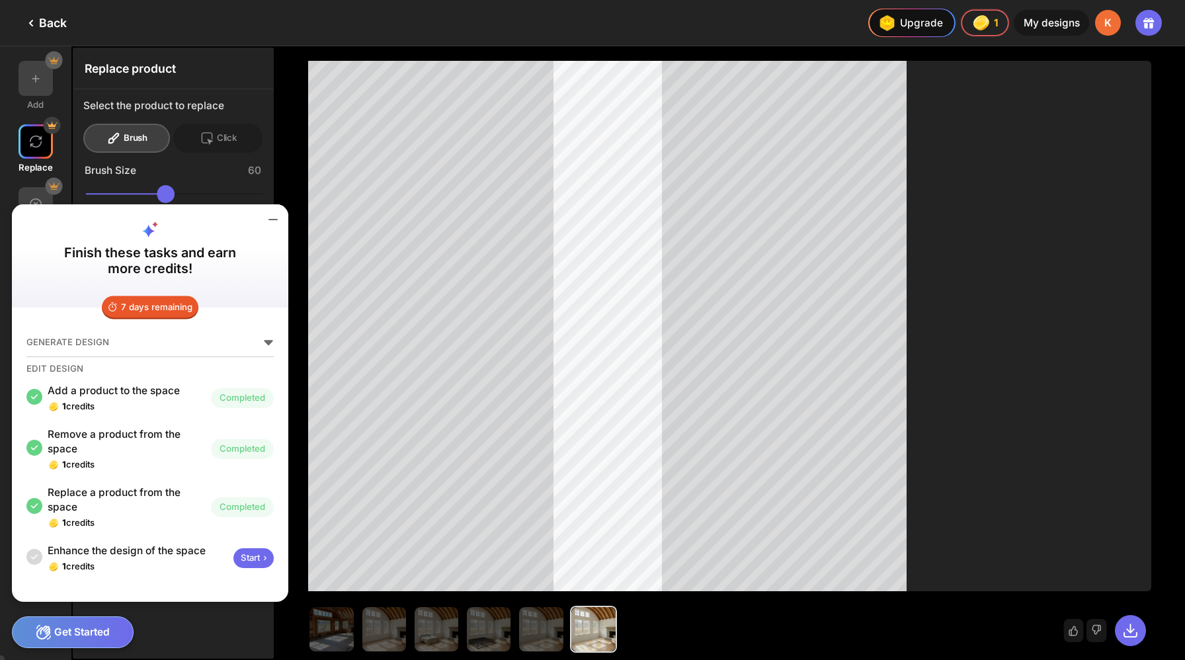
click at [233, 562] on div "Start" at bounding box center [253, 558] width 40 height 21
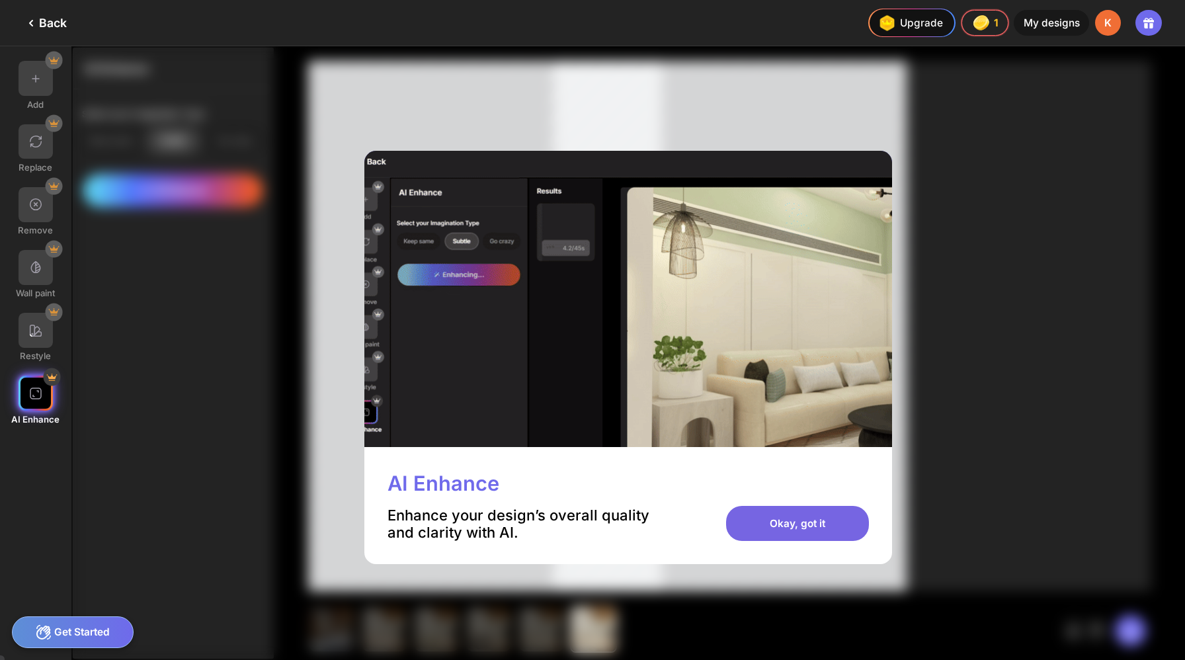
click at [807, 506] on div "Okay, got it" at bounding box center [797, 523] width 143 height 35
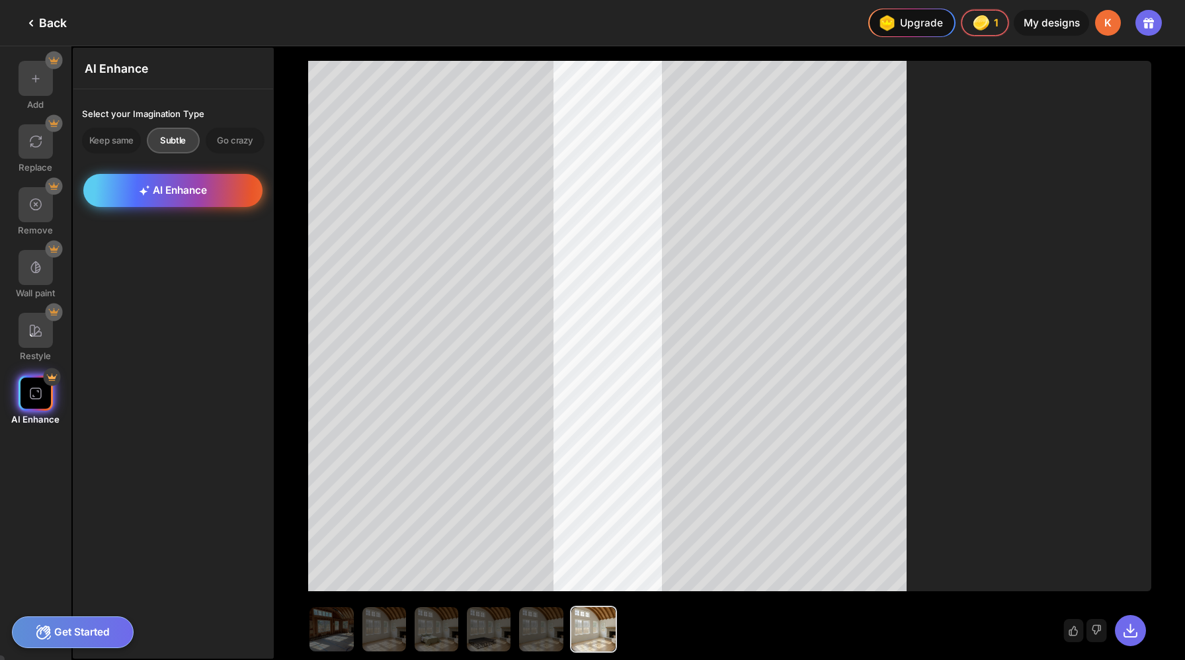
click at [167, 184] on span "AI Enhance" at bounding box center [173, 190] width 68 height 13
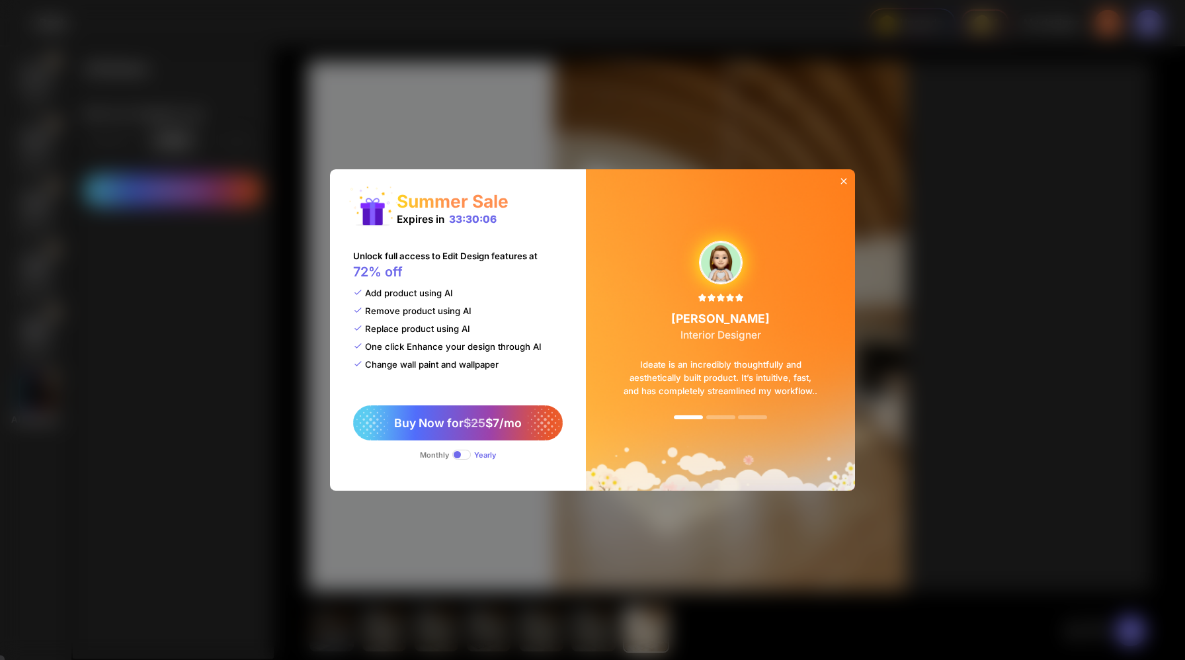
click at [839, 186] on icon at bounding box center [844, 181] width 11 height 11
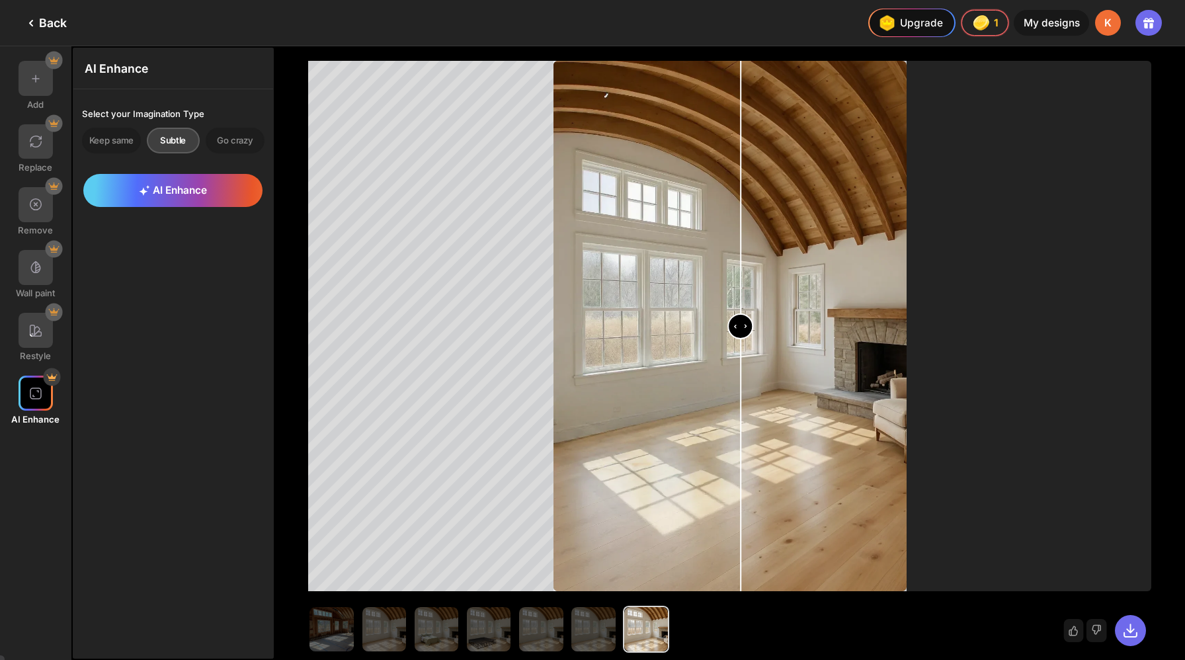
drag, startPoint x: 716, startPoint y: 321, endPoint x: 727, endPoint y: 301, distance: 22.8
click at [727, 301] on input "range" at bounding box center [730, 327] width 351 height 530
click at [218, 128] on div "Go crazy" at bounding box center [235, 141] width 59 height 26
click at [174, 184] on span "AI Enhance" at bounding box center [173, 190] width 68 height 13
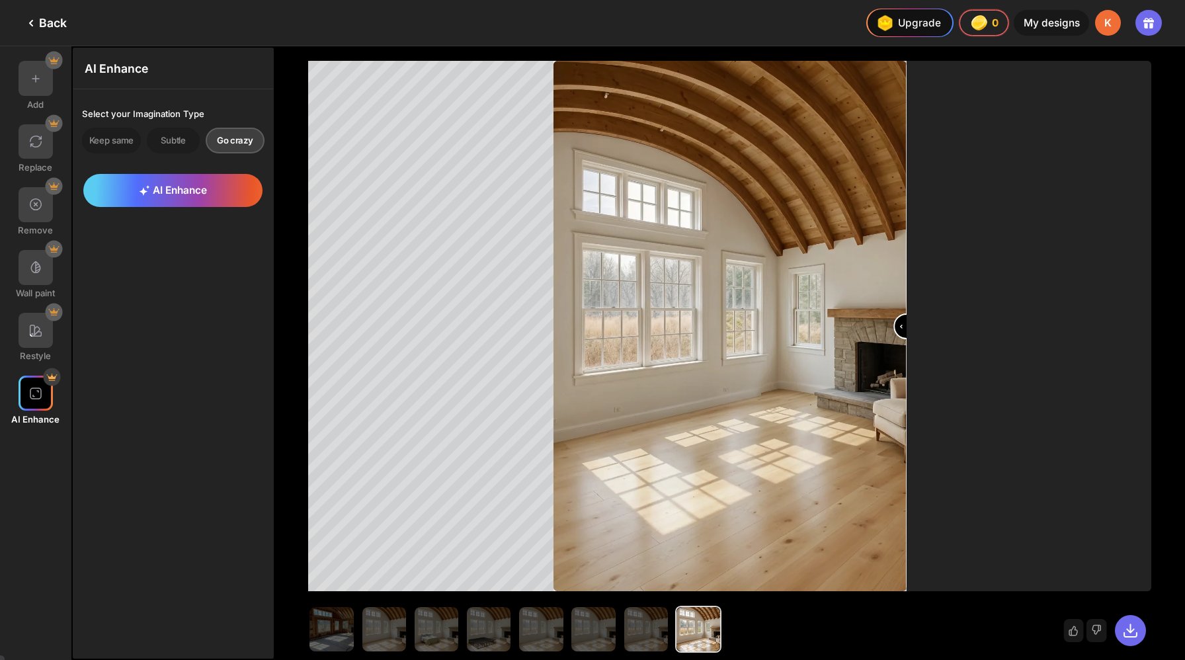
drag, startPoint x: 728, startPoint y: 317, endPoint x: 916, endPoint y: 311, distance: 187.9
type input "***"
click at [906, 311] on input "range" at bounding box center [730, 327] width 351 height 530
click at [416, 511] on div at bounding box center [729, 326] width 843 height 530
click at [1133, 622] on icon at bounding box center [1130, 630] width 17 height 17
